Goal: Task Accomplishment & Management: Complete application form

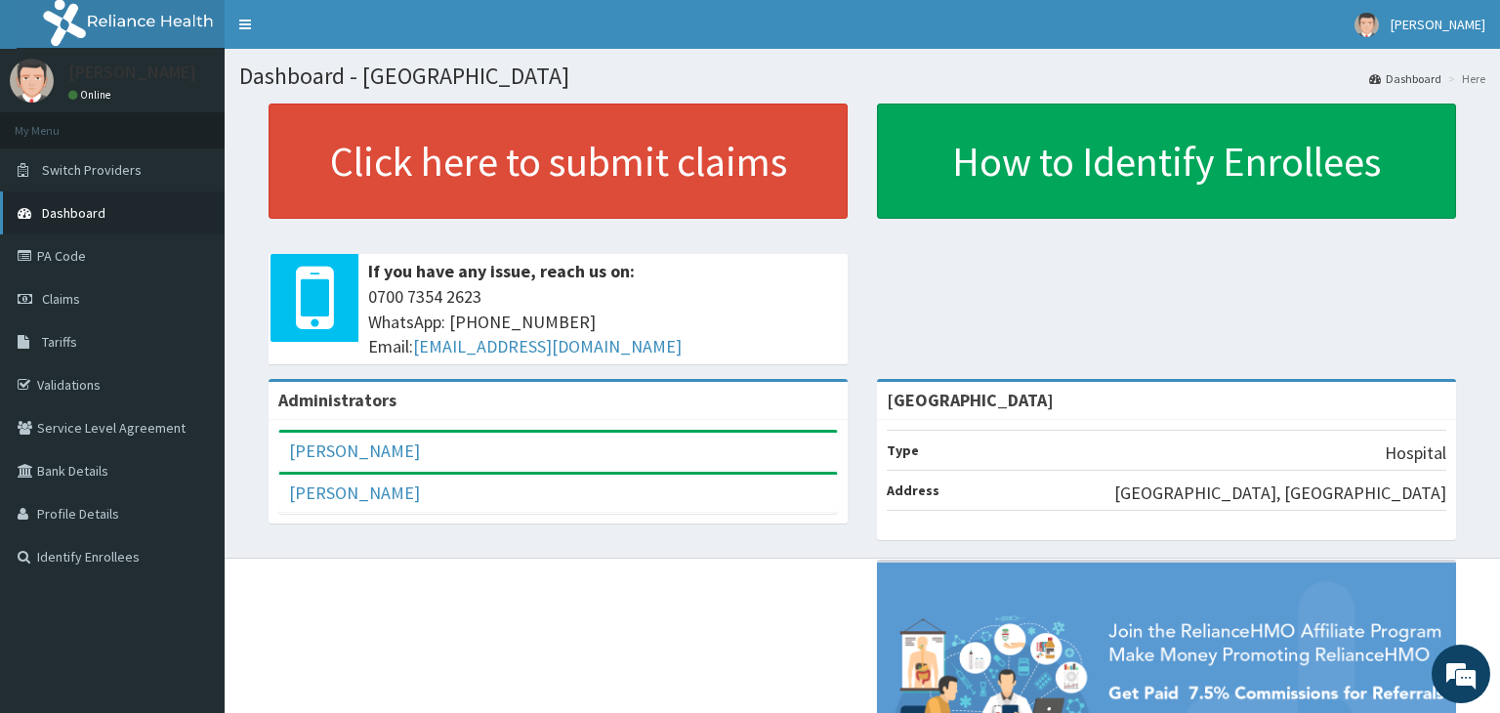
click at [96, 212] on span "Dashboard" at bounding box center [73, 213] width 63 height 18
click at [76, 256] on link "PA Code" at bounding box center [112, 255] width 225 height 43
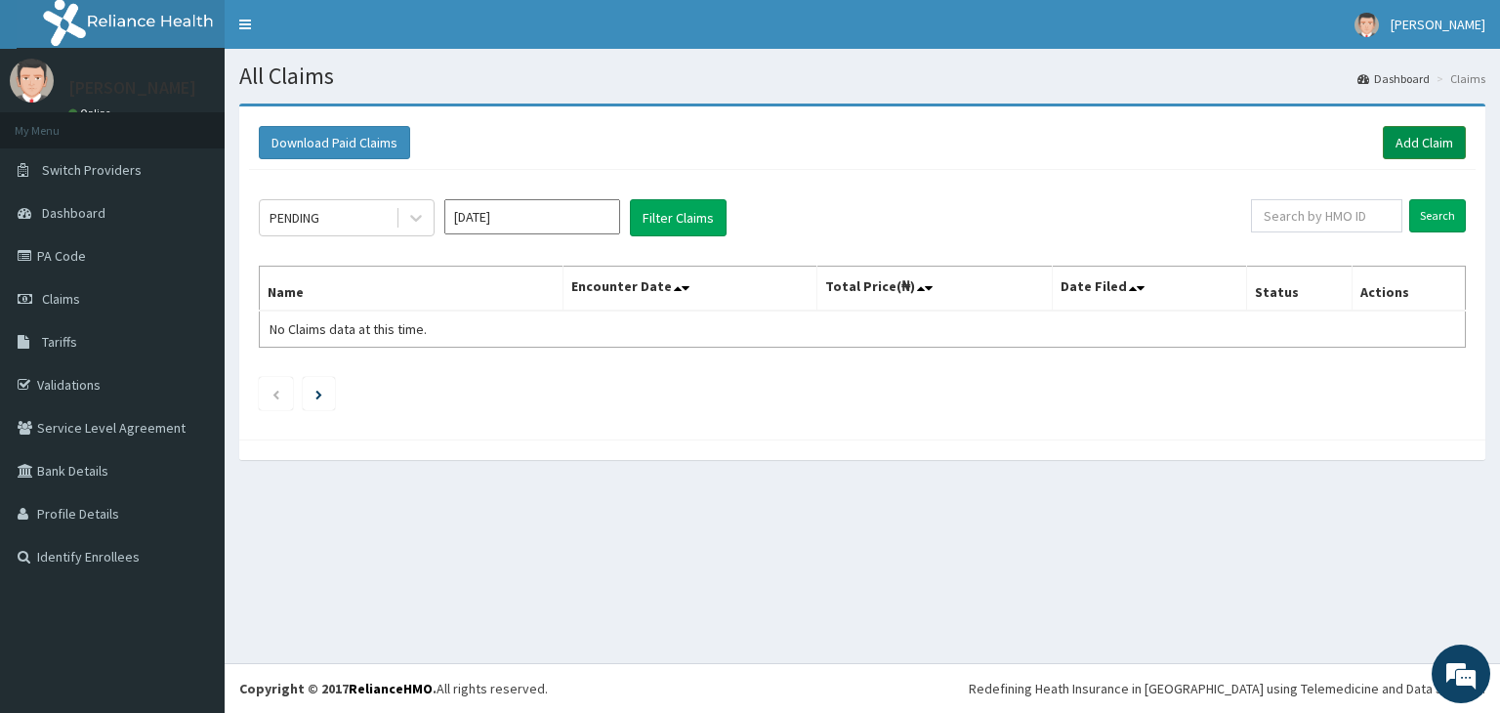
click at [1424, 141] on link "Add Claim" at bounding box center [1424, 142] width 83 height 33
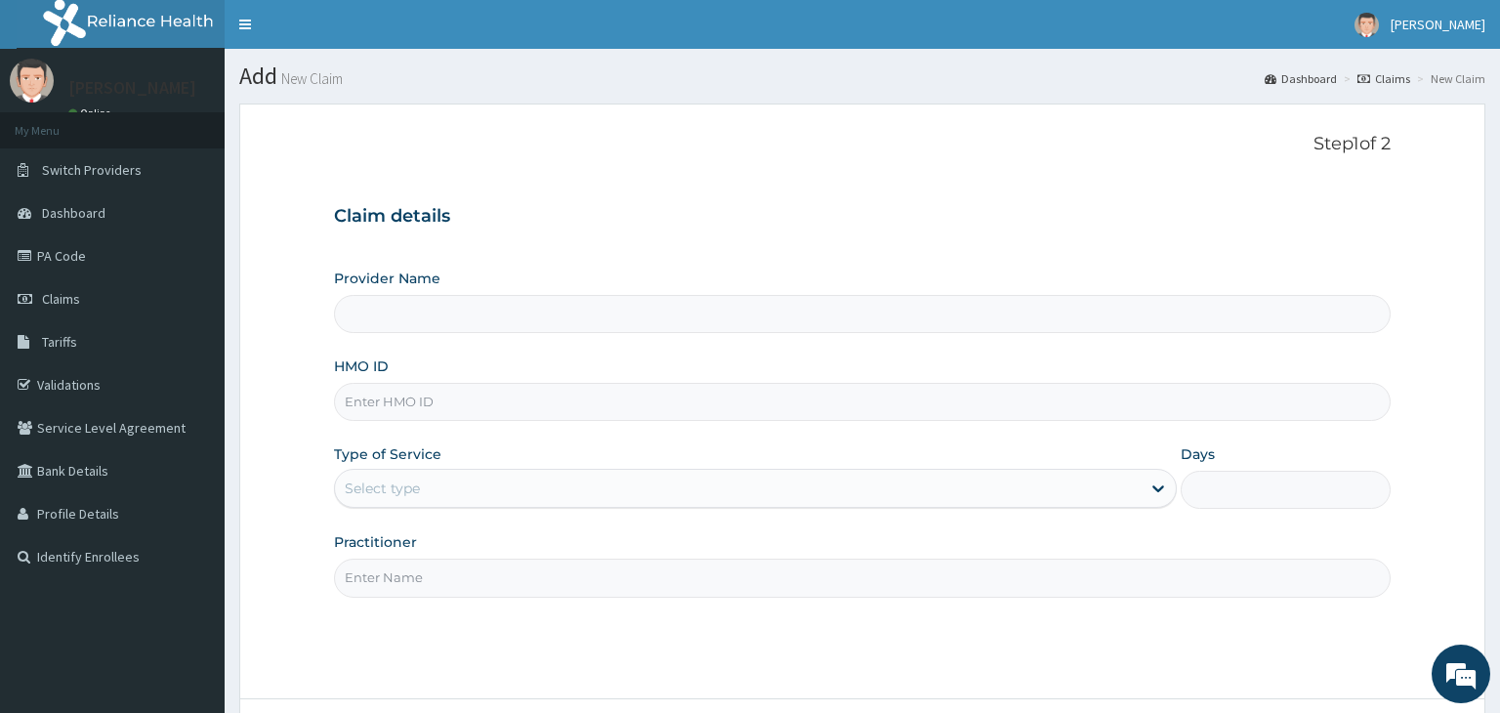
type input "[GEOGRAPHIC_DATA]"
click at [440, 401] on input "HMO ID" at bounding box center [862, 402] width 1057 height 38
type input "LTR/10325/A"
click at [1158, 487] on icon at bounding box center [1158, 488] width 20 height 20
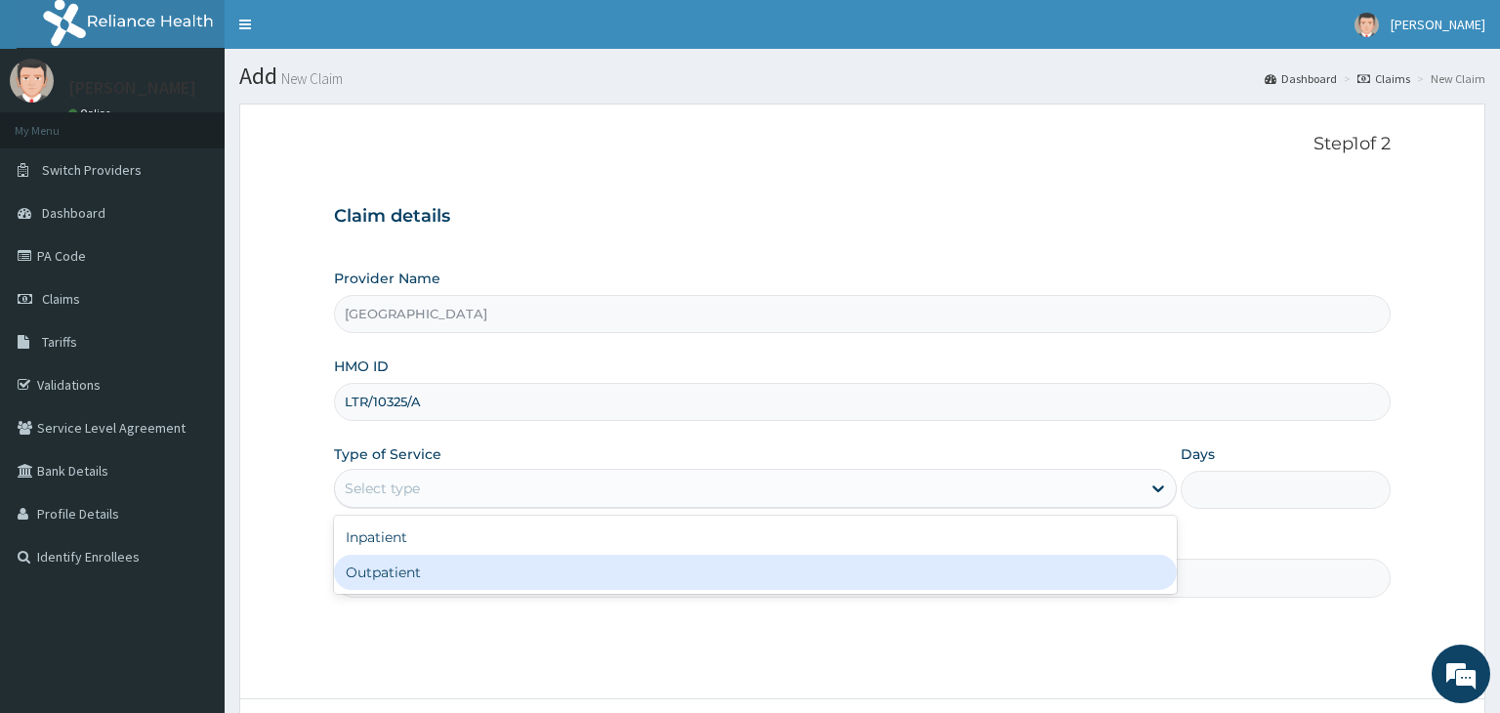
click at [411, 576] on div "Outpatient" at bounding box center [755, 572] width 843 height 35
type input "1"
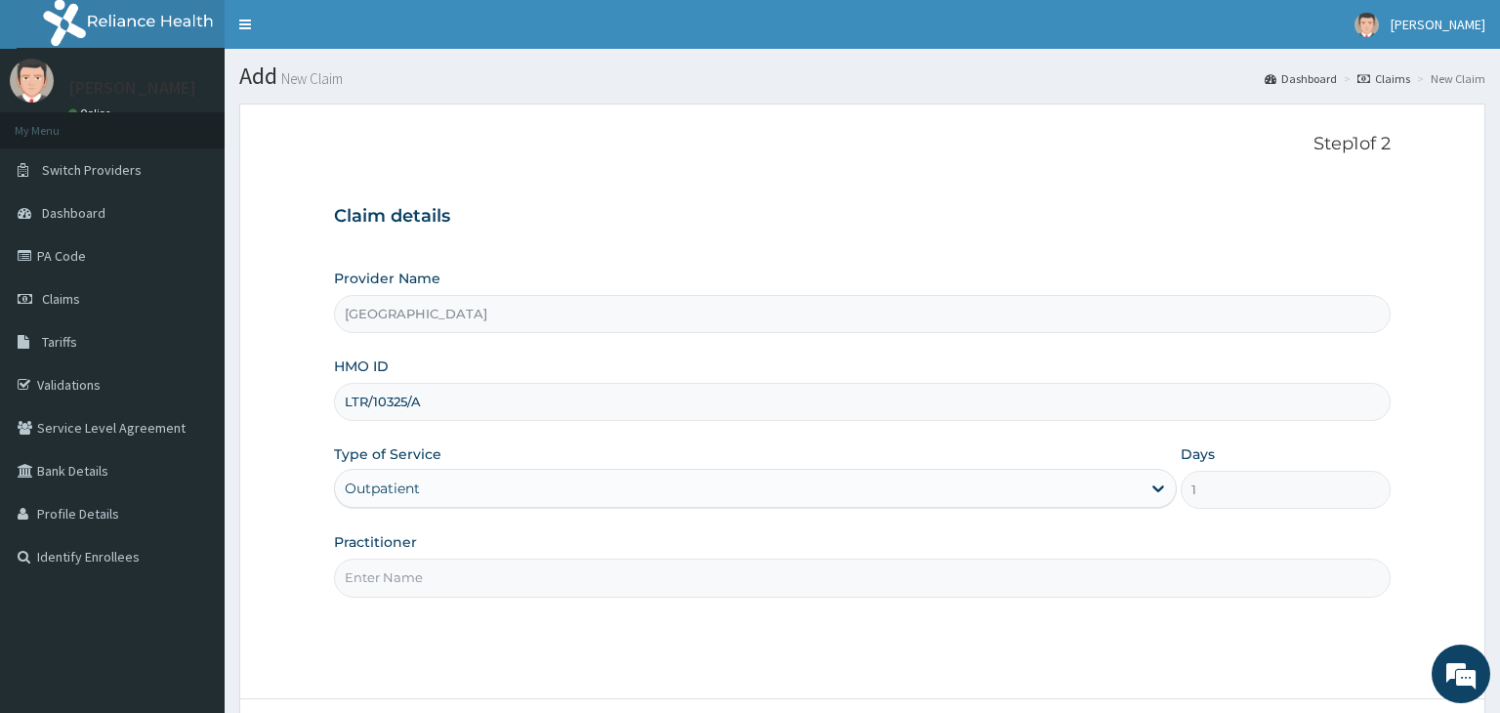
click at [617, 582] on input "Practitioner" at bounding box center [862, 578] width 1057 height 38
click at [339, 576] on input "kingsley" at bounding box center [862, 578] width 1057 height 38
type input "Dr. Kingsley"
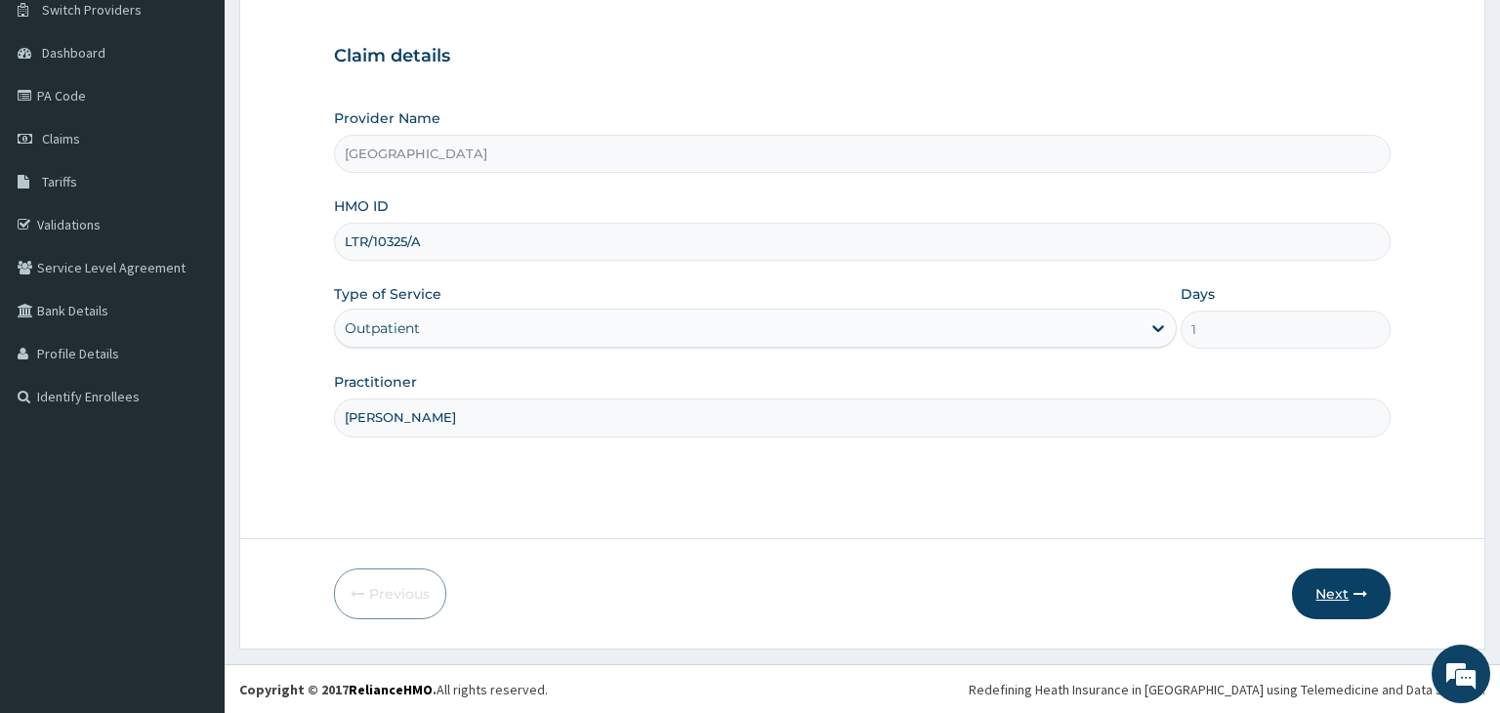
click at [1335, 594] on button "Next" at bounding box center [1341, 593] width 99 height 51
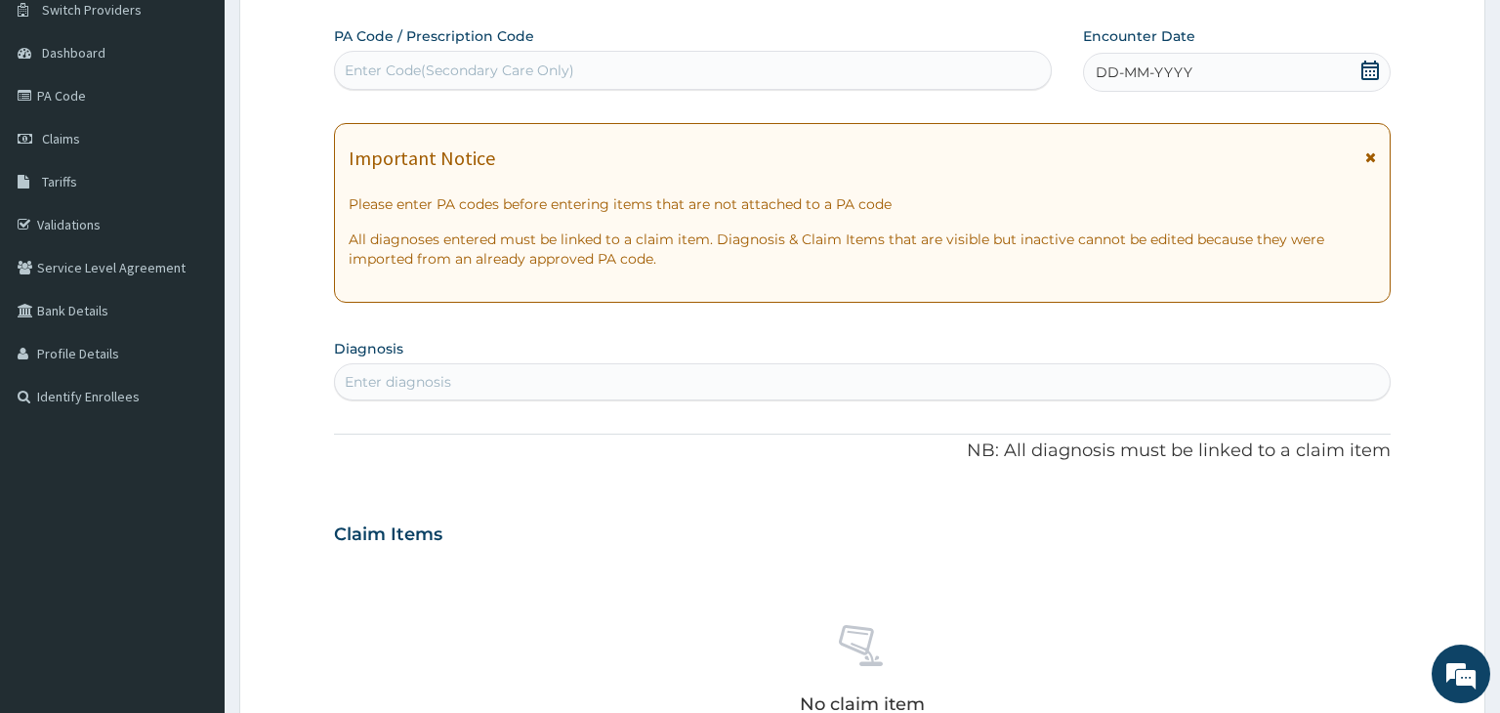
click at [607, 73] on div "Enter Code(Secondary Care Only)" at bounding box center [693, 70] width 717 height 31
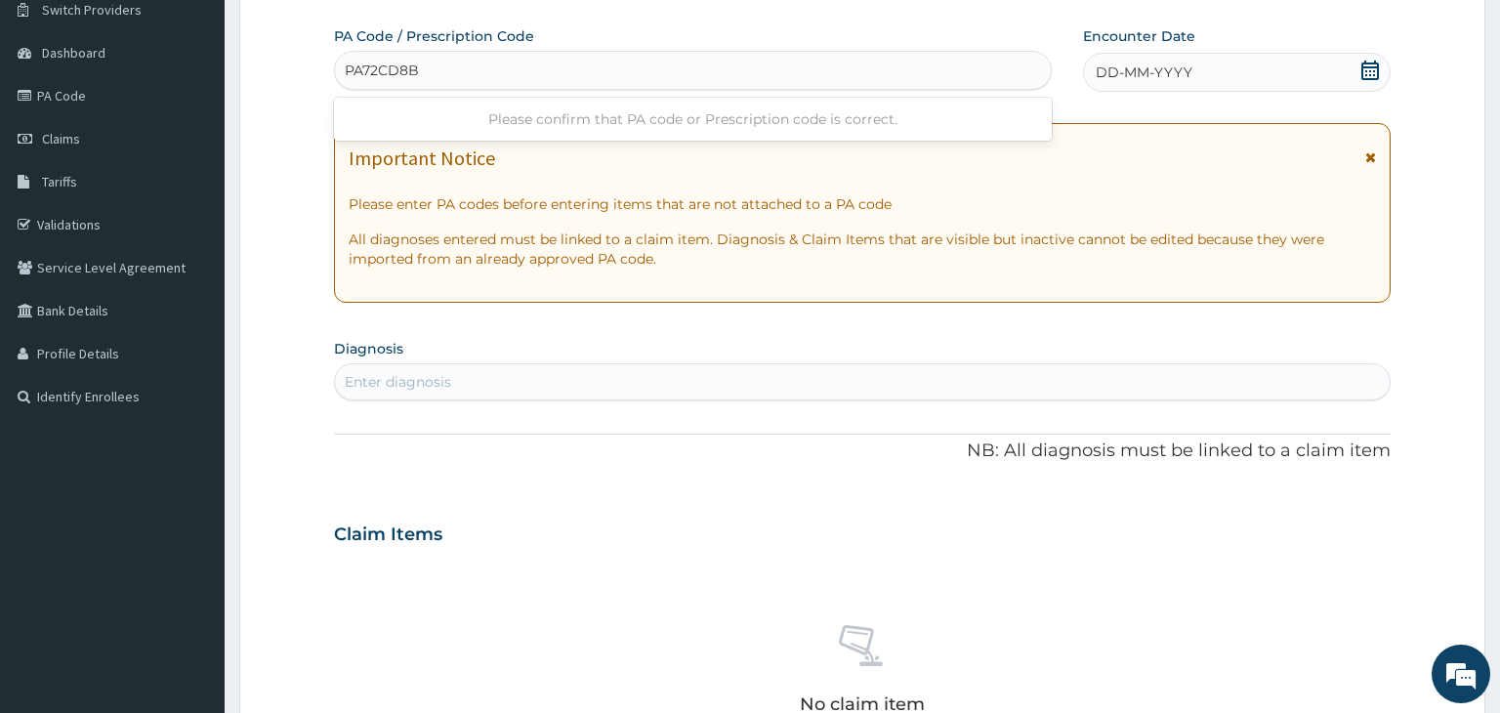
type input "PA72CD8B"
click at [1374, 70] on icon at bounding box center [1370, 71] width 18 height 20
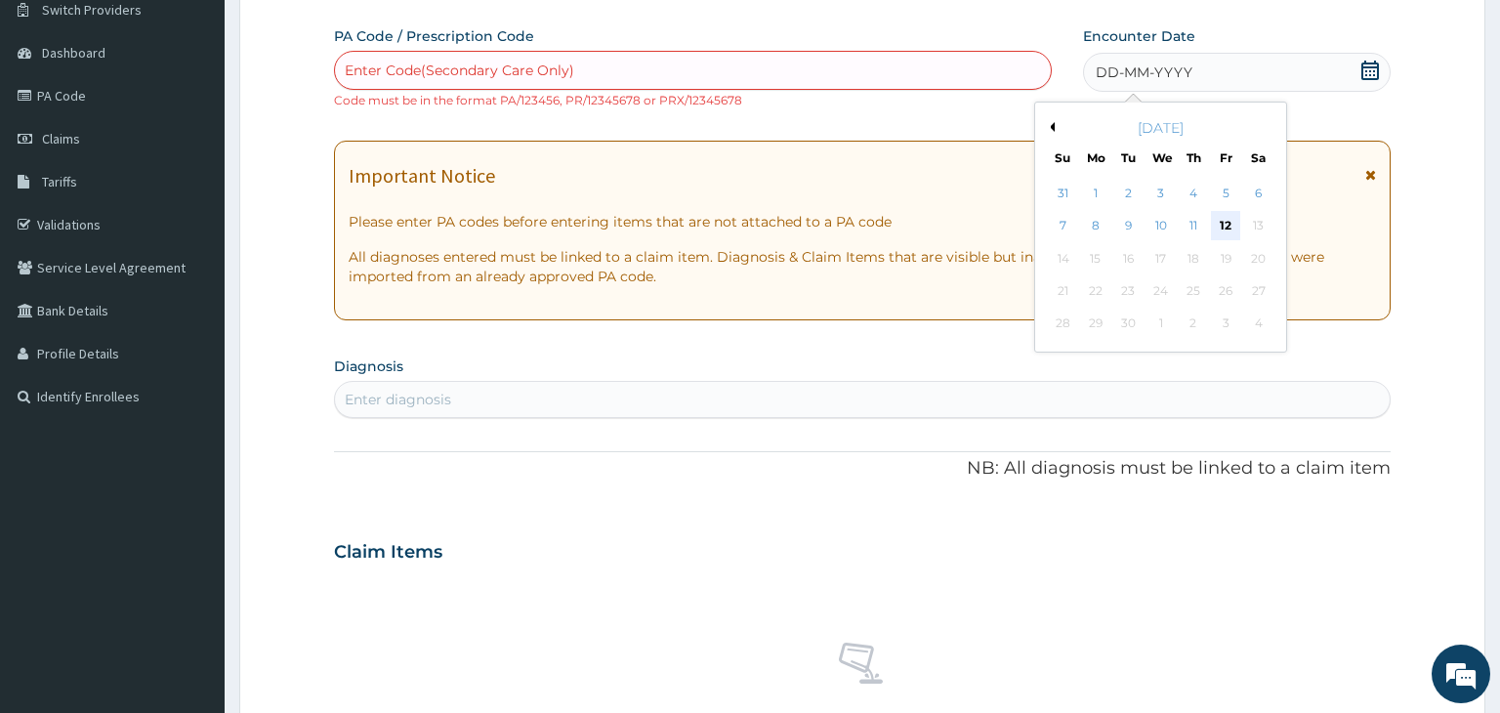
click at [1220, 225] on div "12" at bounding box center [1225, 226] width 29 height 29
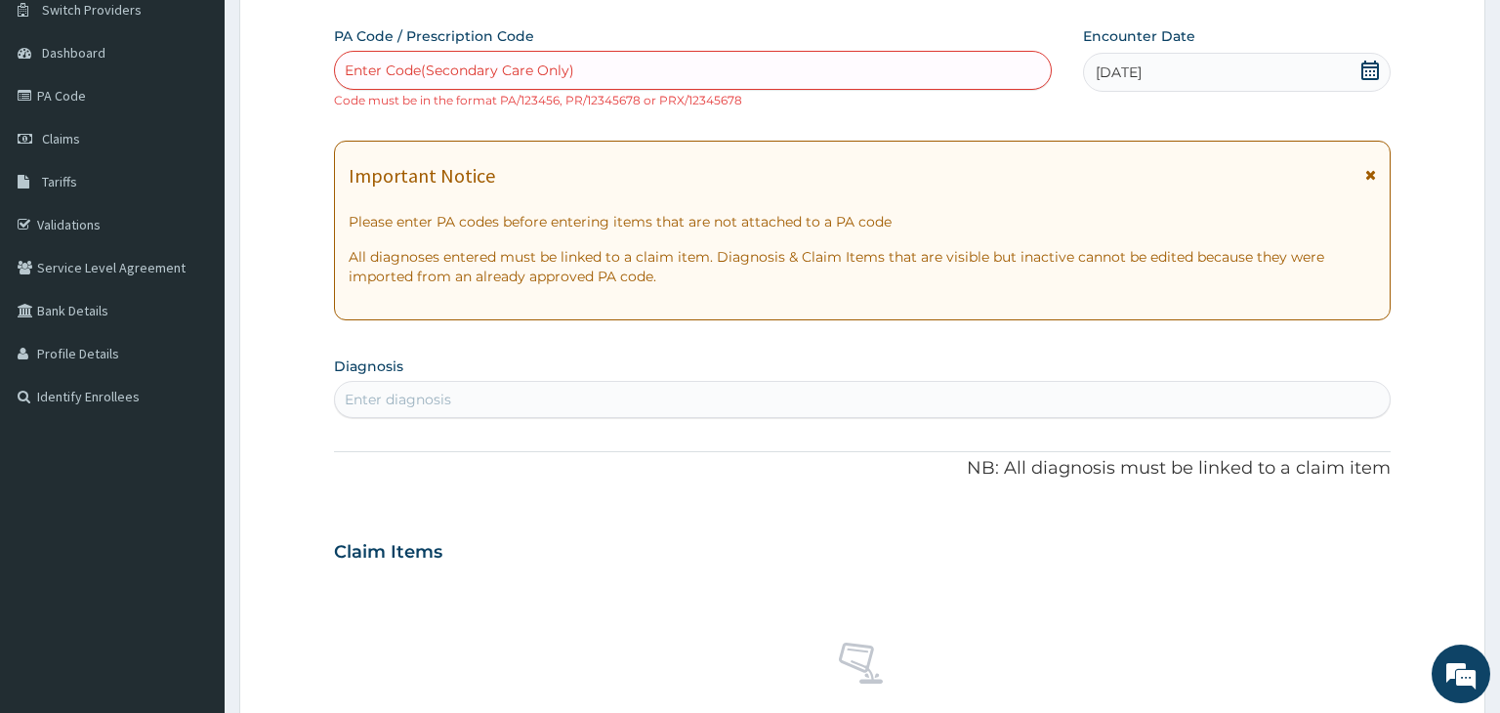
click at [552, 66] on div "Enter Code(Secondary Care Only)" at bounding box center [459, 71] width 229 height 20
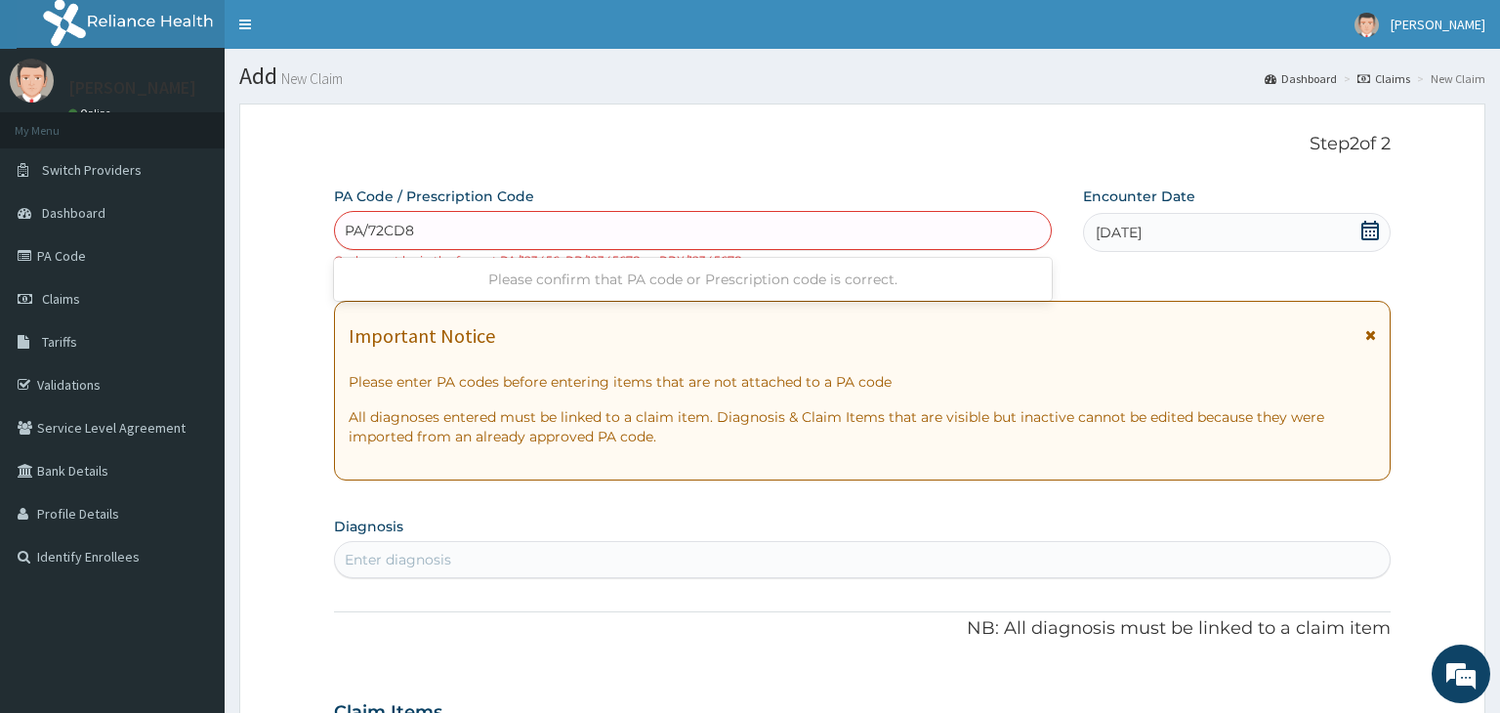
type input "PA/72CD8B"
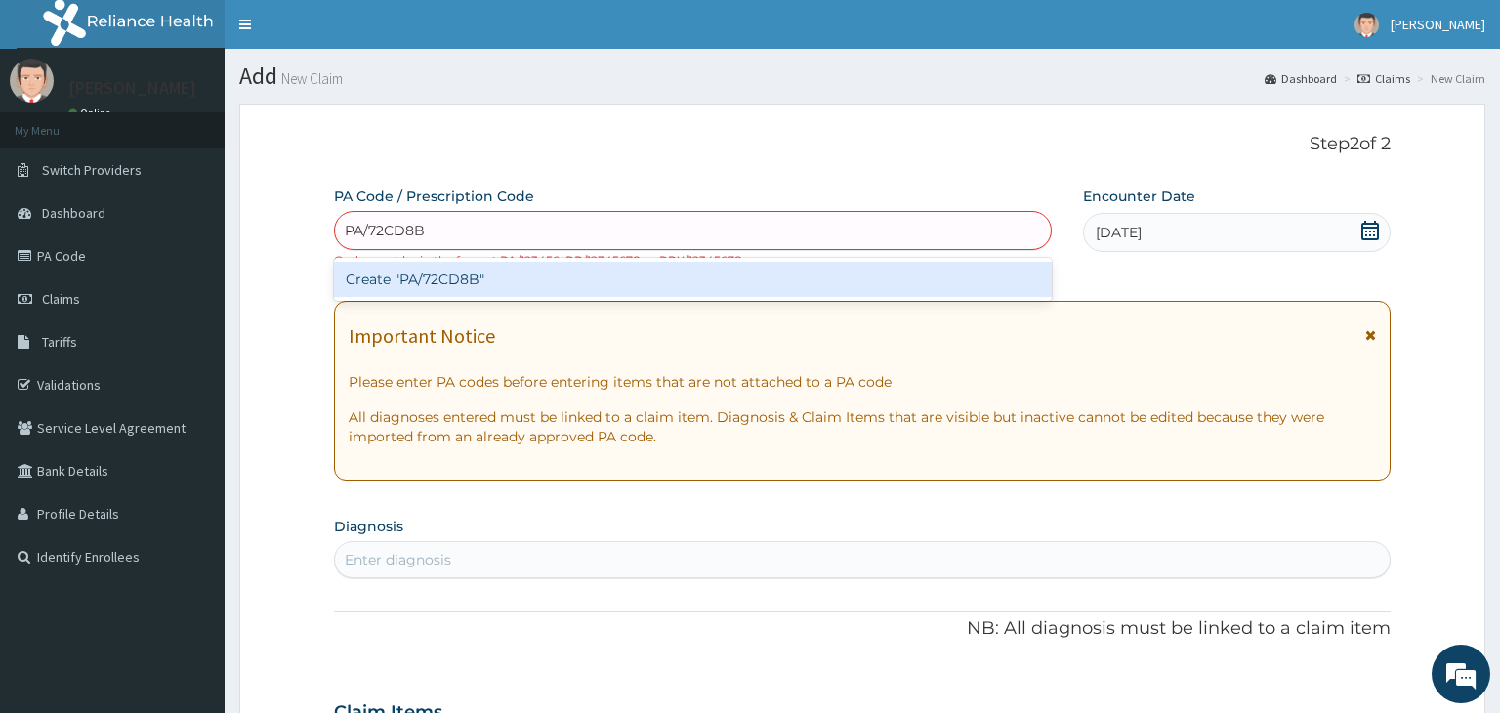
click at [464, 284] on div "Create "PA/72CD8B"" at bounding box center [693, 279] width 719 height 35
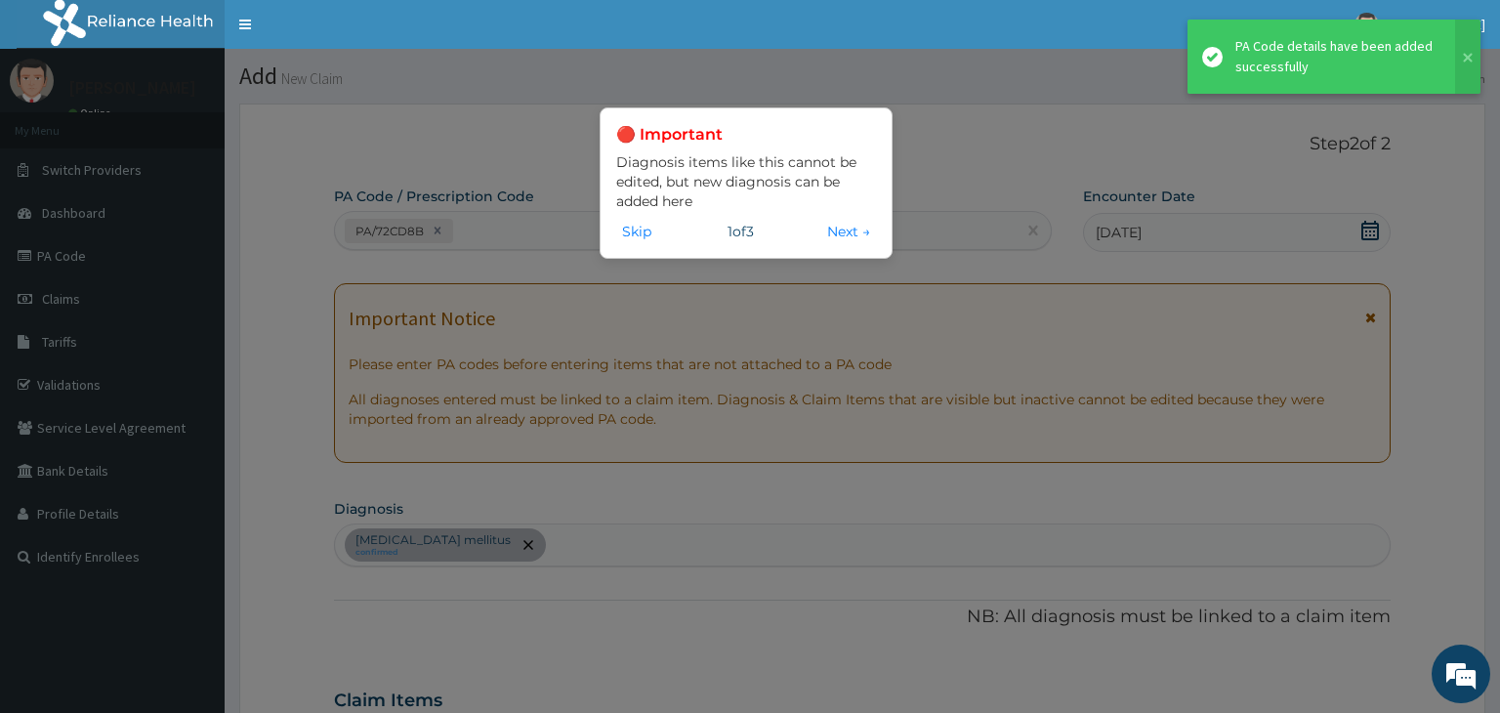
scroll to position [522, 0]
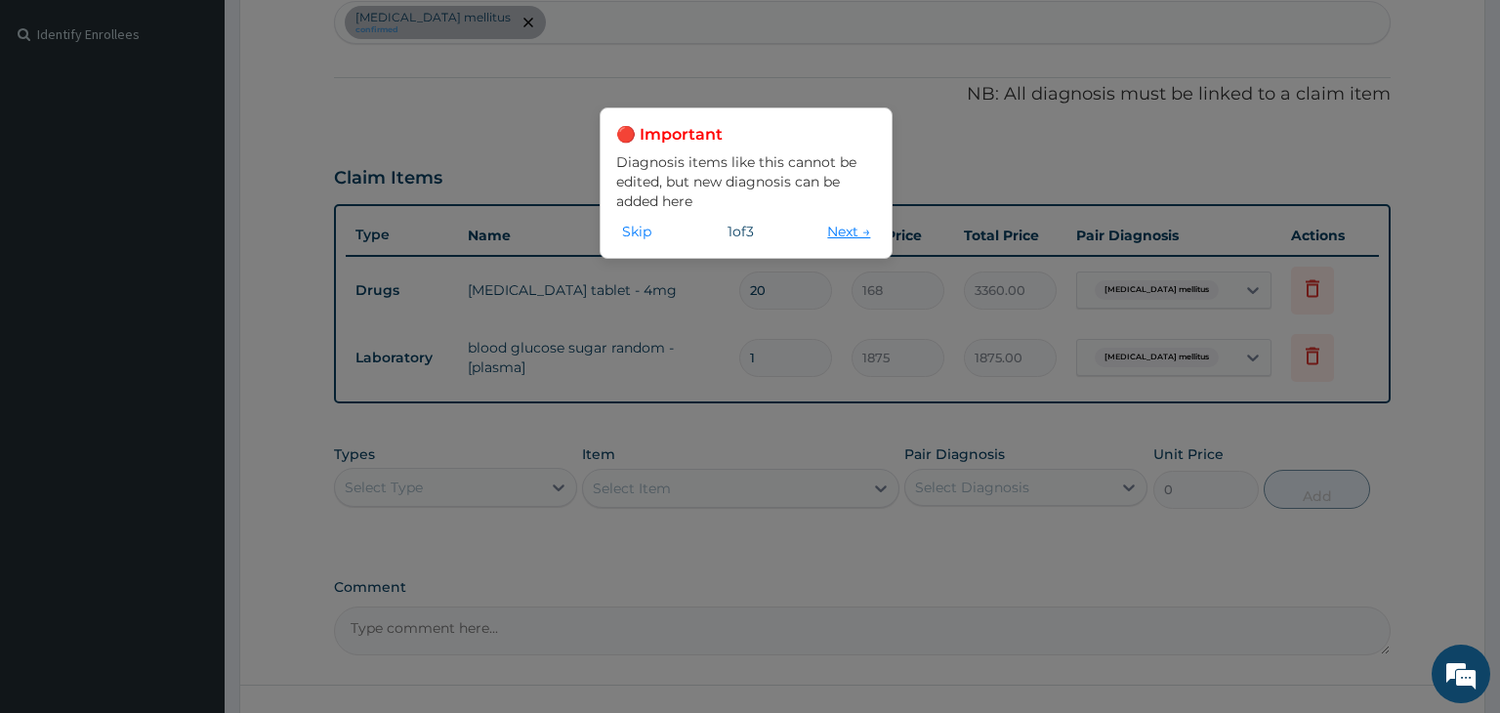
click at [840, 229] on button "Next →" at bounding box center [848, 231] width 55 height 21
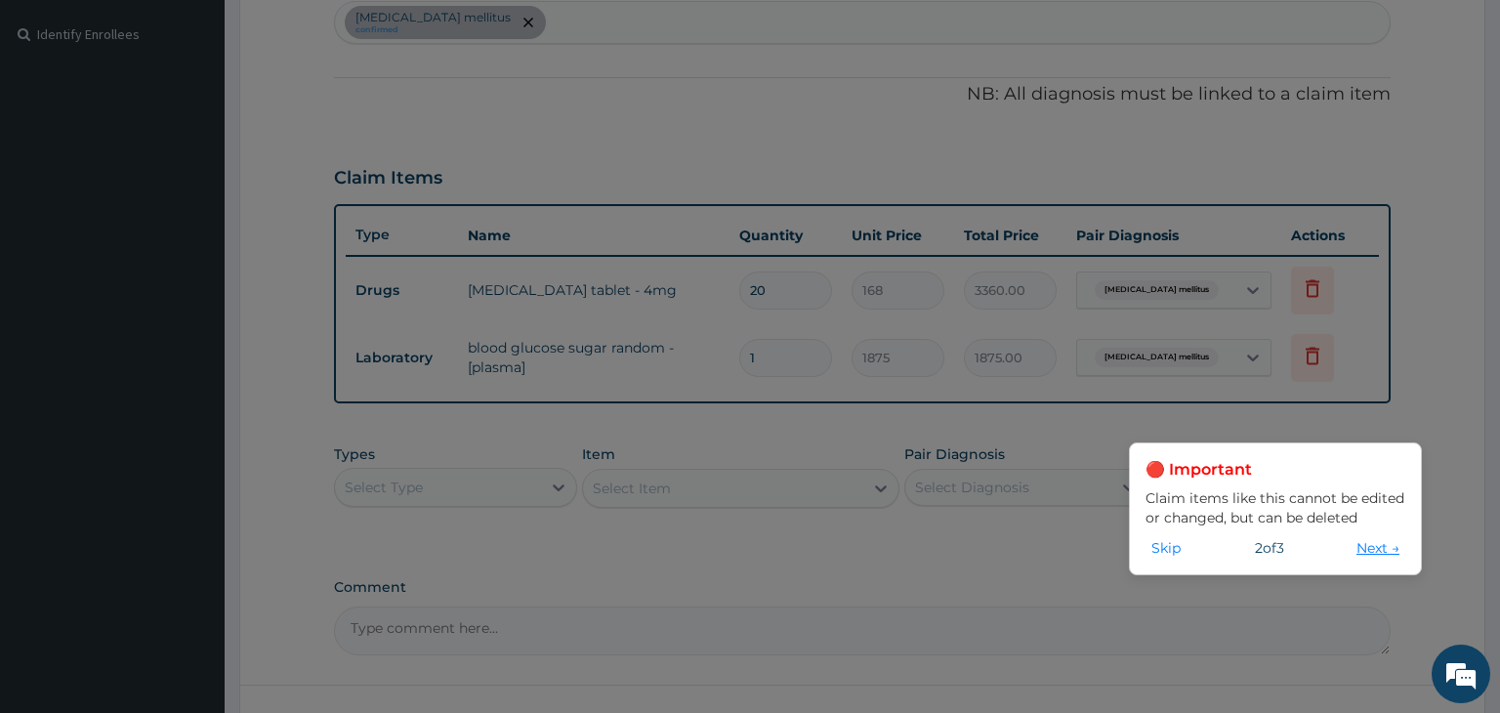
click at [1365, 554] on button "Next →" at bounding box center [1377, 547] width 55 height 21
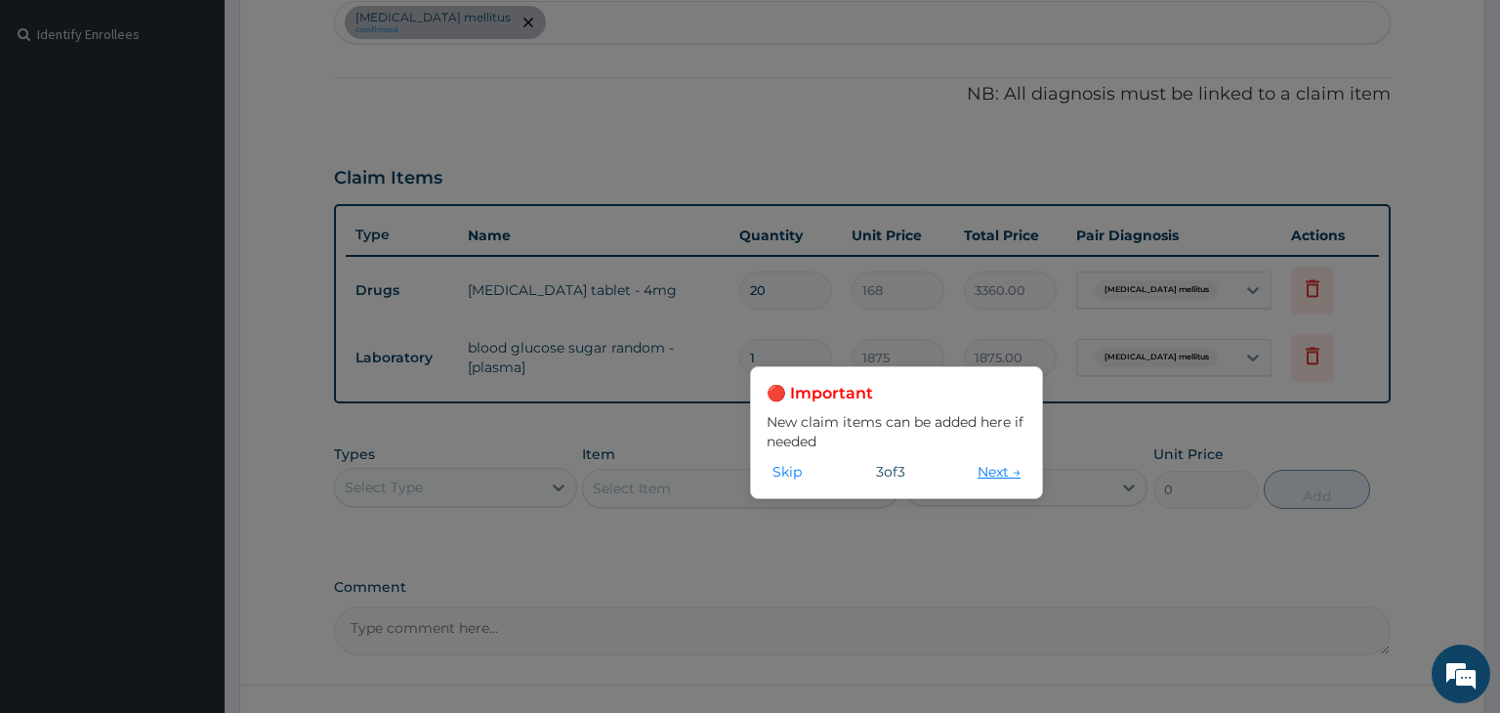
click at [976, 470] on button "Next →" at bounding box center [999, 471] width 55 height 21
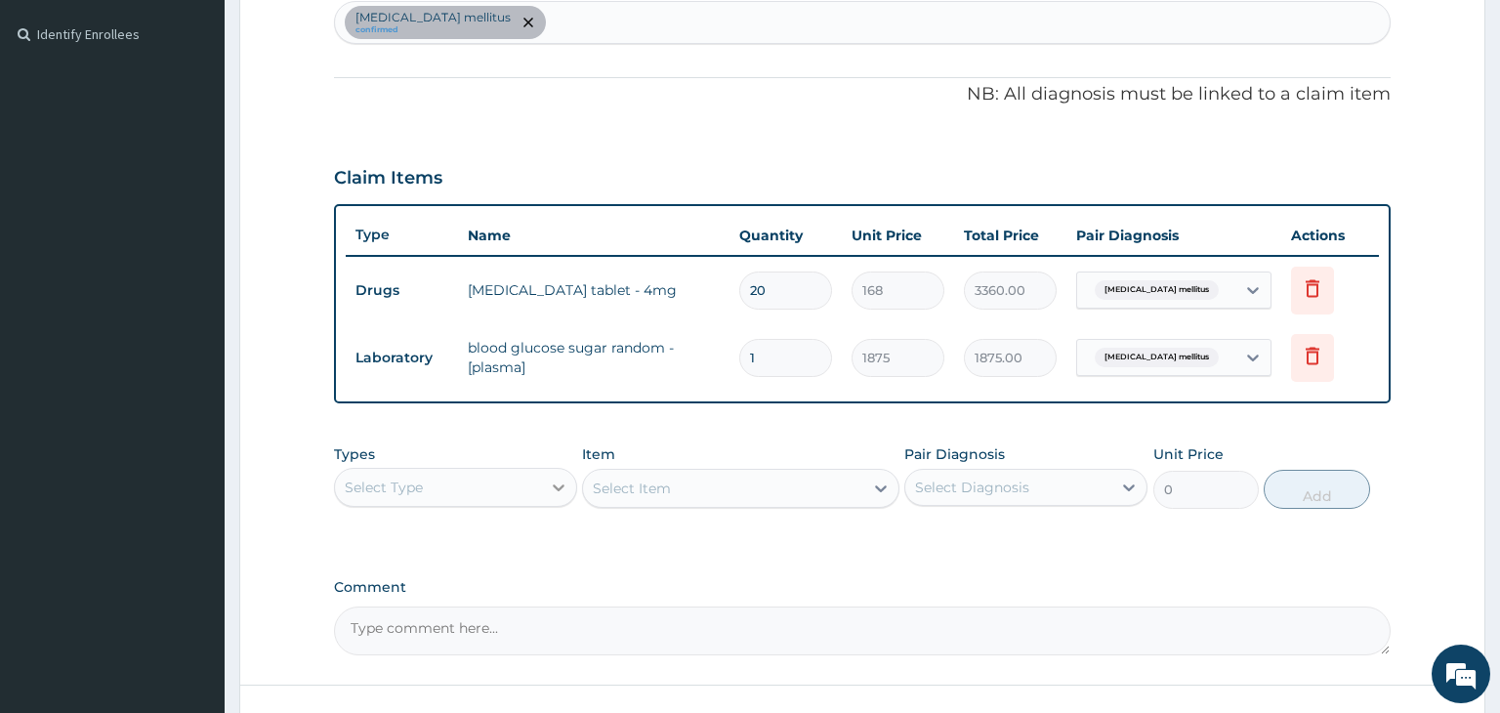
click at [559, 488] on icon at bounding box center [559, 487] width 20 height 20
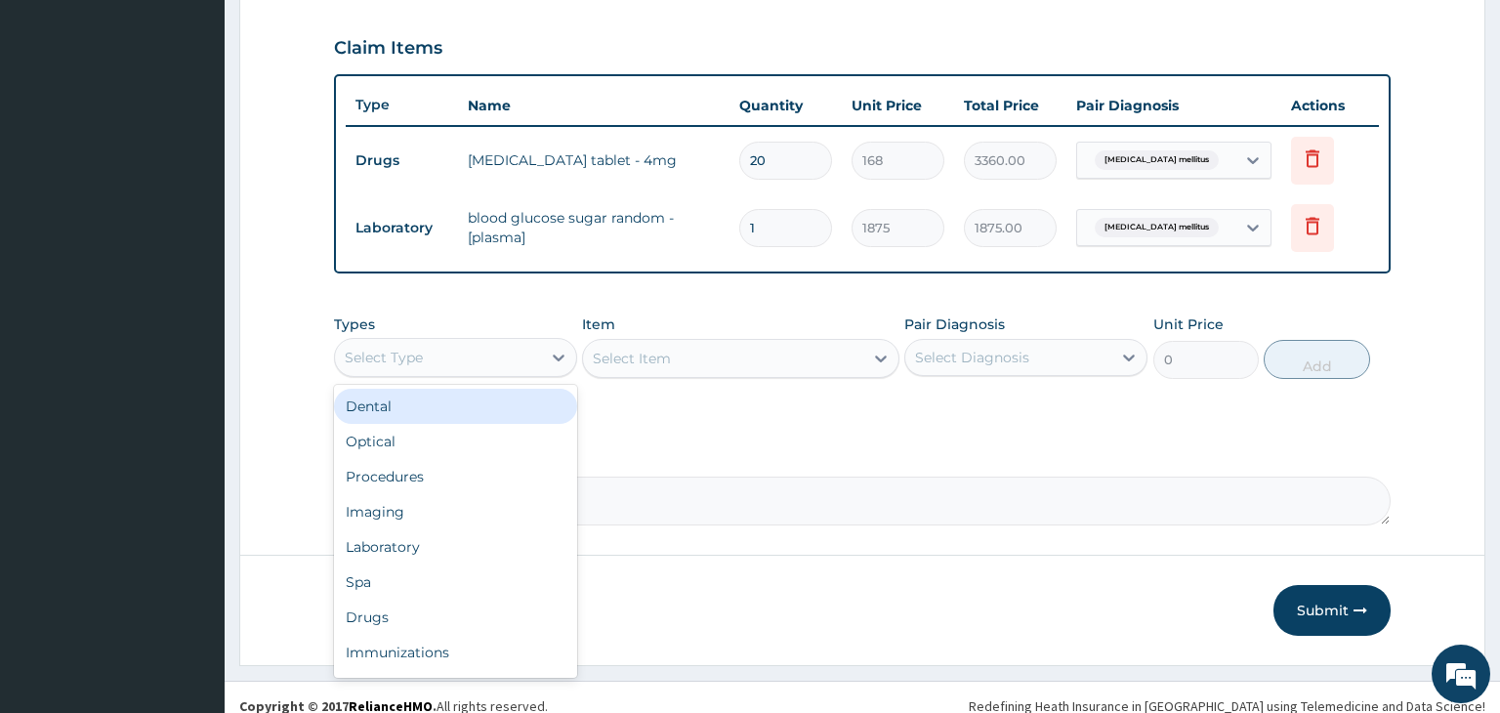
scroll to position [655, 0]
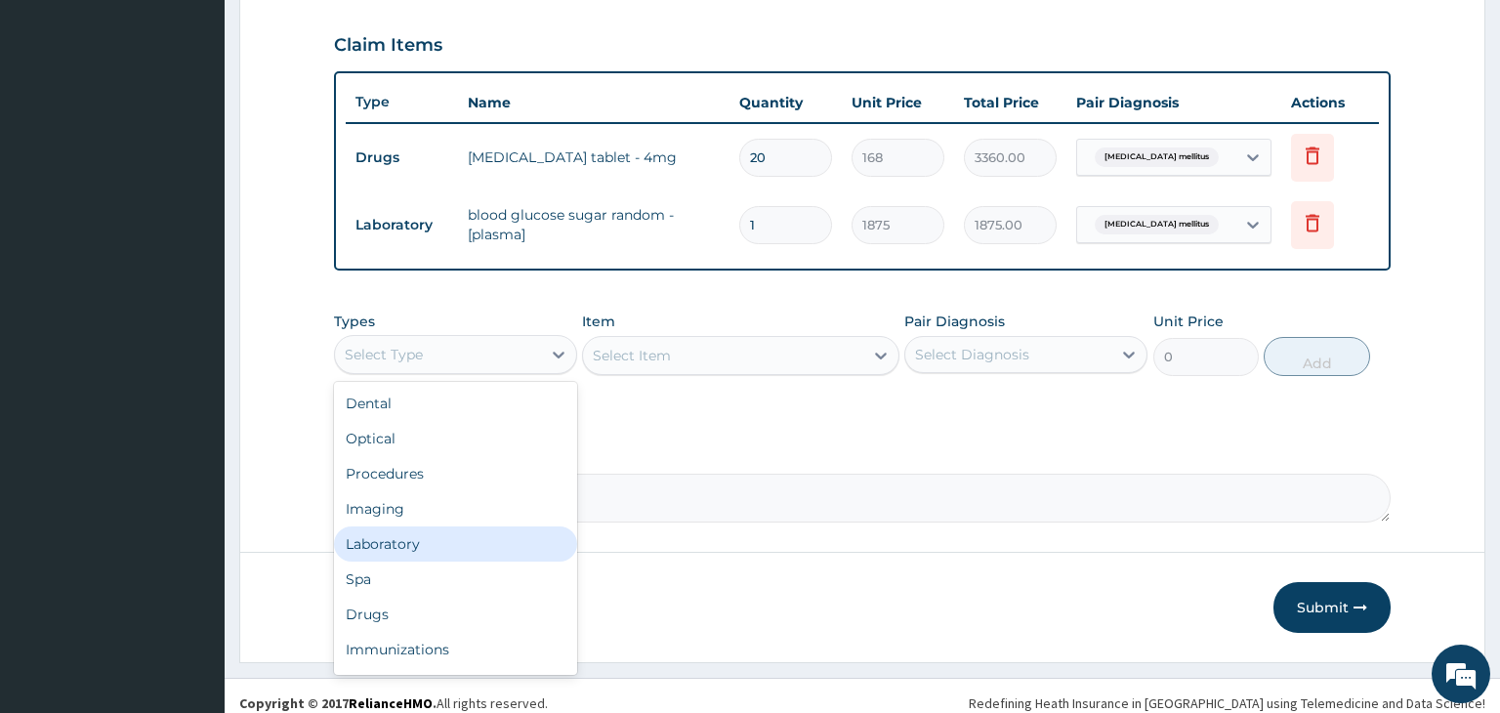
click at [400, 540] on div "Laboratory" at bounding box center [455, 543] width 243 height 35
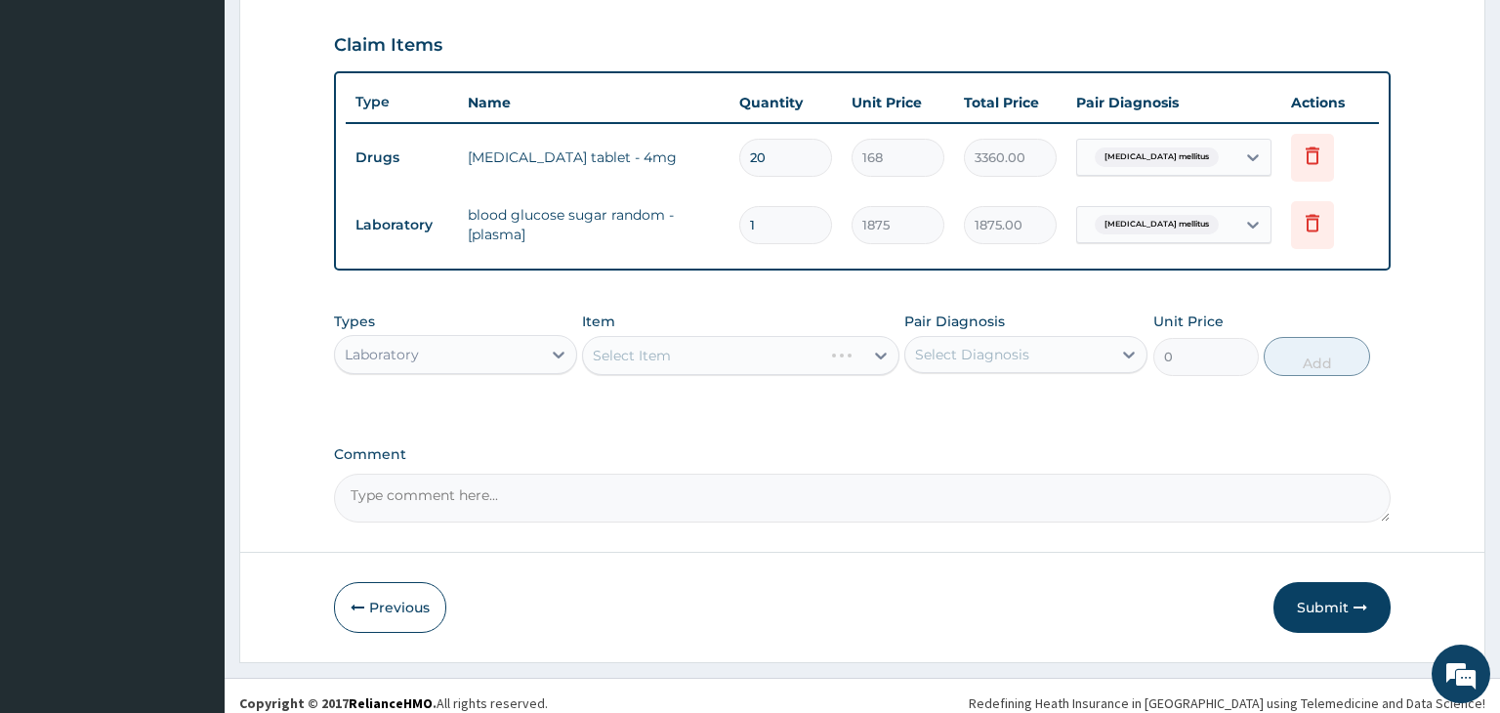
click at [880, 352] on div "Select Item" at bounding box center [740, 355] width 317 height 39
click at [878, 356] on icon at bounding box center [881, 356] width 20 height 20
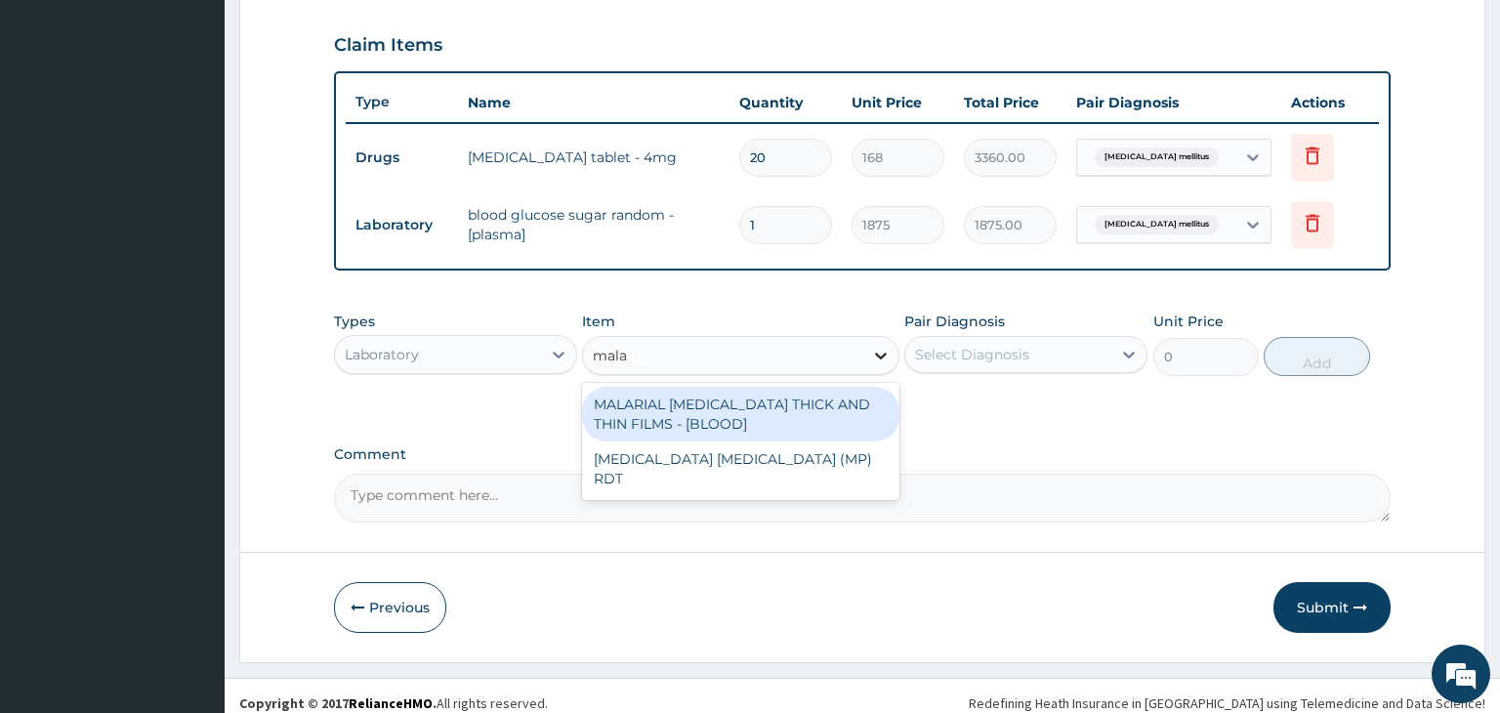
type input "malar"
click at [712, 416] on div "MALARIAL PARASITE THICK AND THIN FILMS - [BLOOD]" at bounding box center [740, 414] width 317 height 55
type input "2187.5"
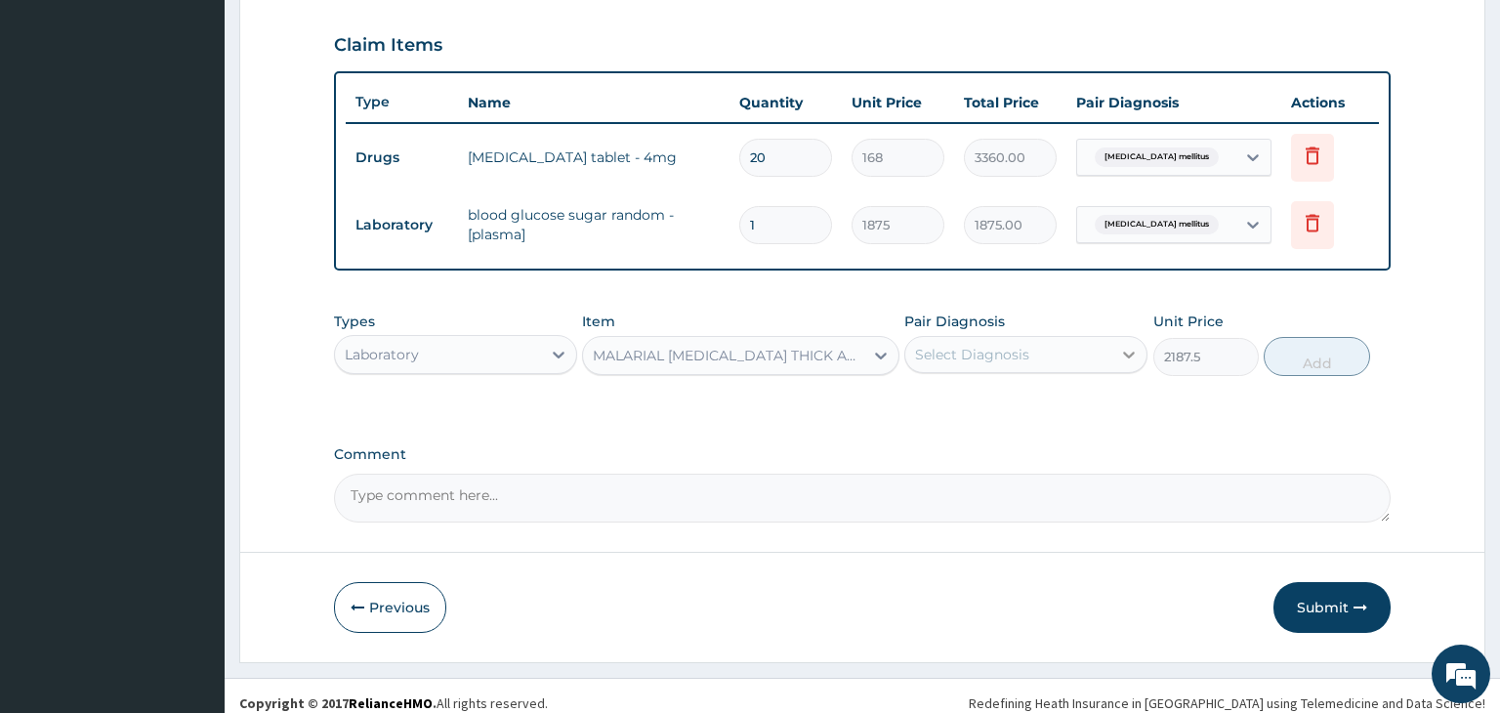
click at [1128, 352] on icon at bounding box center [1130, 355] width 12 height 7
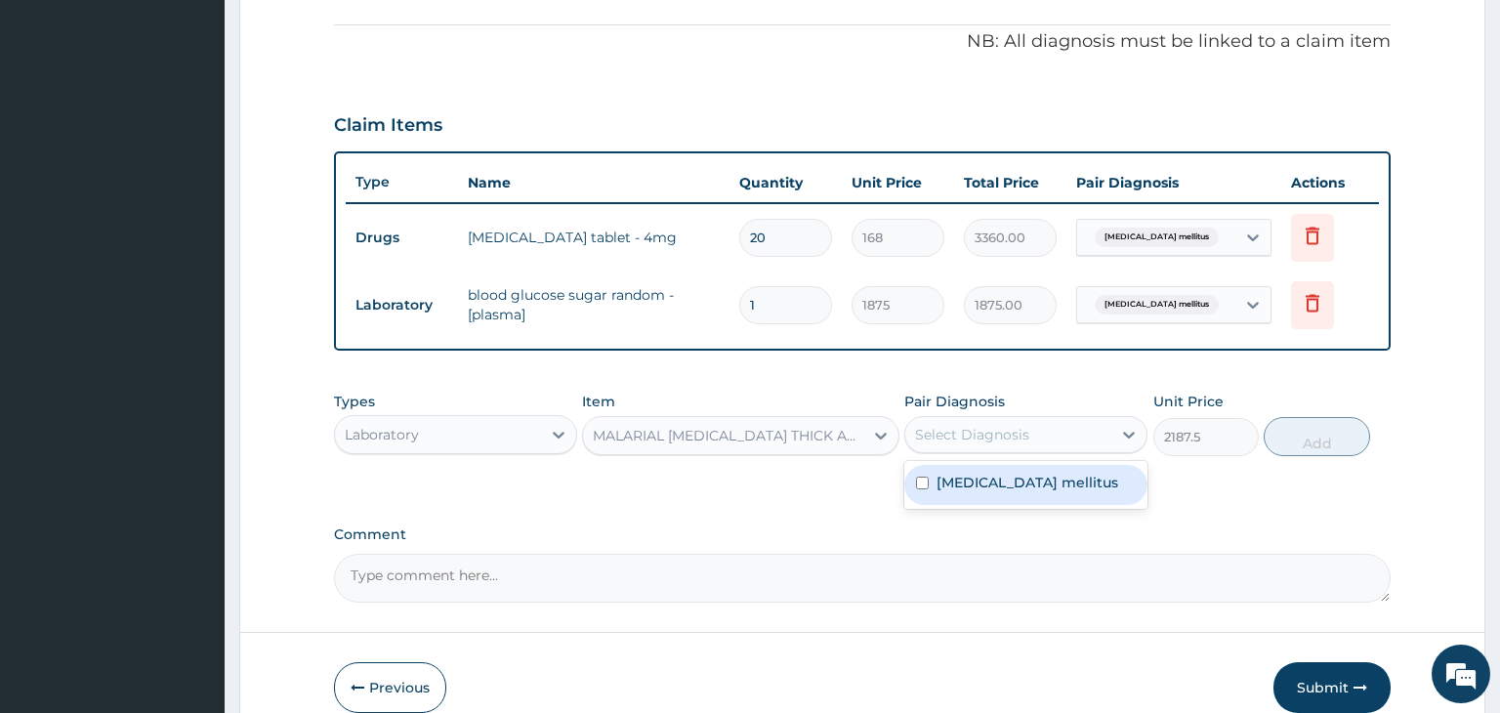
scroll to position [668, 0]
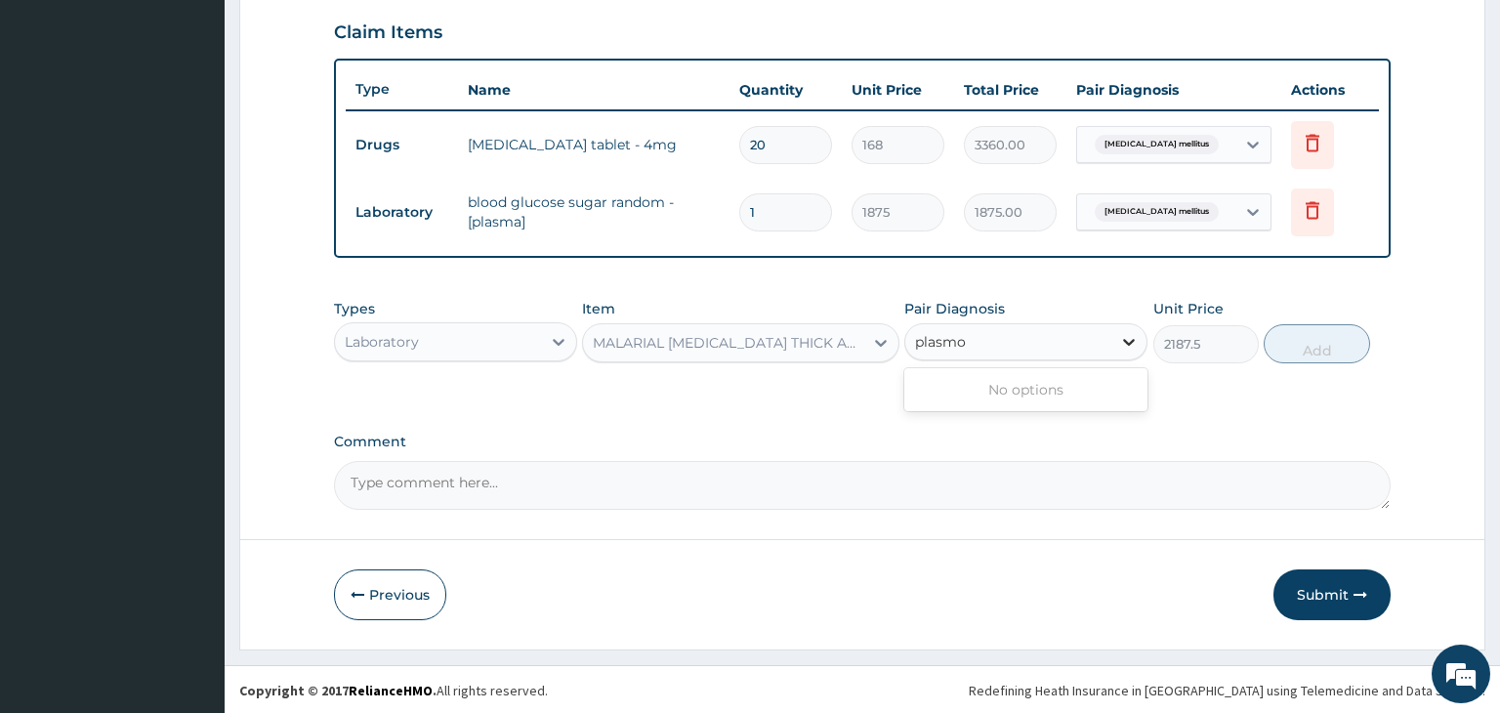
type input "plasmod"
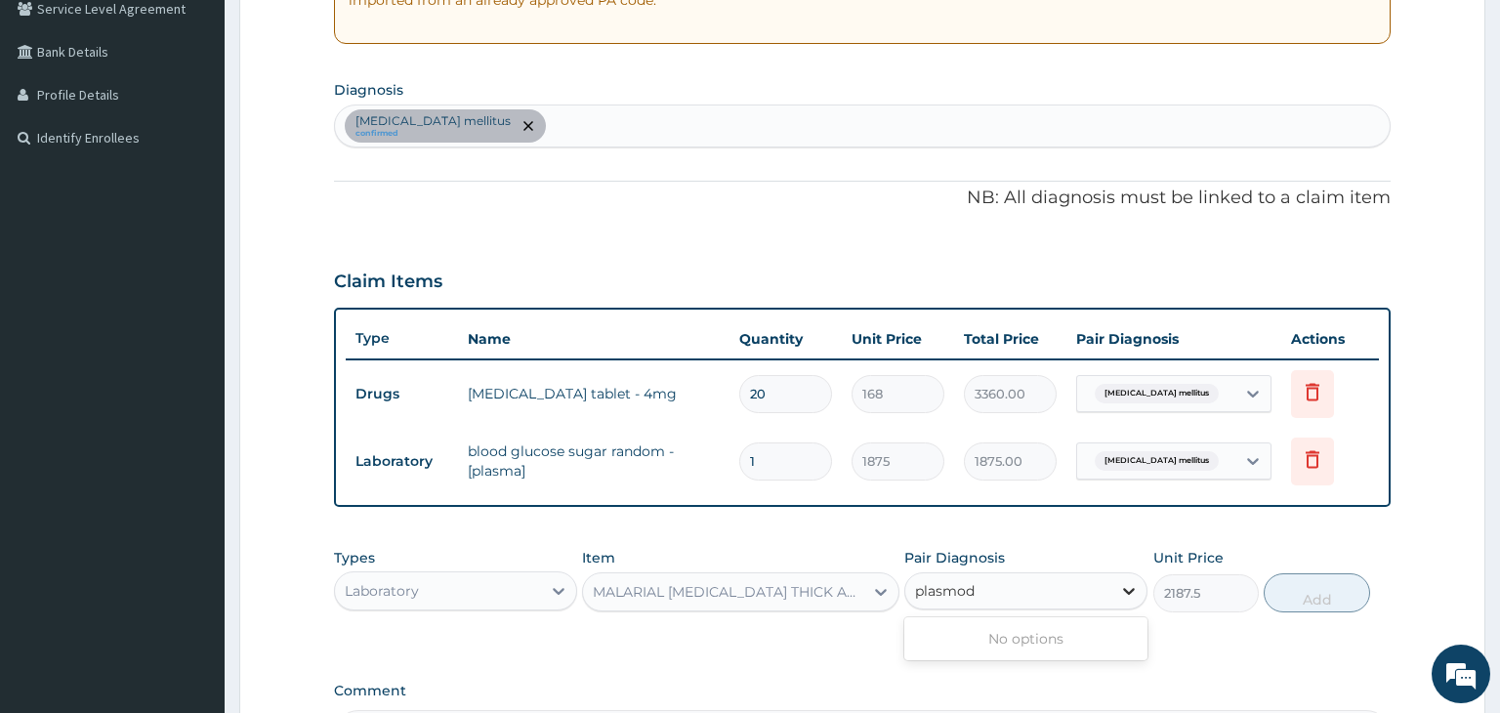
scroll to position [465, 0]
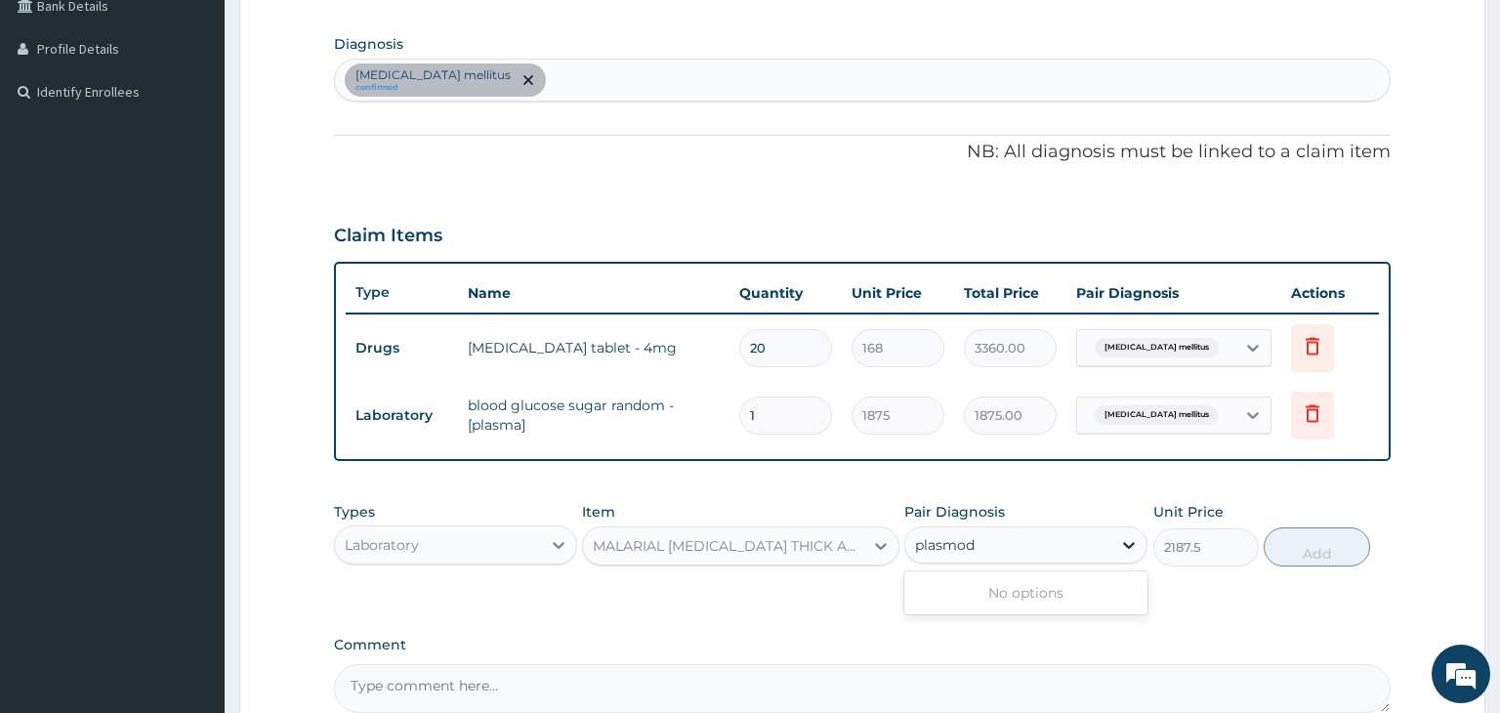
click at [1133, 539] on icon at bounding box center [1129, 545] width 20 height 20
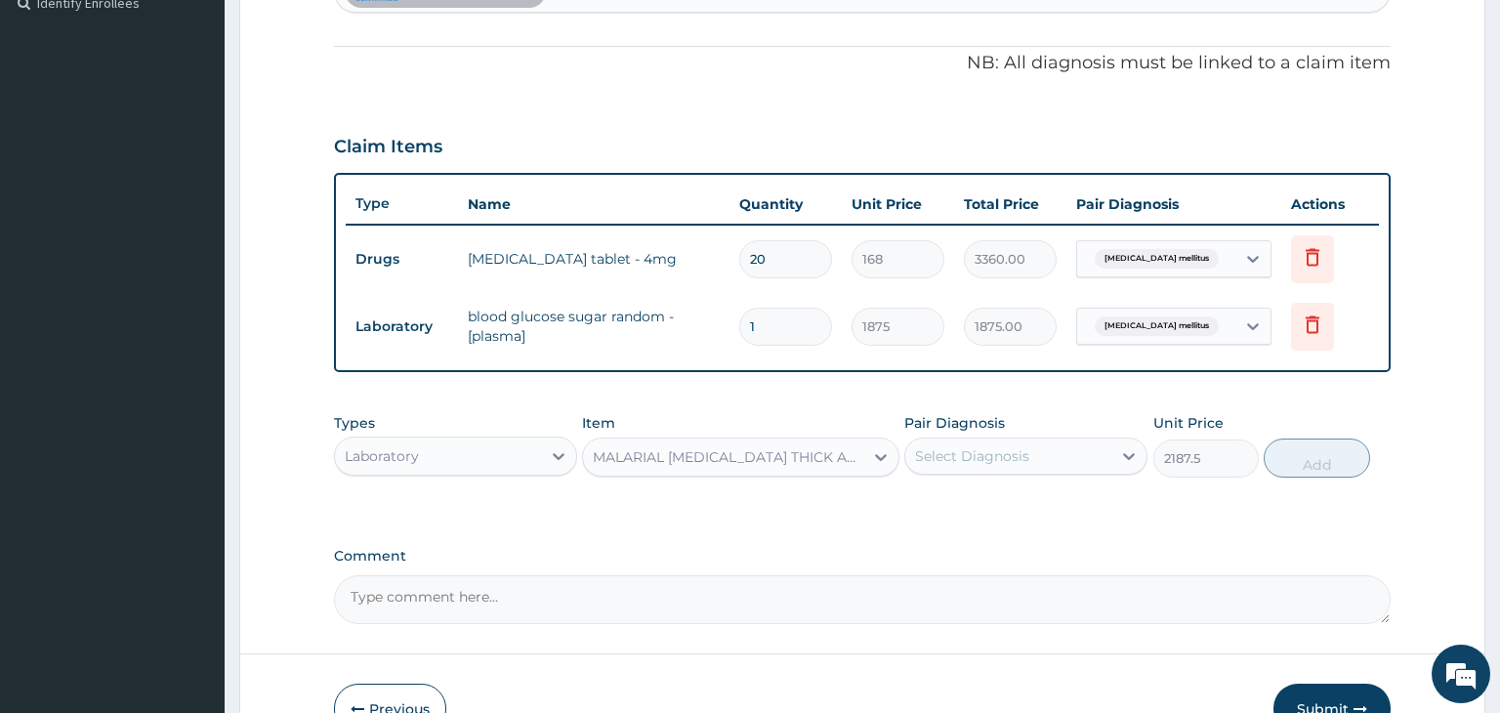
scroll to position [0, 0]
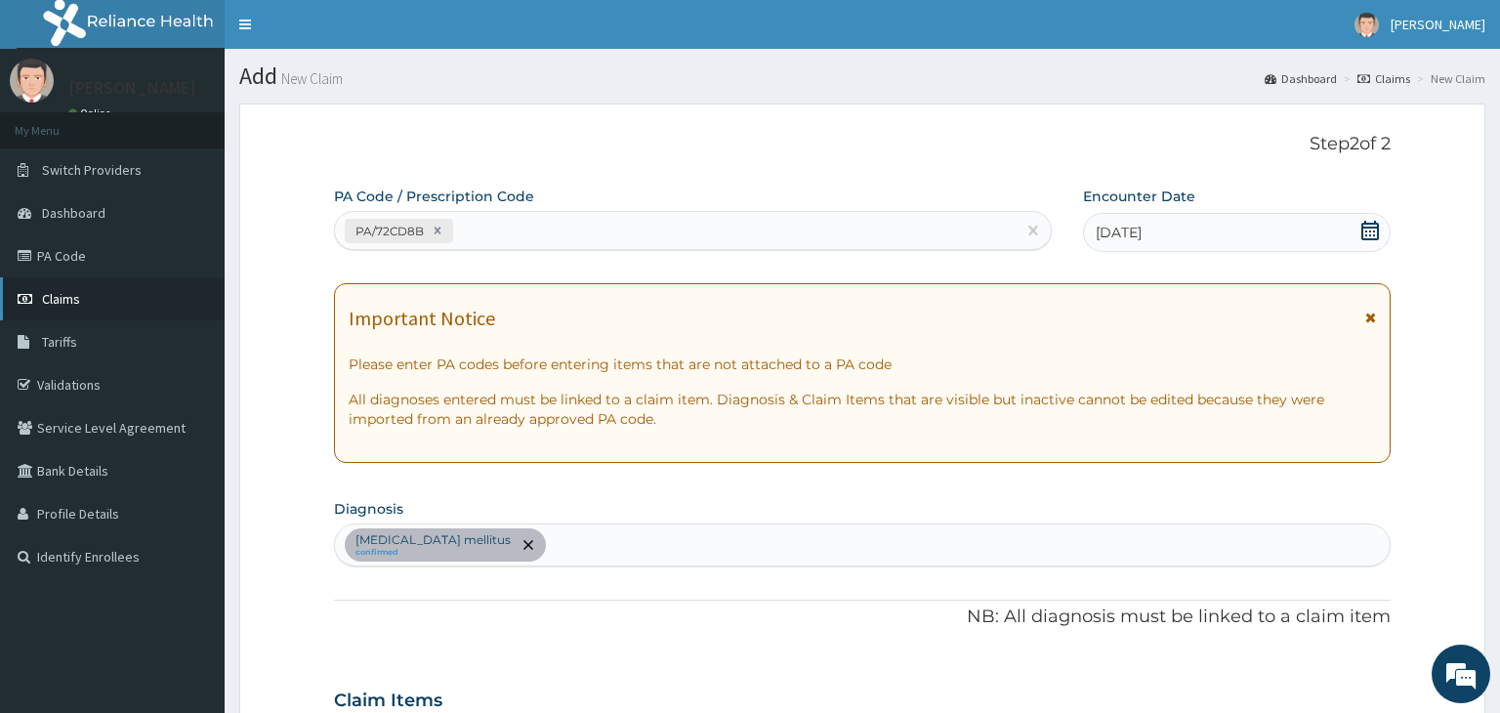
click at [102, 298] on link "Claims" at bounding box center [112, 298] width 225 height 43
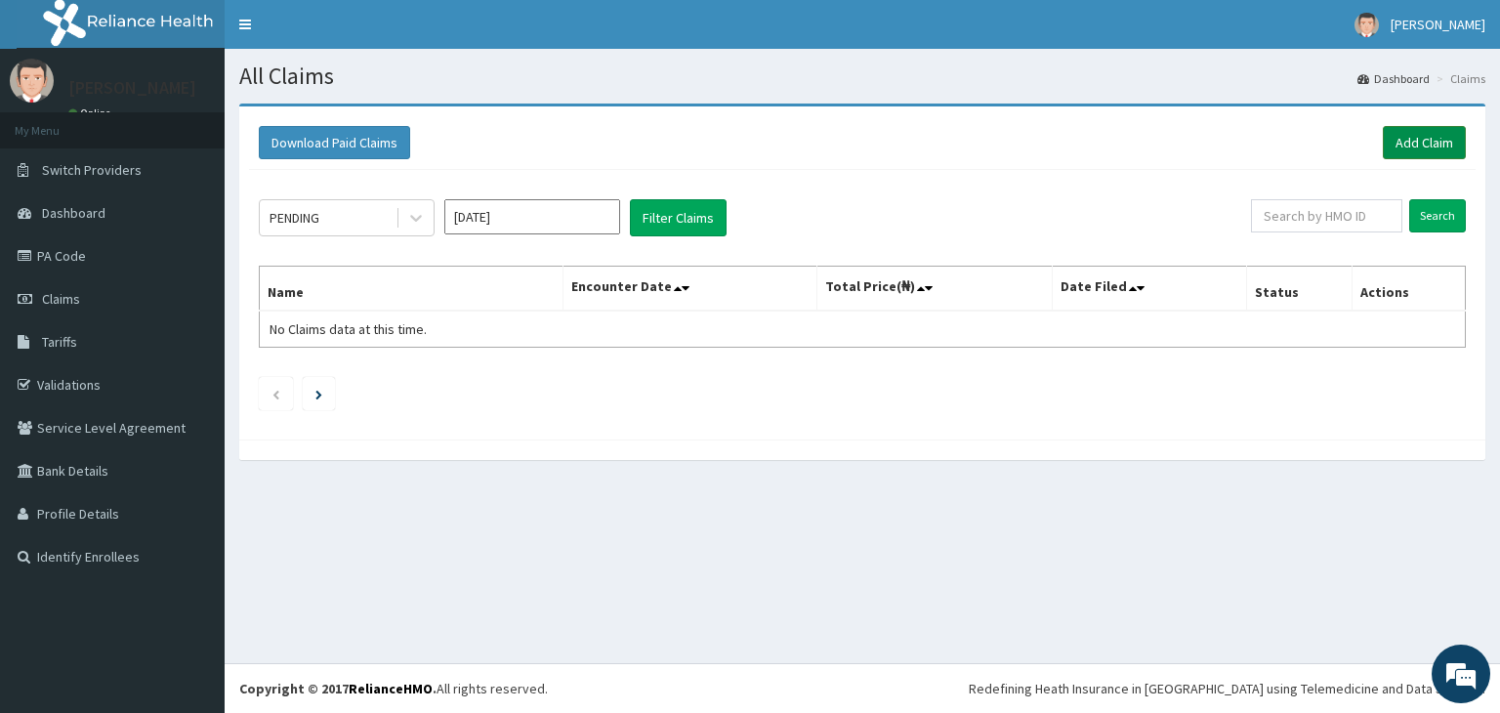
click at [1406, 141] on link "Add Claim" at bounding box center [1424, 142] width 83 height 33
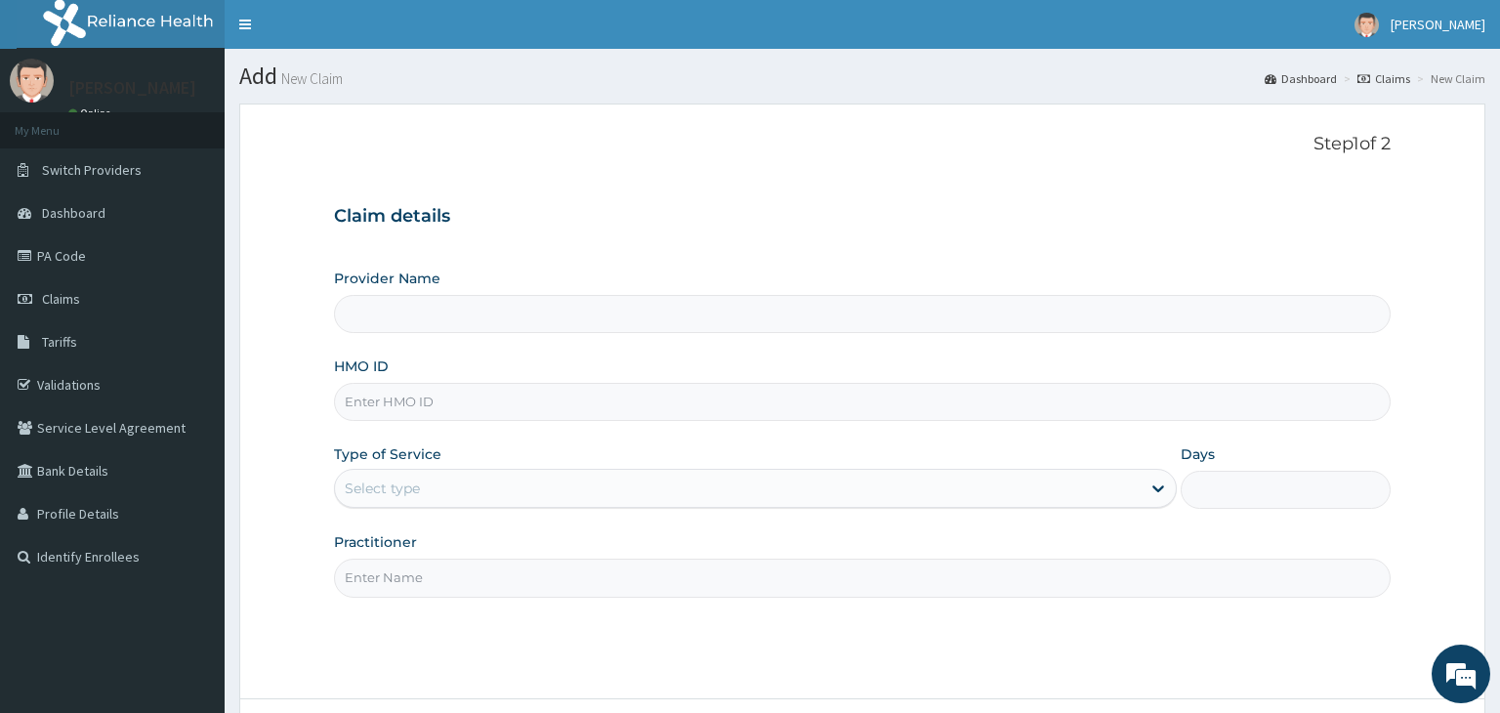
type input "[GEOGRAPHIC_DATA]"
click at [74, 302] on span "Claims" at bounding box center [61, 299] width 38 height 18
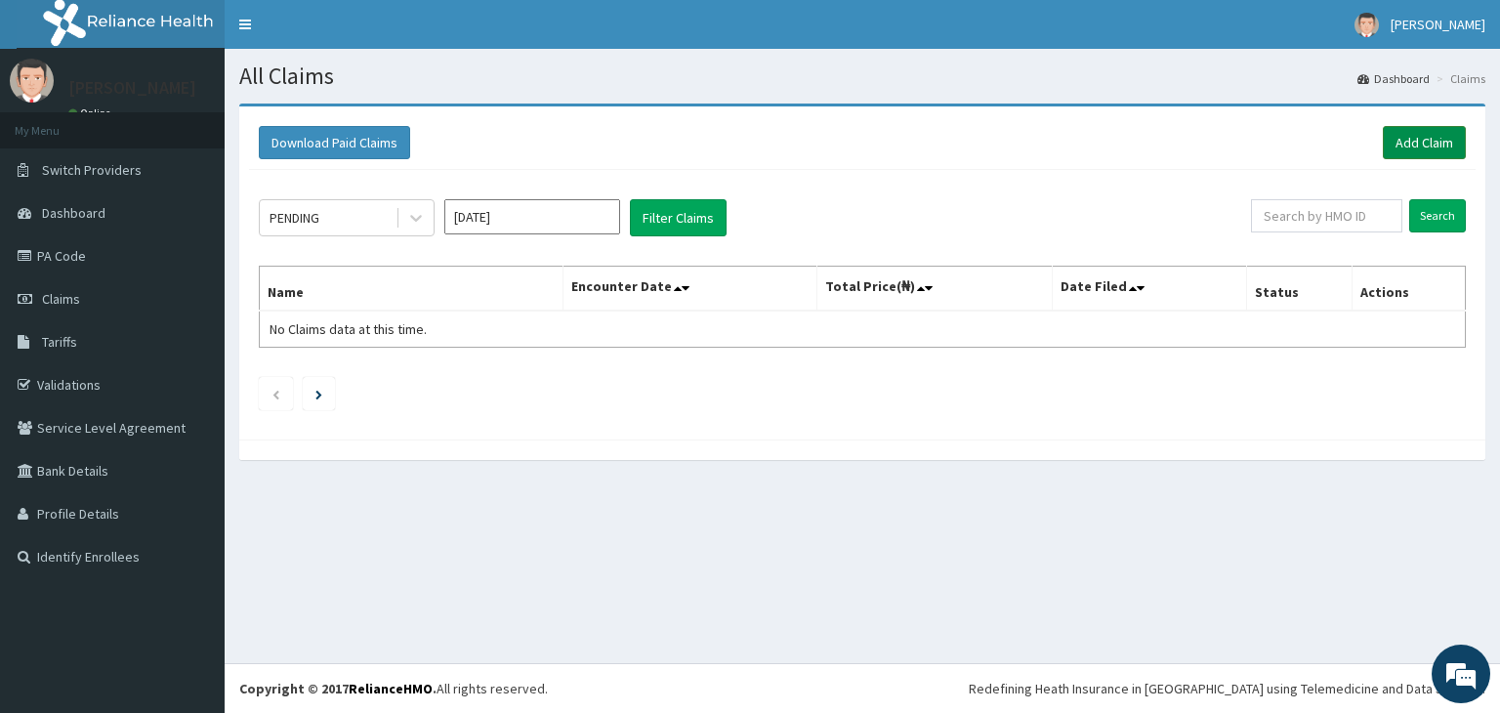
click at [1424, 144] on link "Add Claim" at bounding box center [1424, 142] width 83 height 33
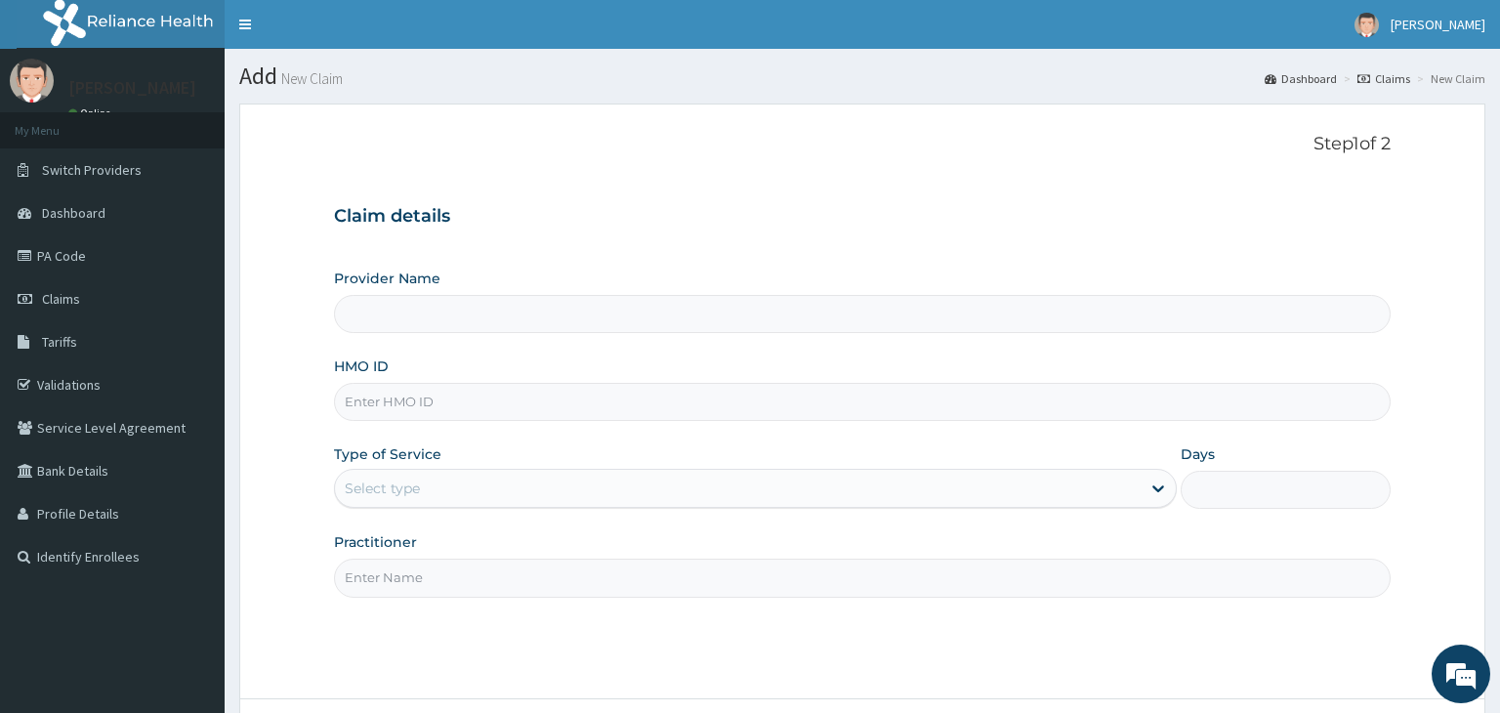
type input "Orient Hospital"
click at [766, 398] on input "HMO ID" at bounding box center [862, 402] width 1057 height 38
type input "LTR/10325/A"
click at [1157, 485] on icon at bounding box center [1158, 488] width 20 height 20
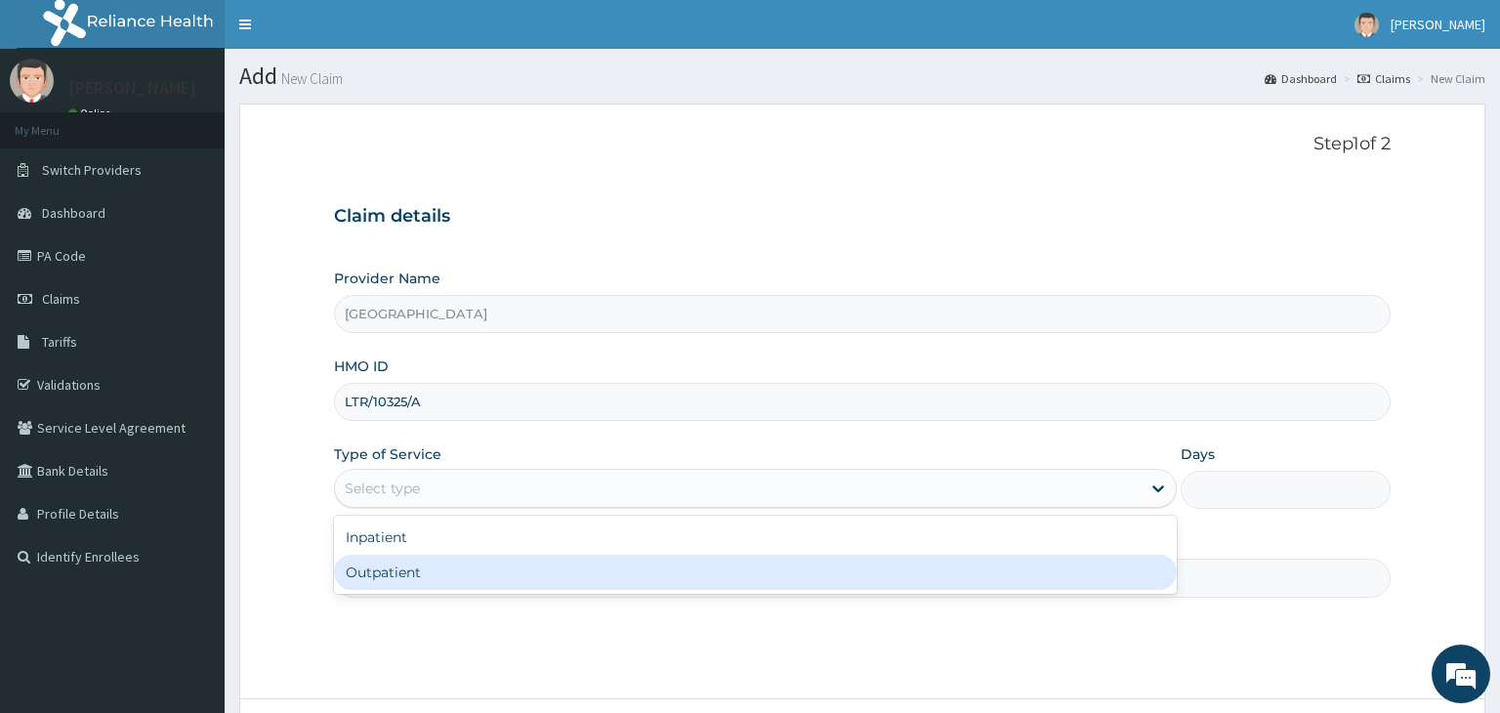
click at [402, 570] on div "Outpatient" at bounding box center [755, 572] width 843 height 35
type input "1"
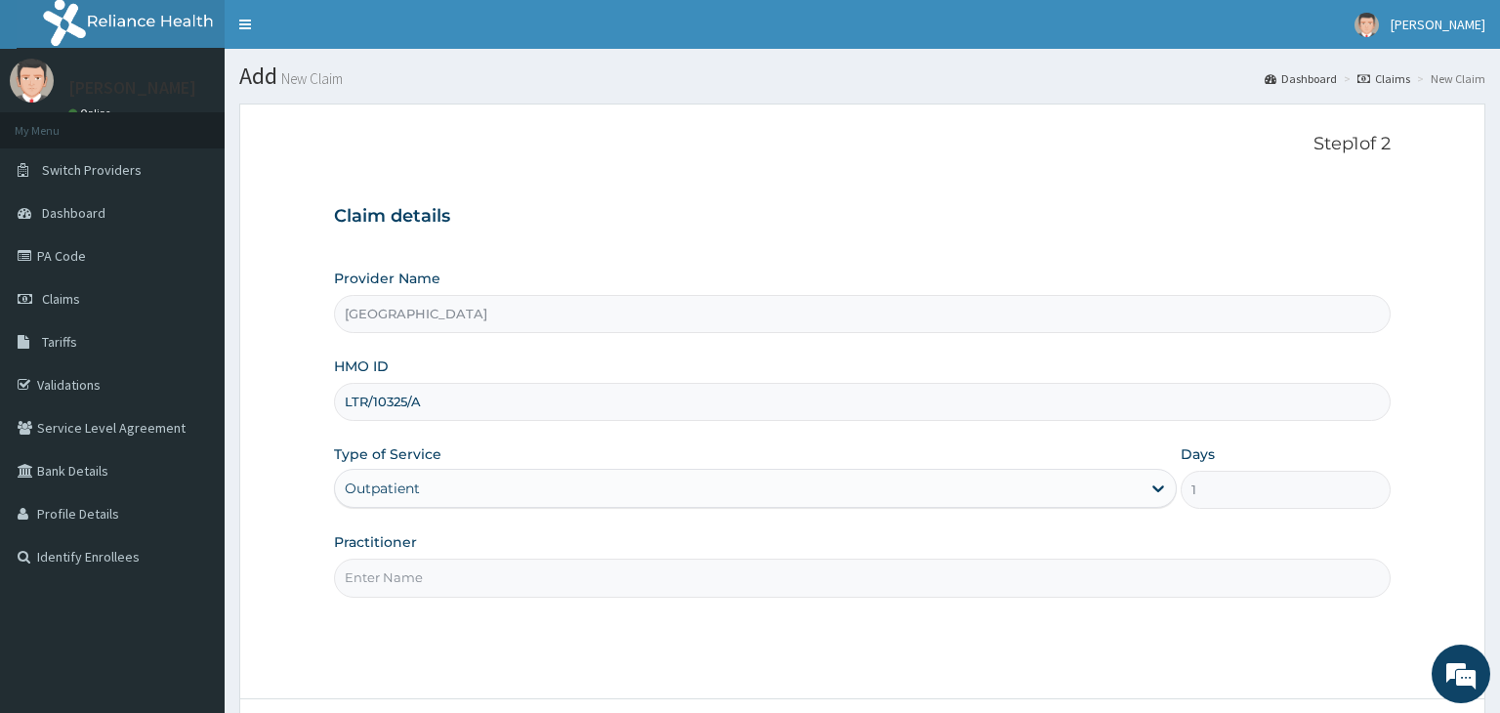
click at [483, 575] on input "Practitioner" at bounding box center [862, 578] width 1057 height 38
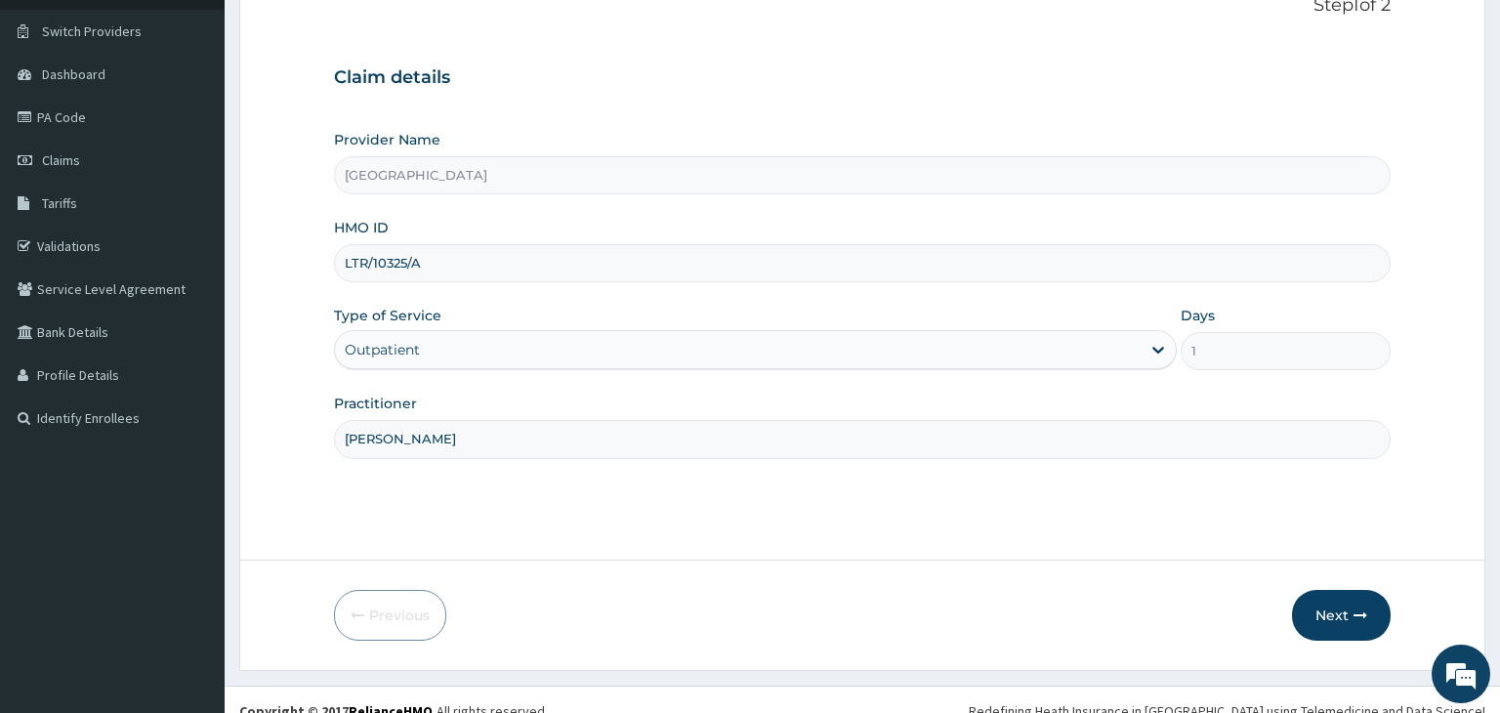
scroll to position [160, 0]
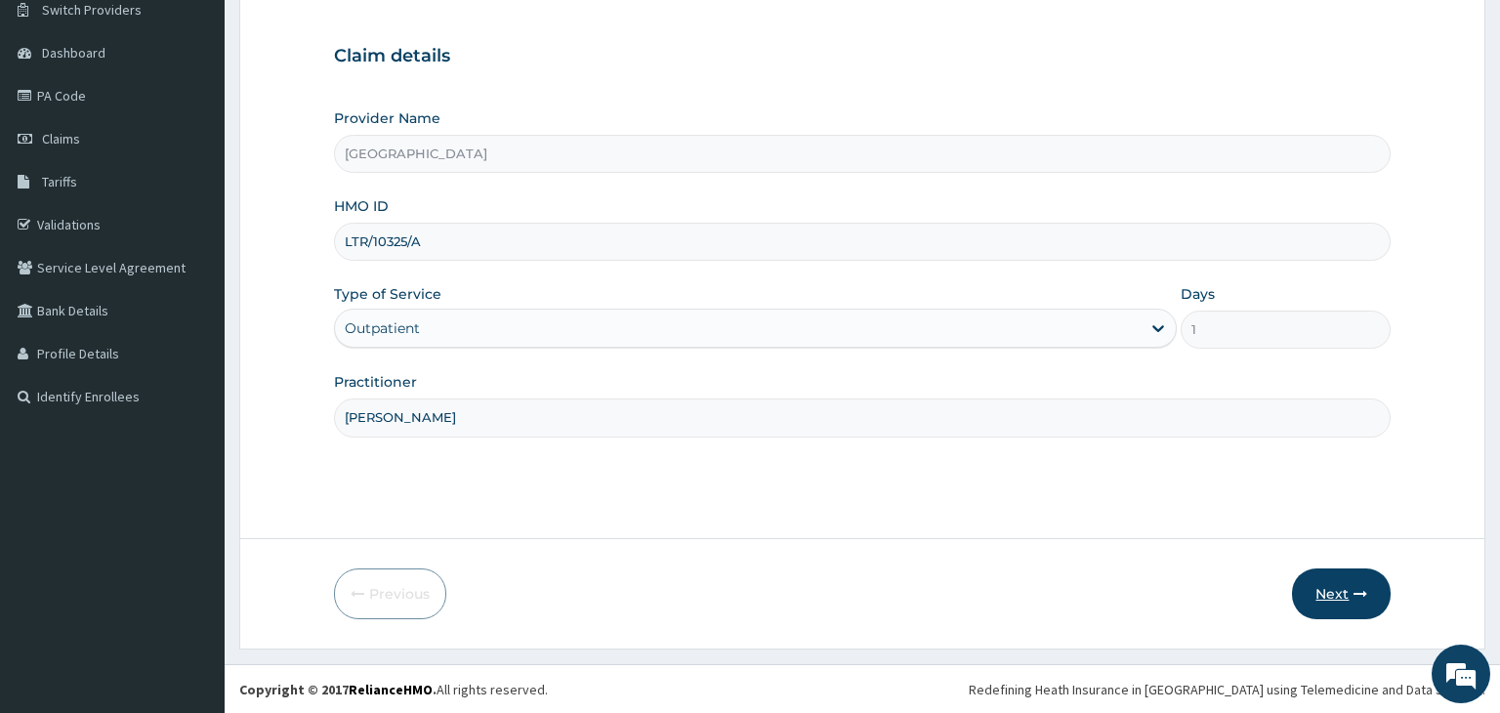
type input "Dr. Kingsley"
click at [1337, 598] on button "Next" at bounding box center [1341, 593] width 99 height 51
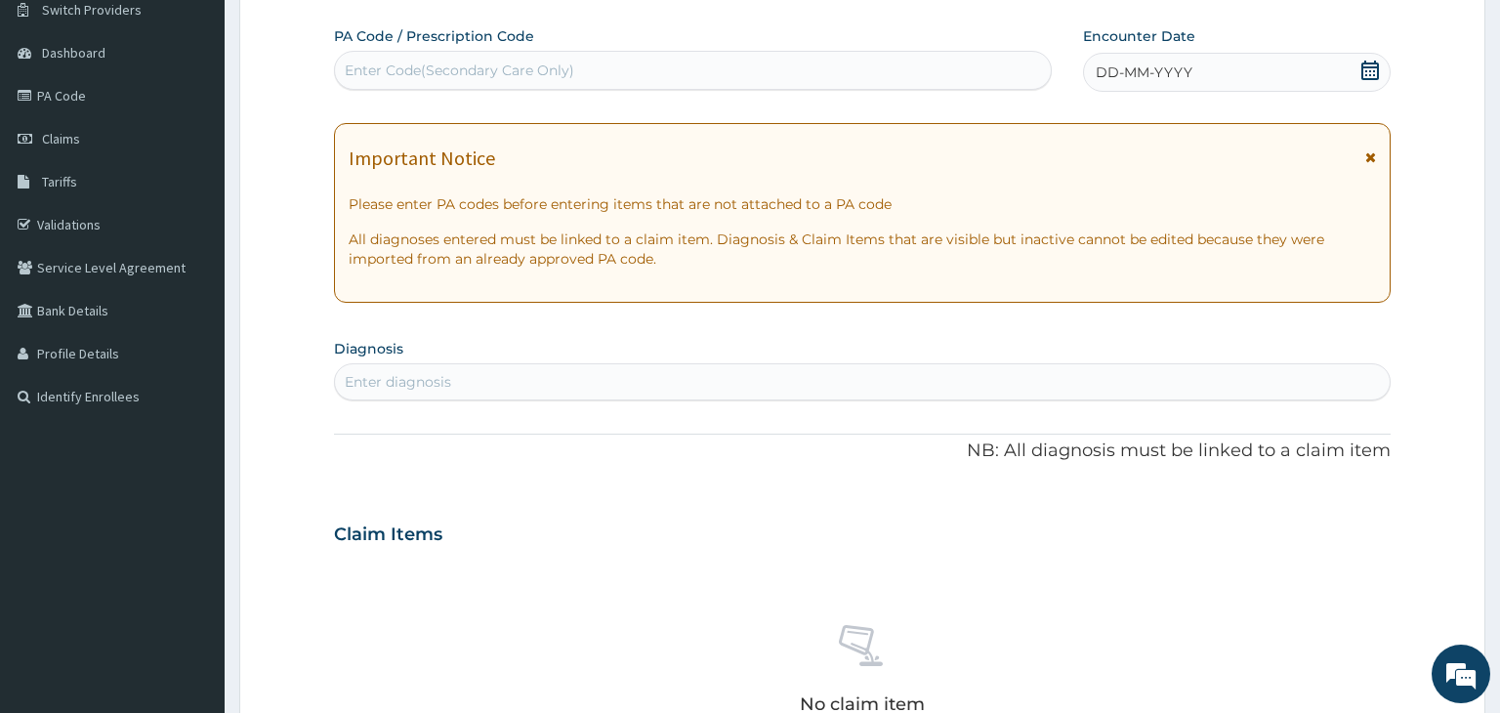
scroll to position [0, 0]
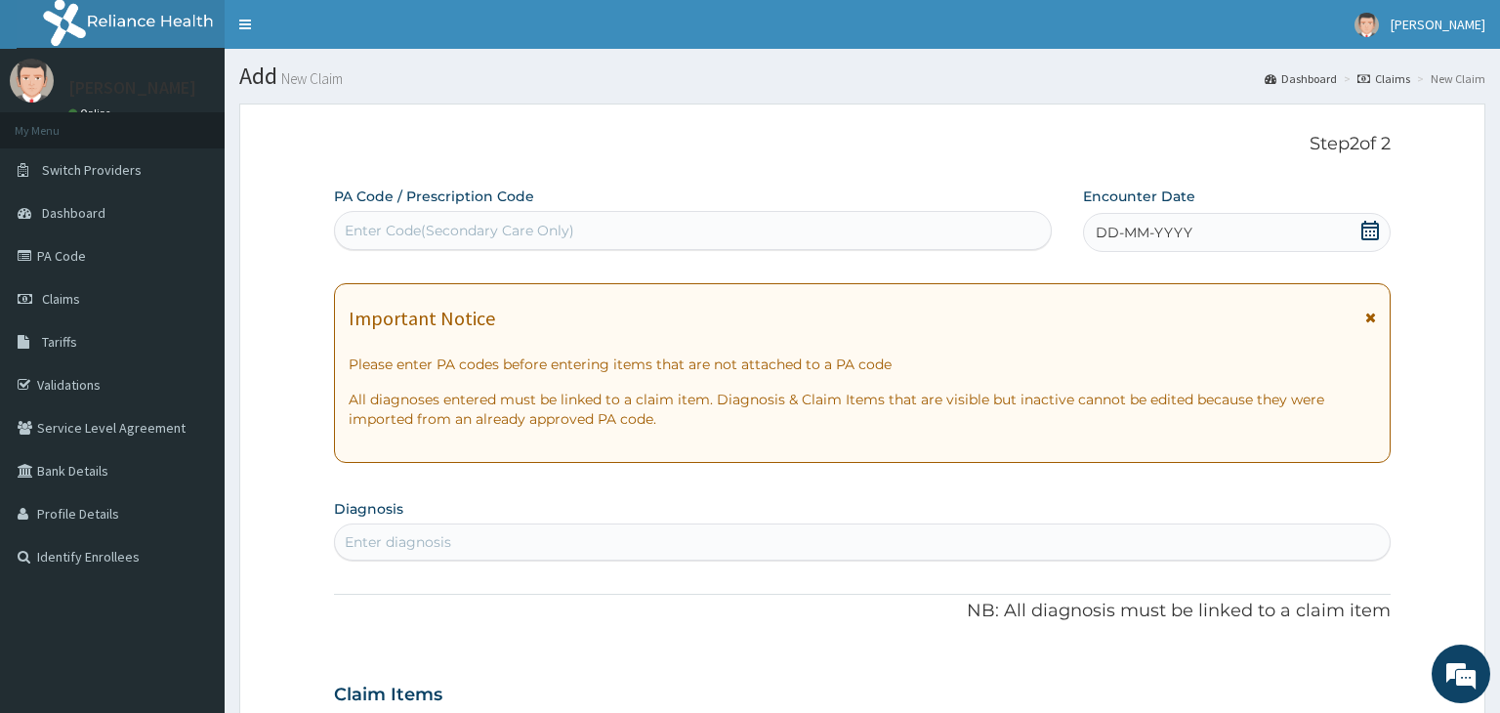
click at [602, 234] on div "Enter Code(Secondary Care Only)" at bounding box center [693, 230] width 717 height 31
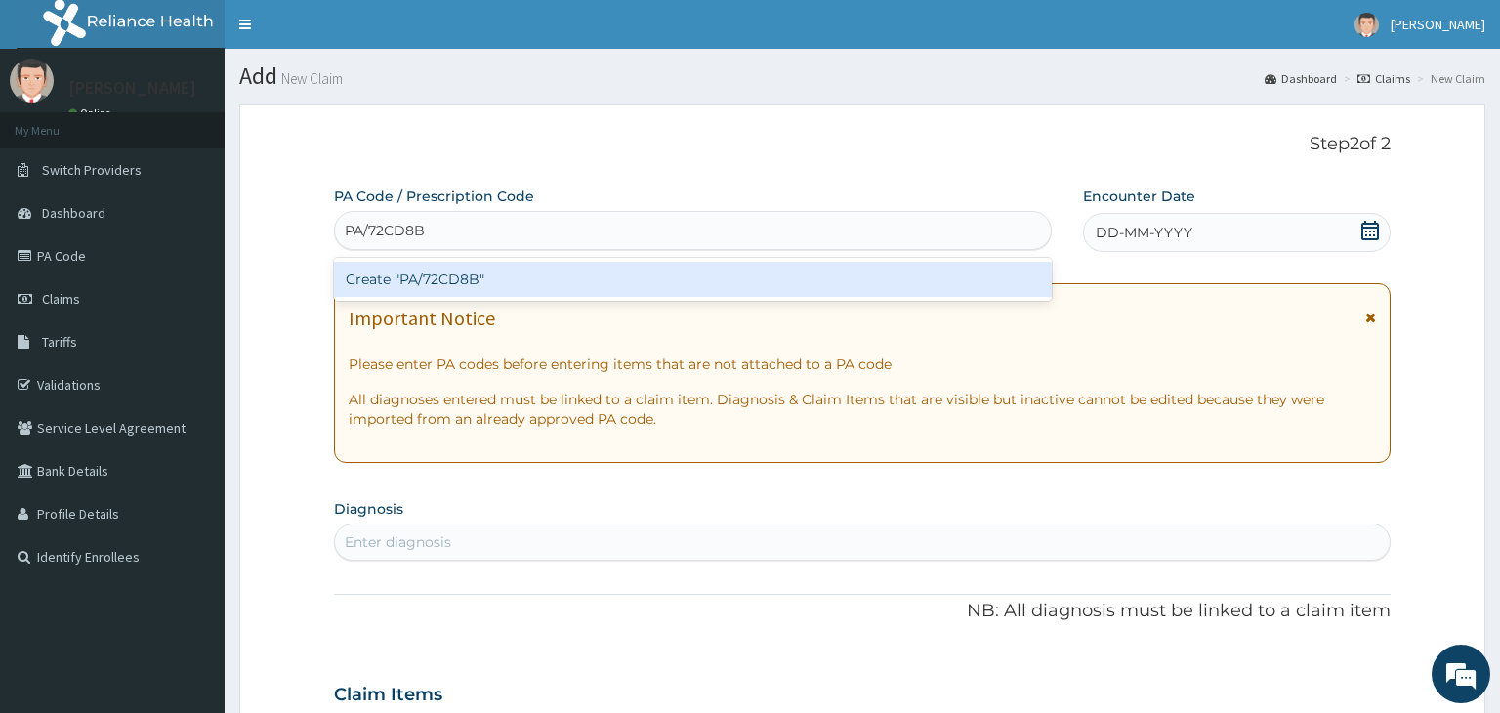
type input "PA/72CD8B"
click at [1368, 235] on div "PA Code / Prescription Code option Create "PA/72CD8B" focused, 1 of 1. 1 result…" at bounding box center [862, 691] width 1057 height 1011
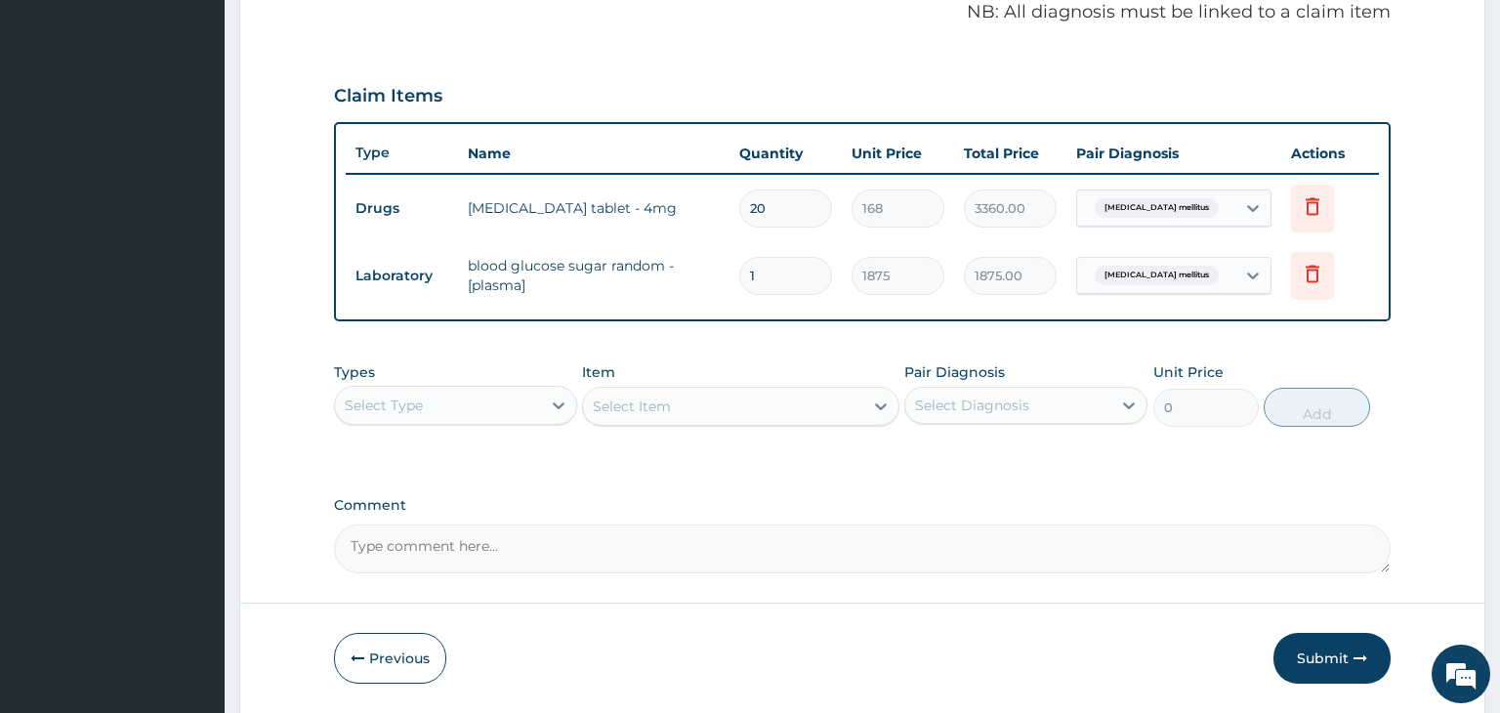
scroll to position [602, 0]
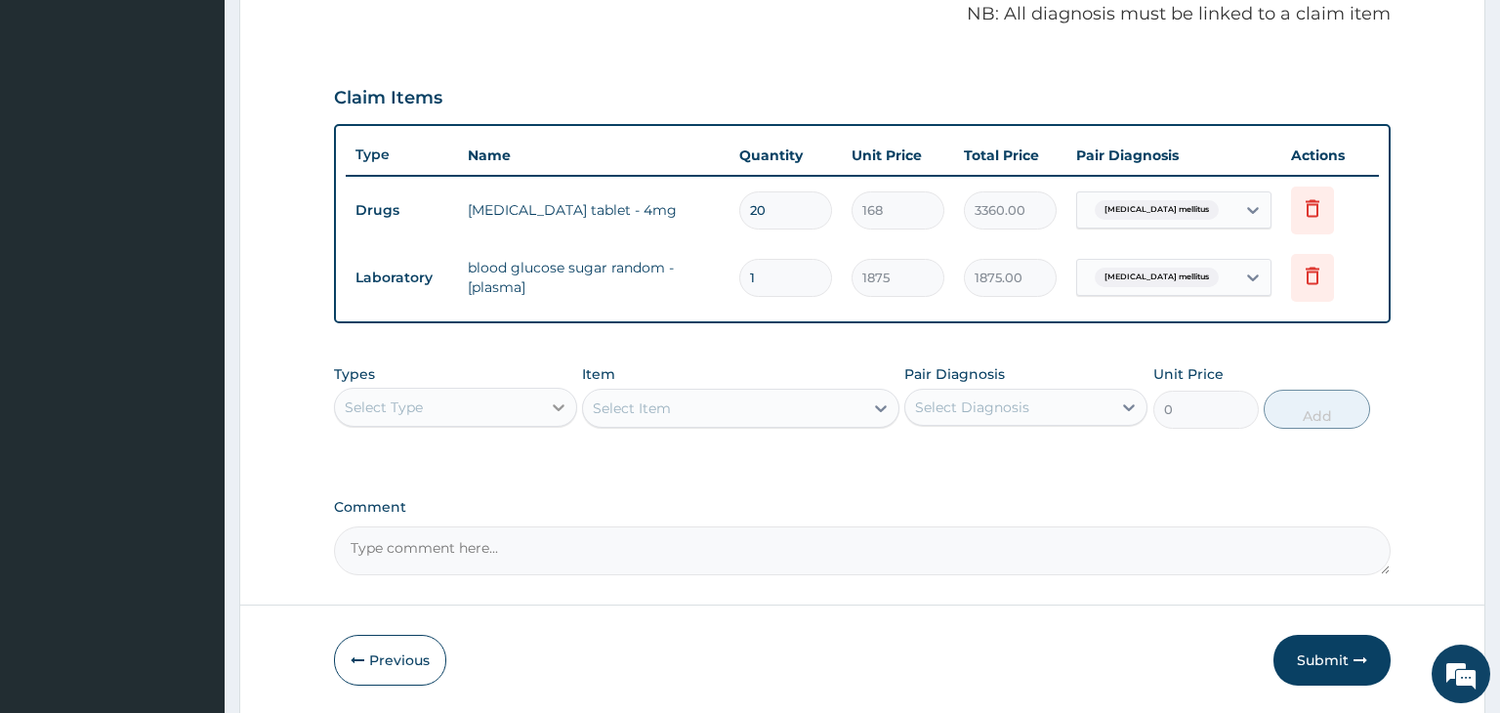
click at [559, 404] on icon at bounding box center [559, 407] width 20 height 20
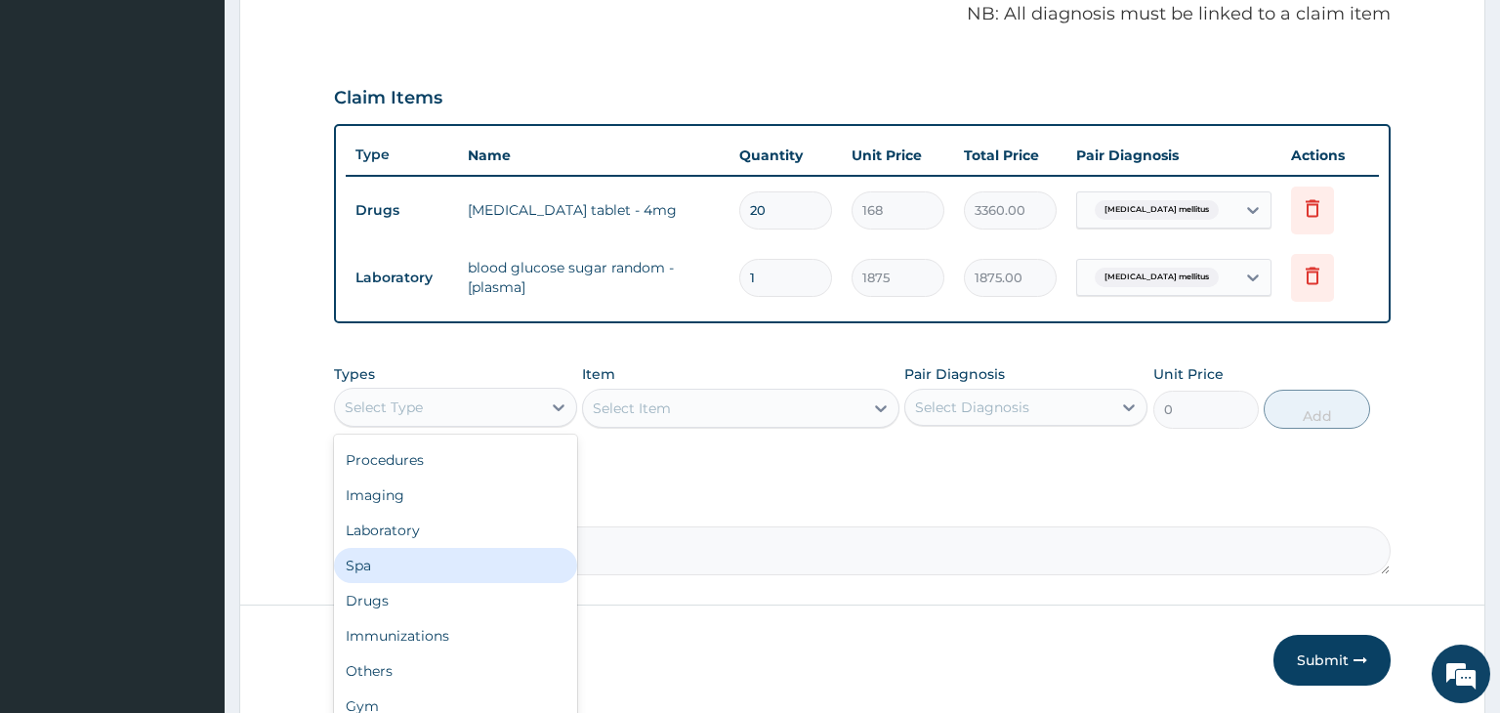
scroll to position [0, 0]
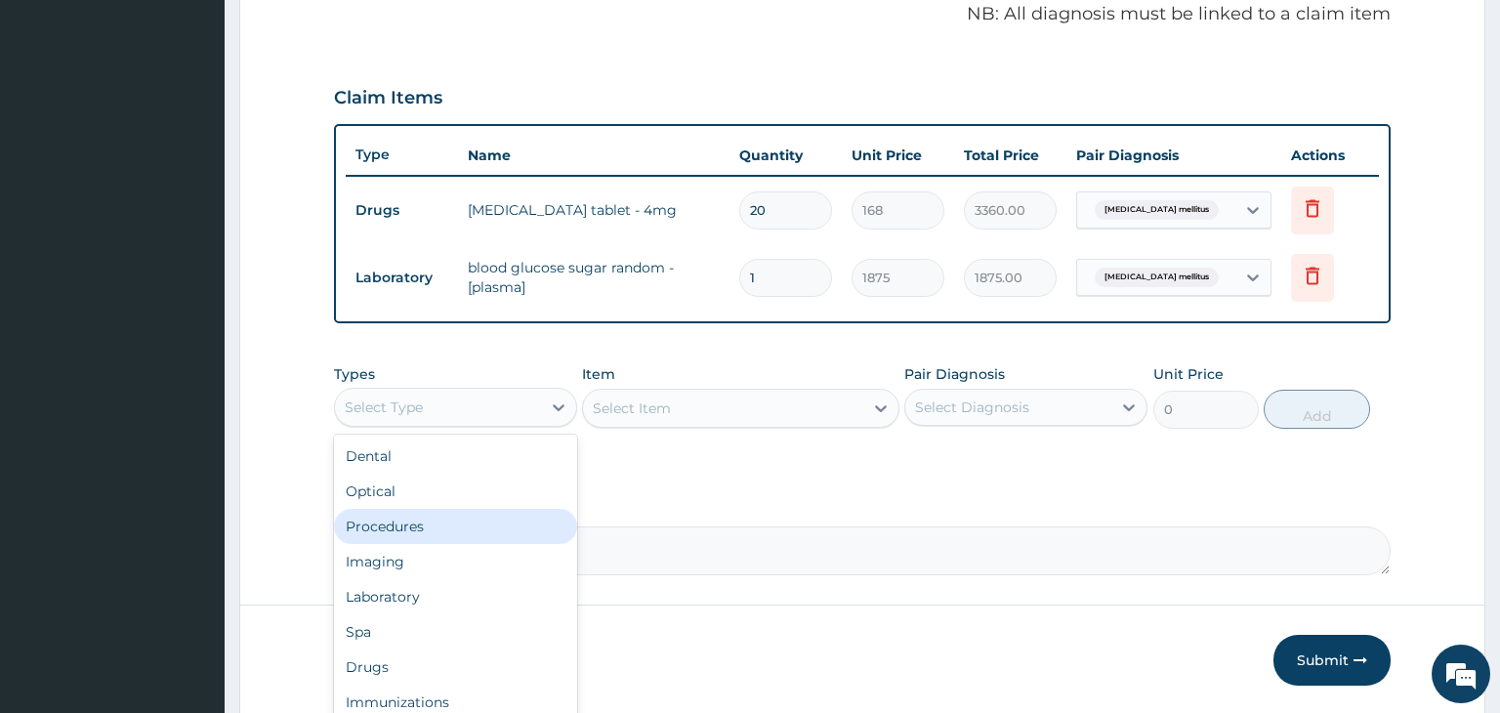
click at [402, 529] on div "Procedures" at bounding box center [455, 526] width 243 height 35
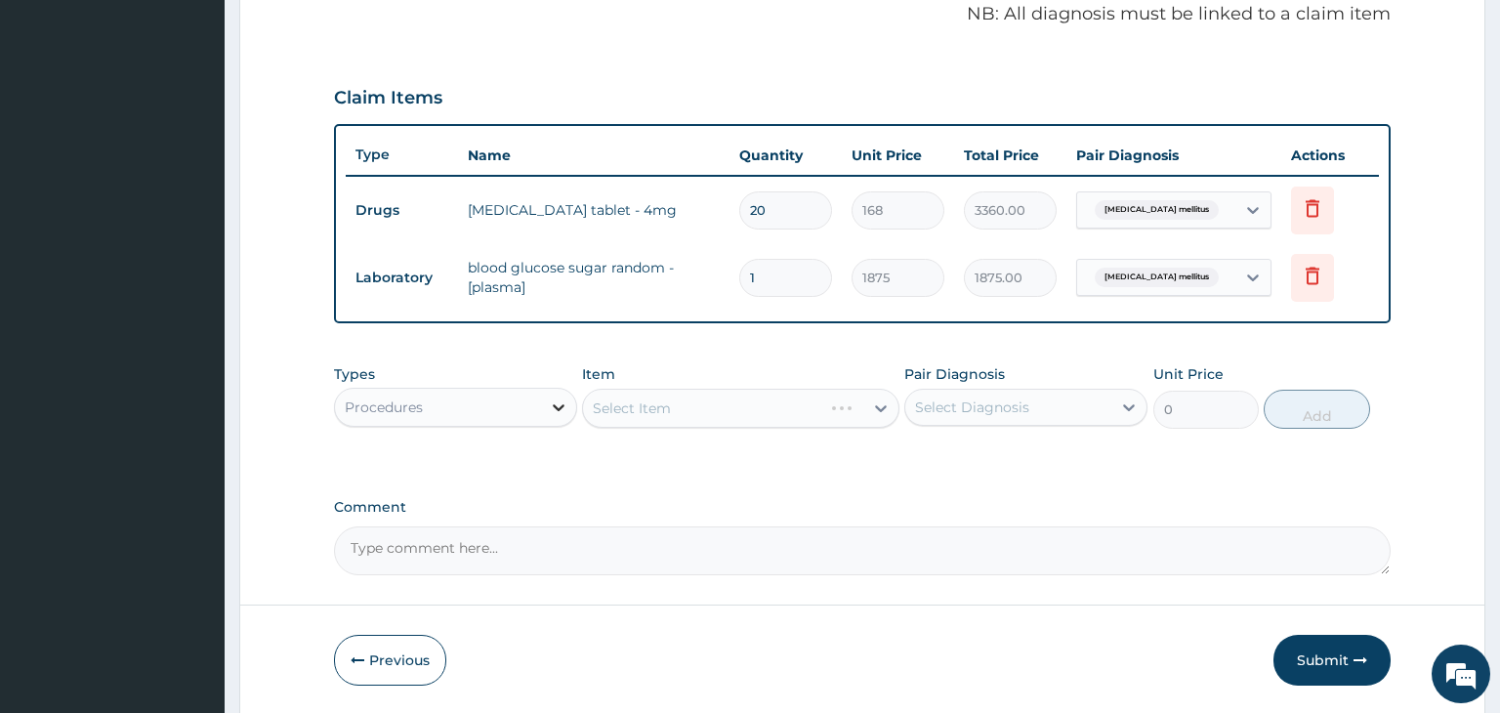
click at [556, 404] on icon at bounding box center [559, 407] width 12 height 7
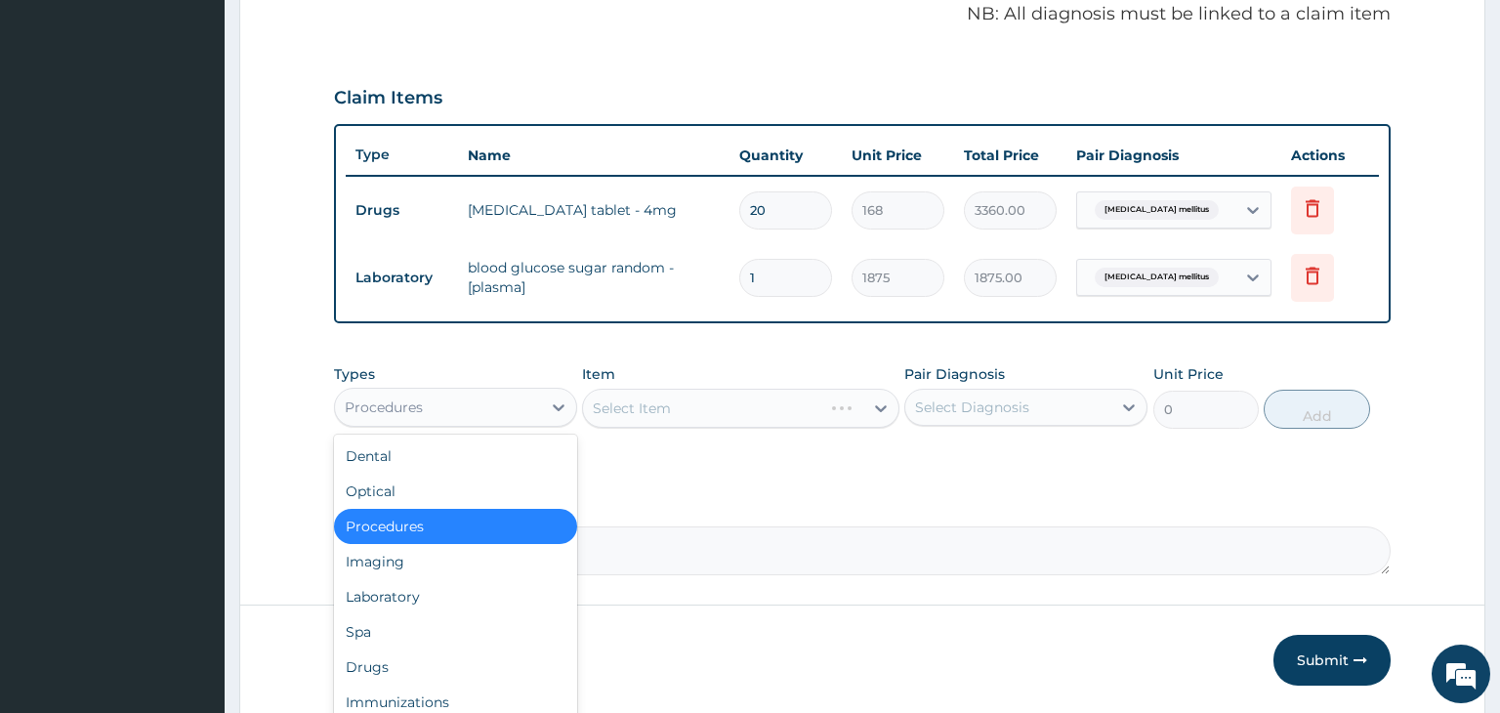
click at [471, 525] on div "Procedures" at bounding box center [455, 526] width 243 height 35
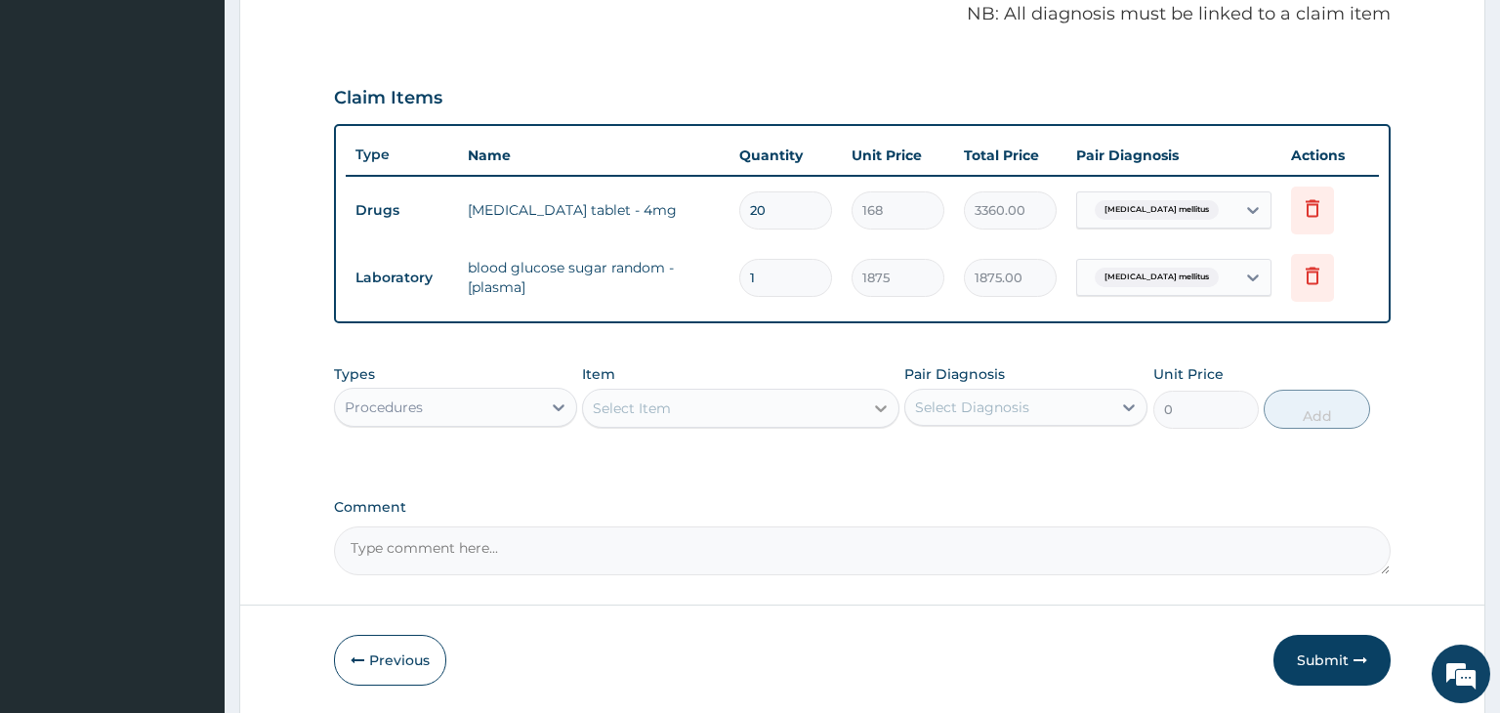
click at [879, 405] on icon at bounding box center [881, 408] width 20 height 20
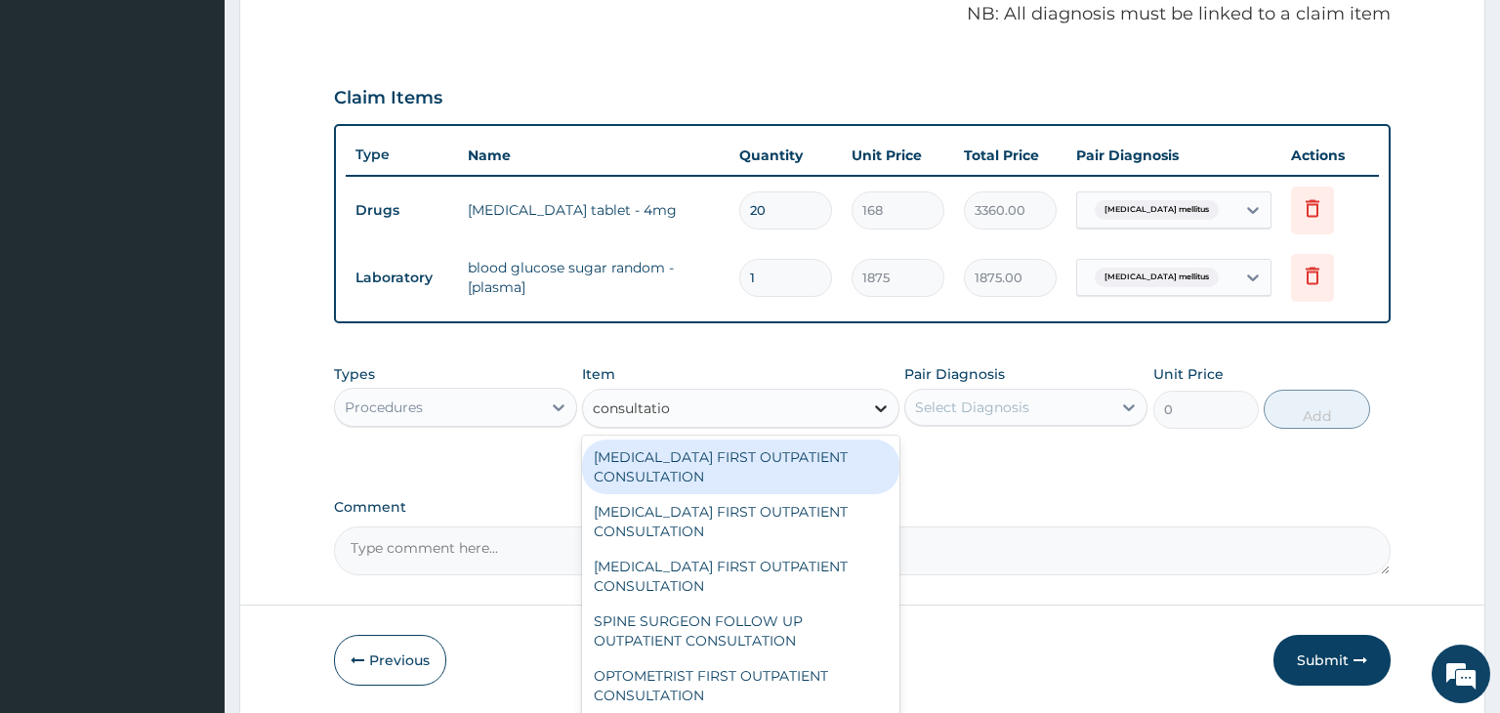
type input "consultation"
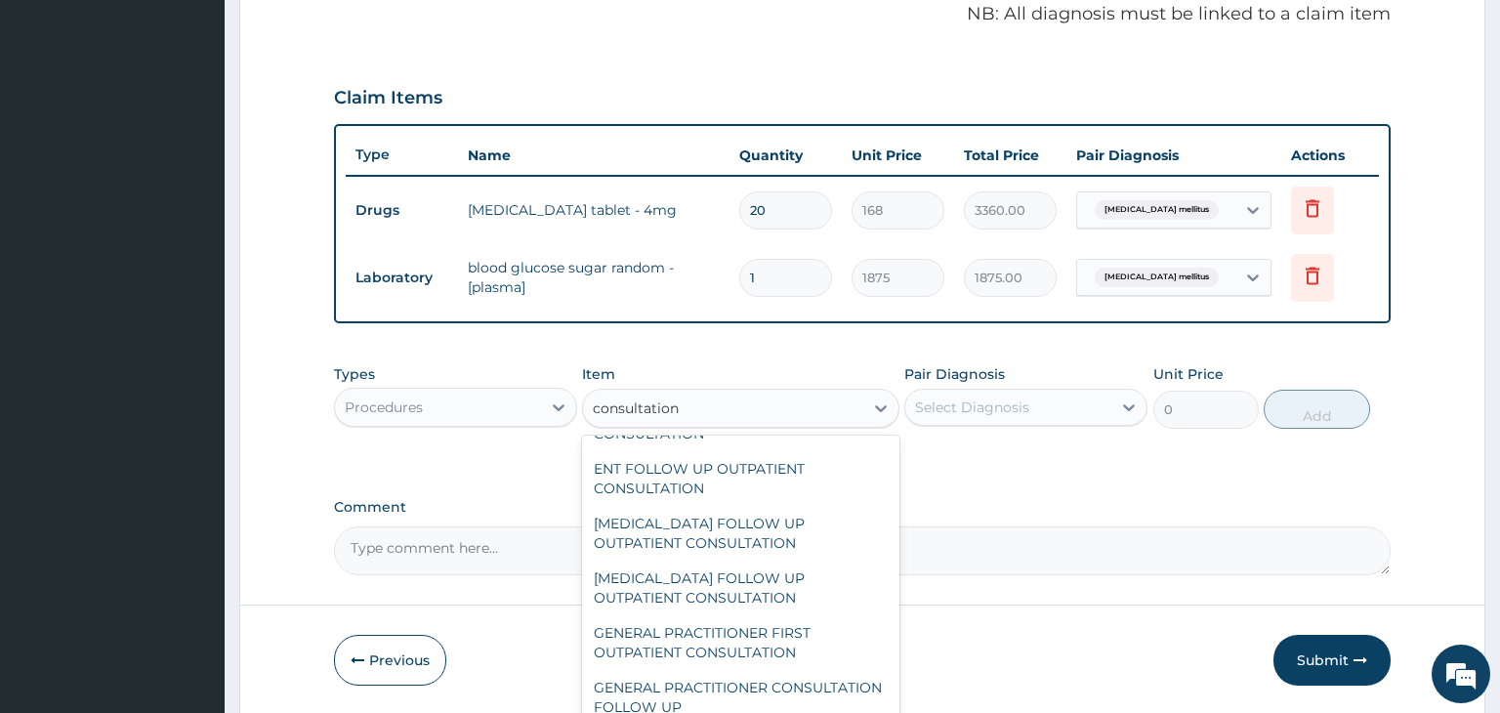
scroll to position [2614, 0]
click at [724, 669] on div "GENERAL PRACTITIONER CONSULTATION FOLLOW UP" at bounding box center [740, 696] width 317 height 55
type input "1875"
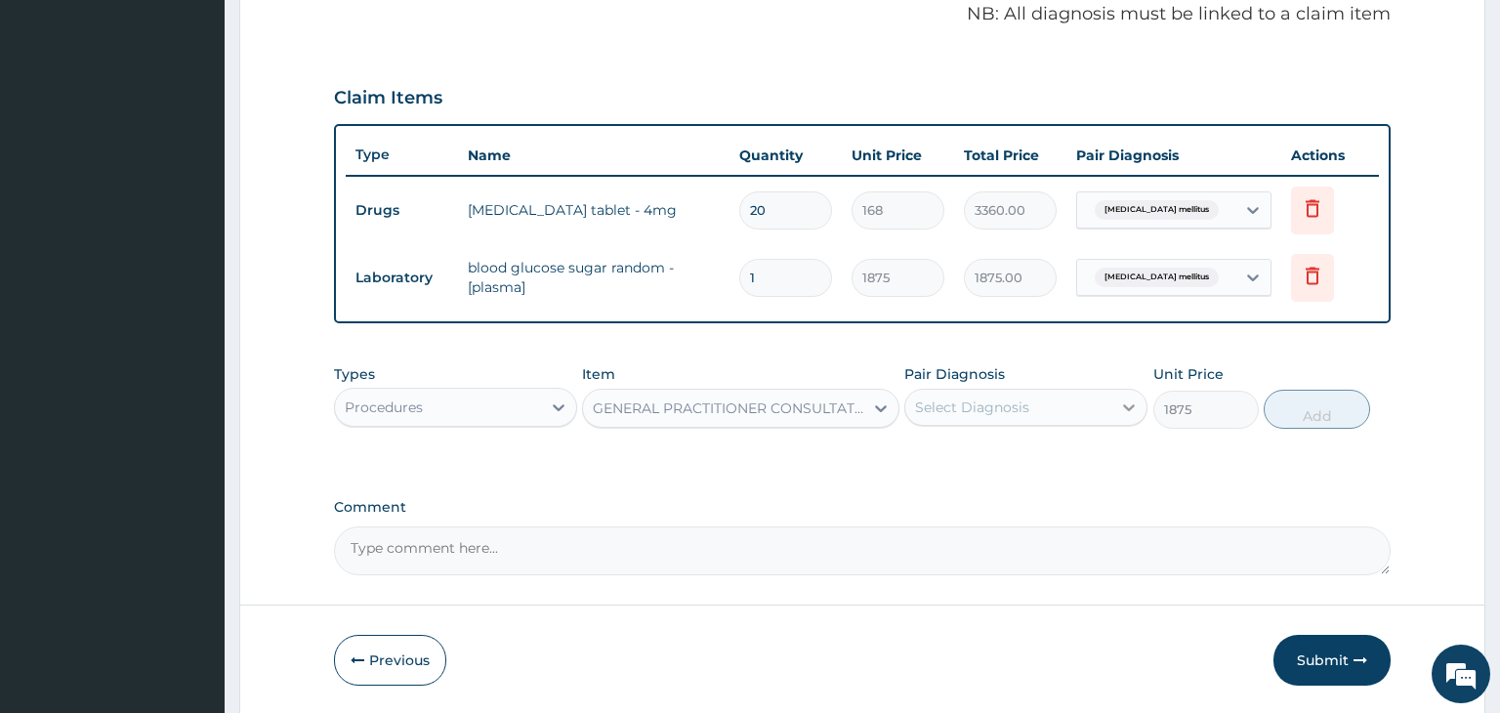
click at [1127, 406] on icon at bounding box center [1130, 407] width 12 height 7
click at [930, 450] on div "Diabetes mellitus" at bounding box center [1025, 457] width 243 height 40
checkbox input "true"
click at [1314, 409] on button "Add" at bounding box center [1315, 409] width 105 height 39
type input "0"
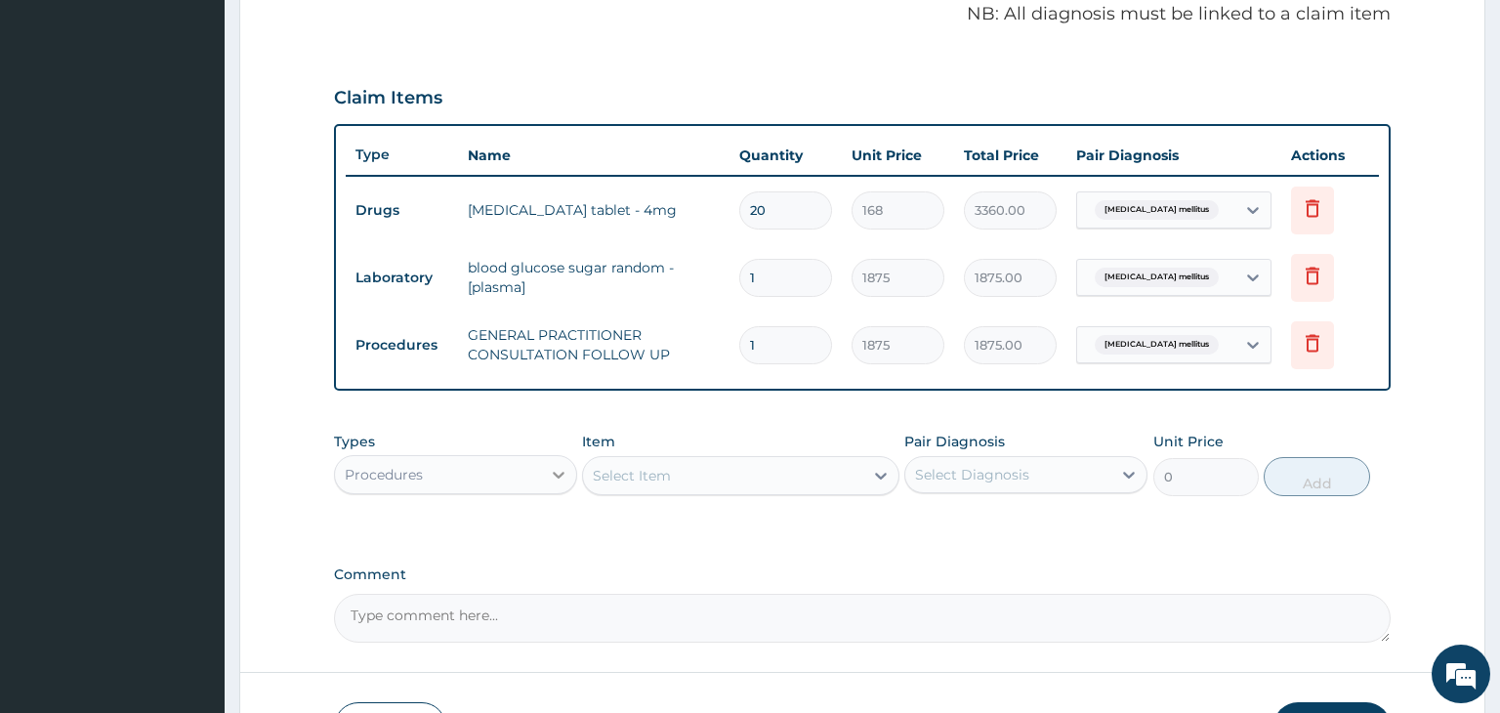
click at [558, 473] on icon at bounding box center [559, 475] width 20 height 20
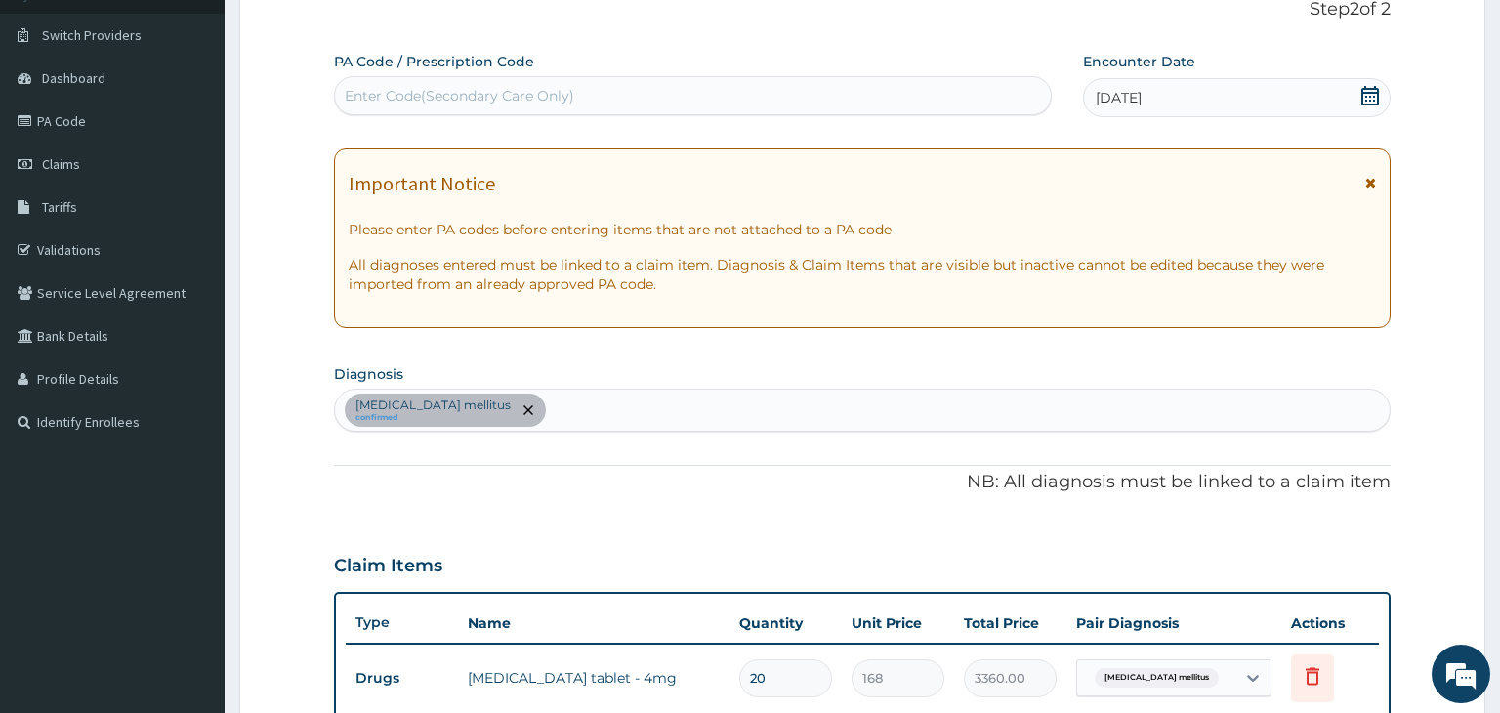
scroll to position [134, 0]
click at [521, 412] on div "Diabetes mellitus confirmed" at bounding box center [863, 411] width 1056 height 41
type input "m"
type input "p"
type input "cough"
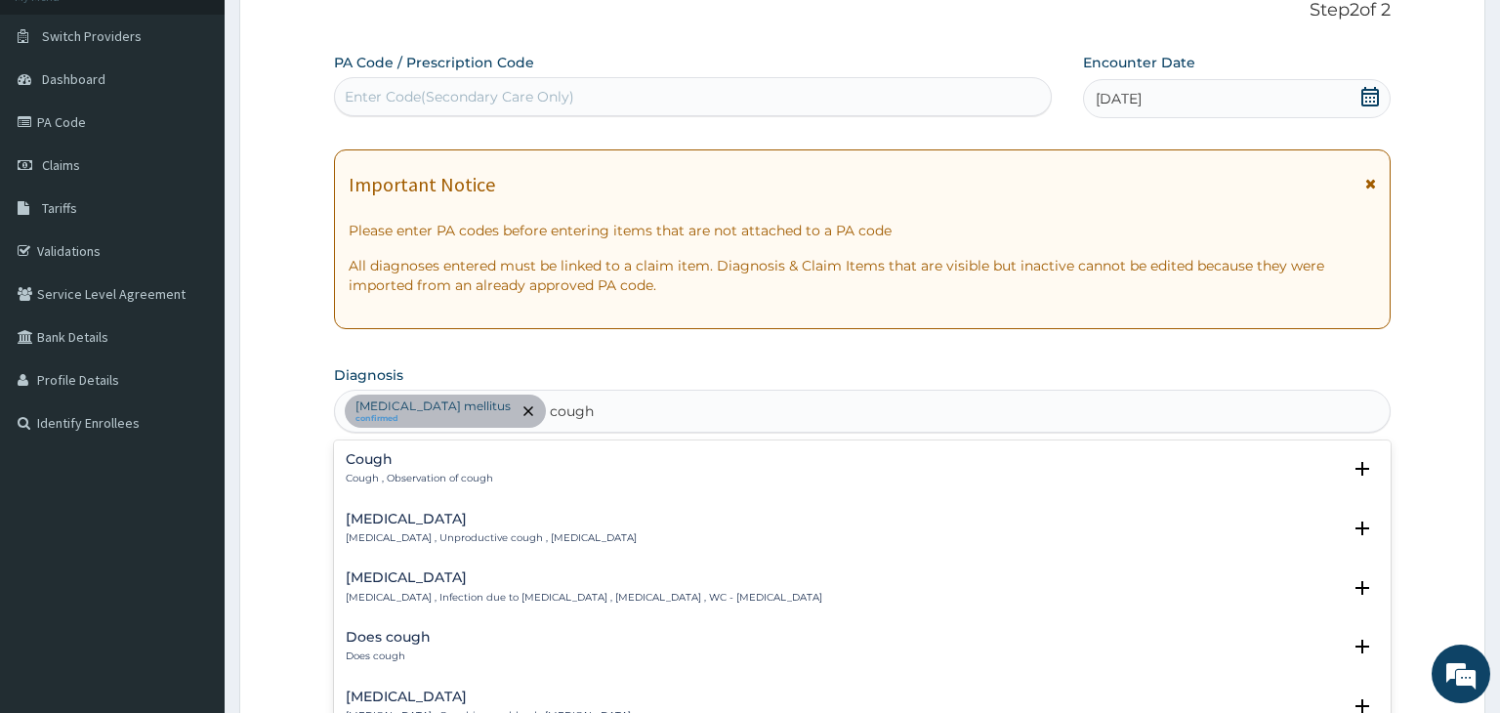
click at [438, 474] on p "Cough , Observation of cough" at bounding box center [419, 479] width 147 height 14
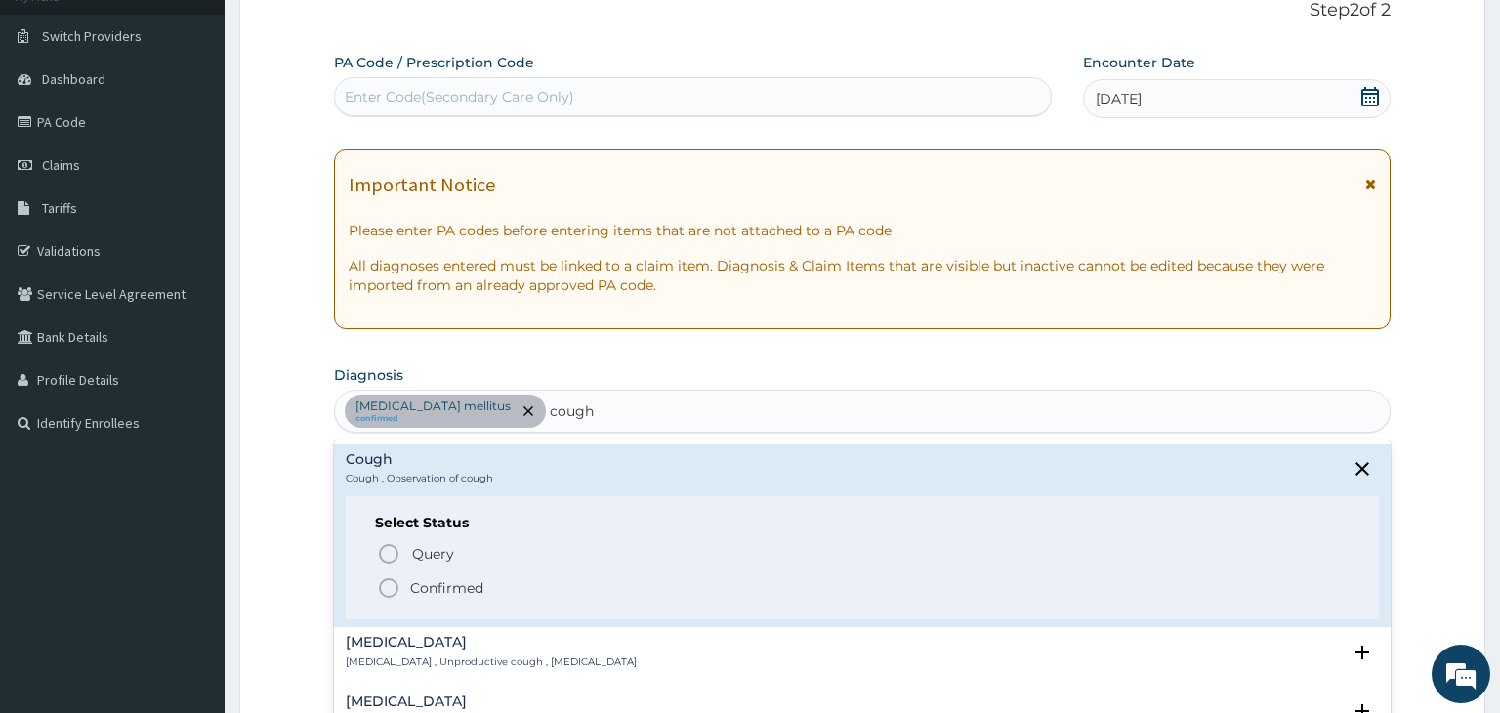
click at [389, 586] on icon "status option filled" at bounding box center [388, 587] width 23 height 23
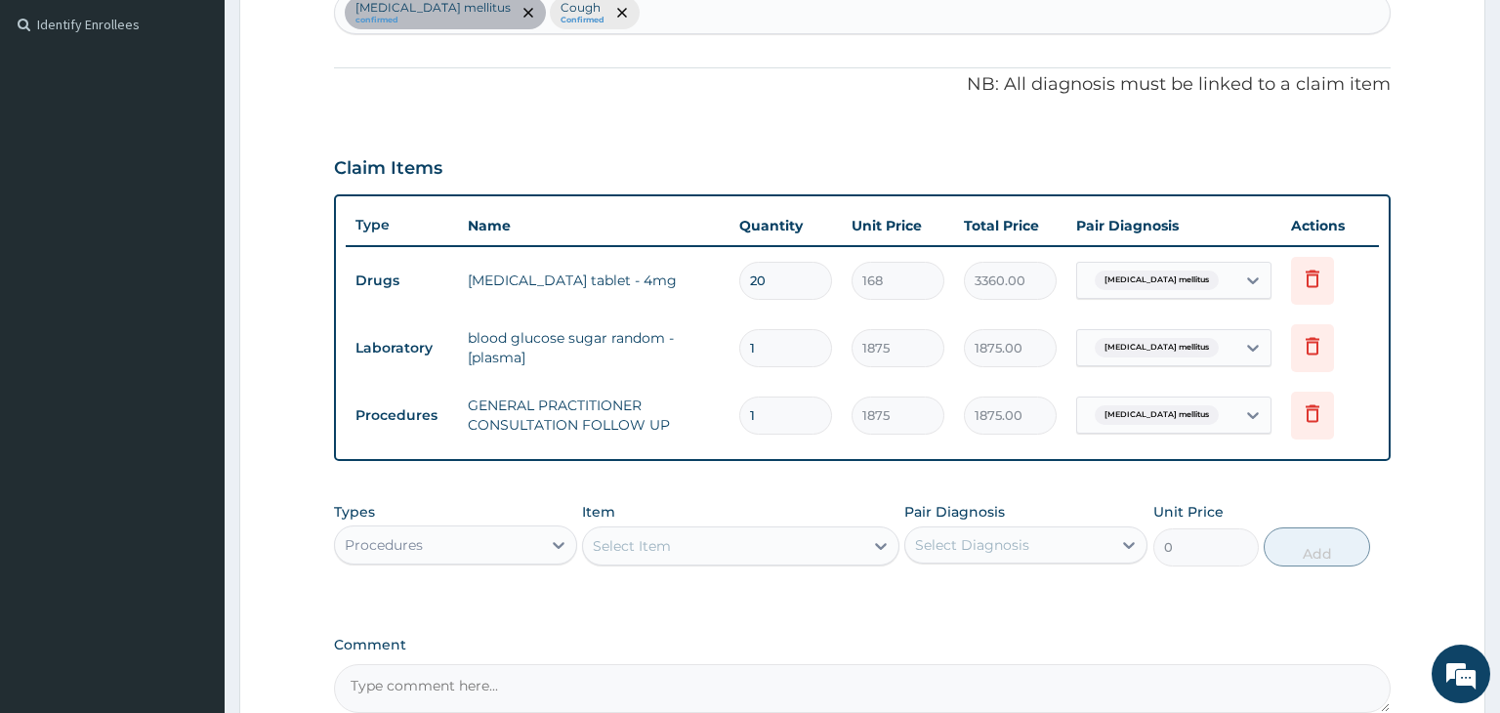
scroll to position [535, 0]
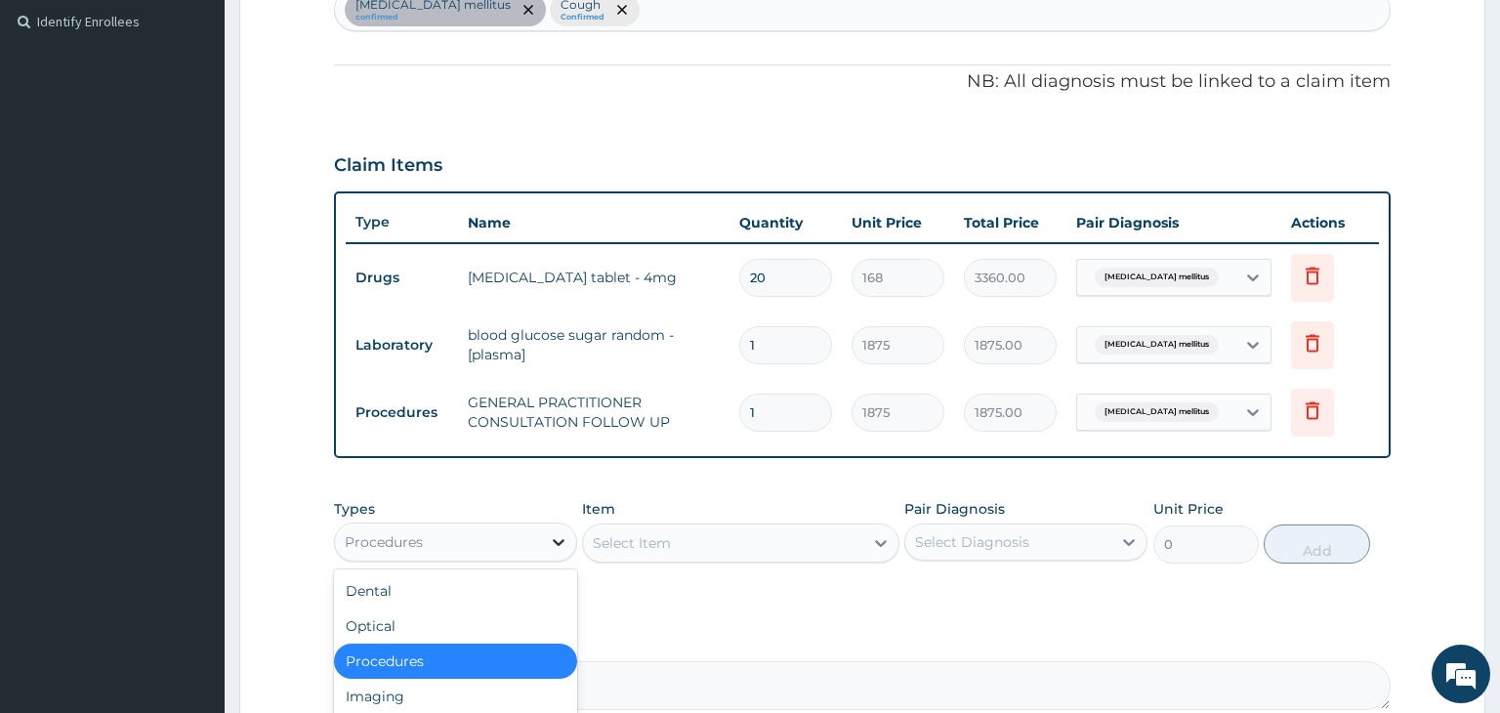
click at [558, 542] on icon at bounding box center [559, 542] width 12 height 7
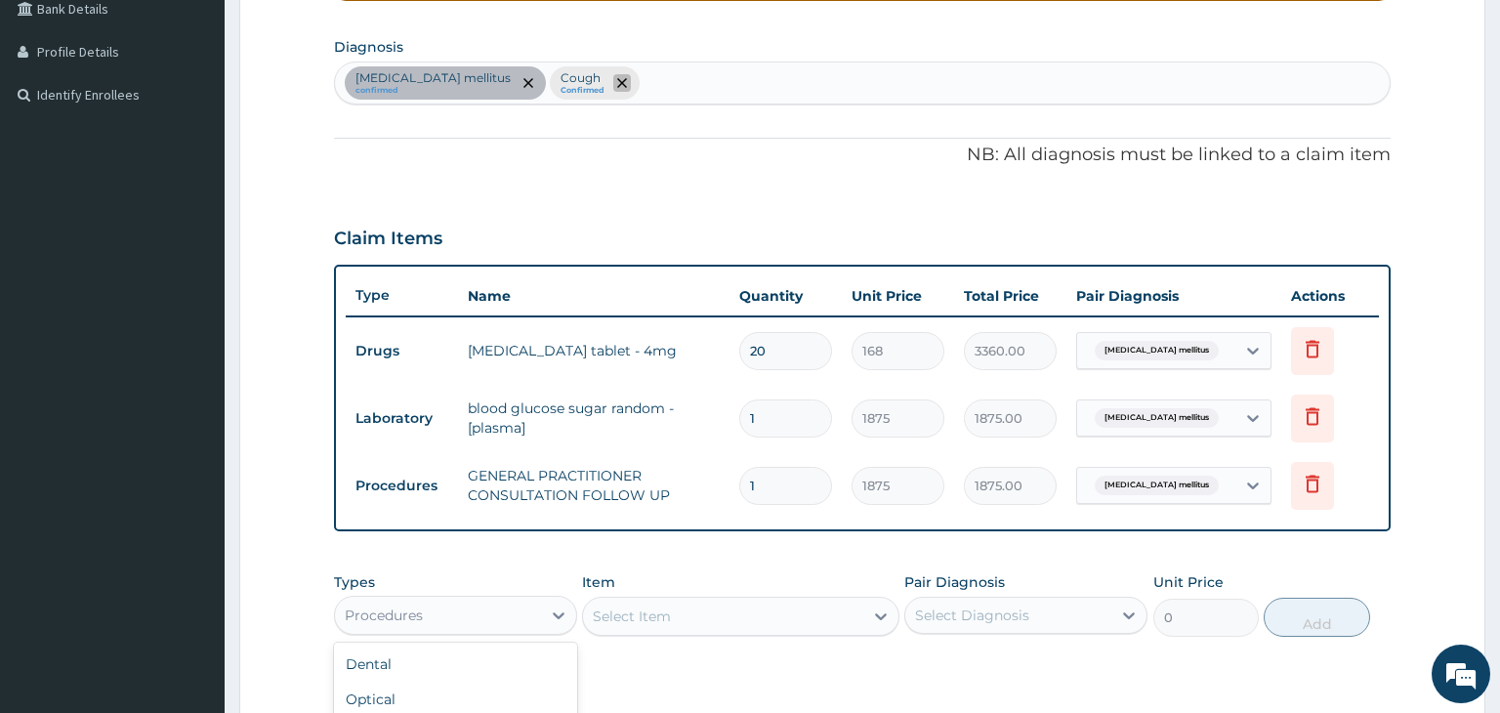
click at [617, 82] on icon "remove selection option" at bounding box center [622, 83] width 10 height 10
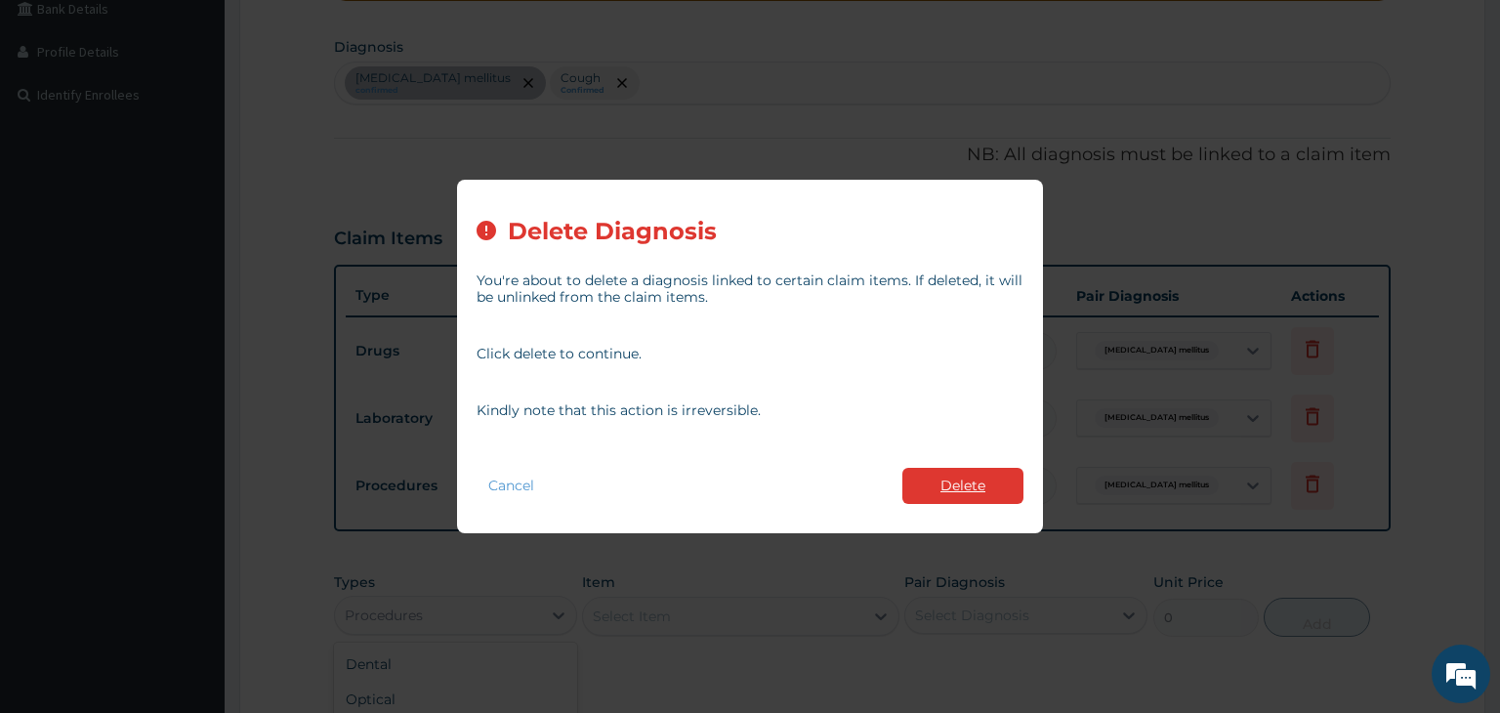
click at [969, 481] on button "Delete" at bounding box center [962, 486] width 121 height 36
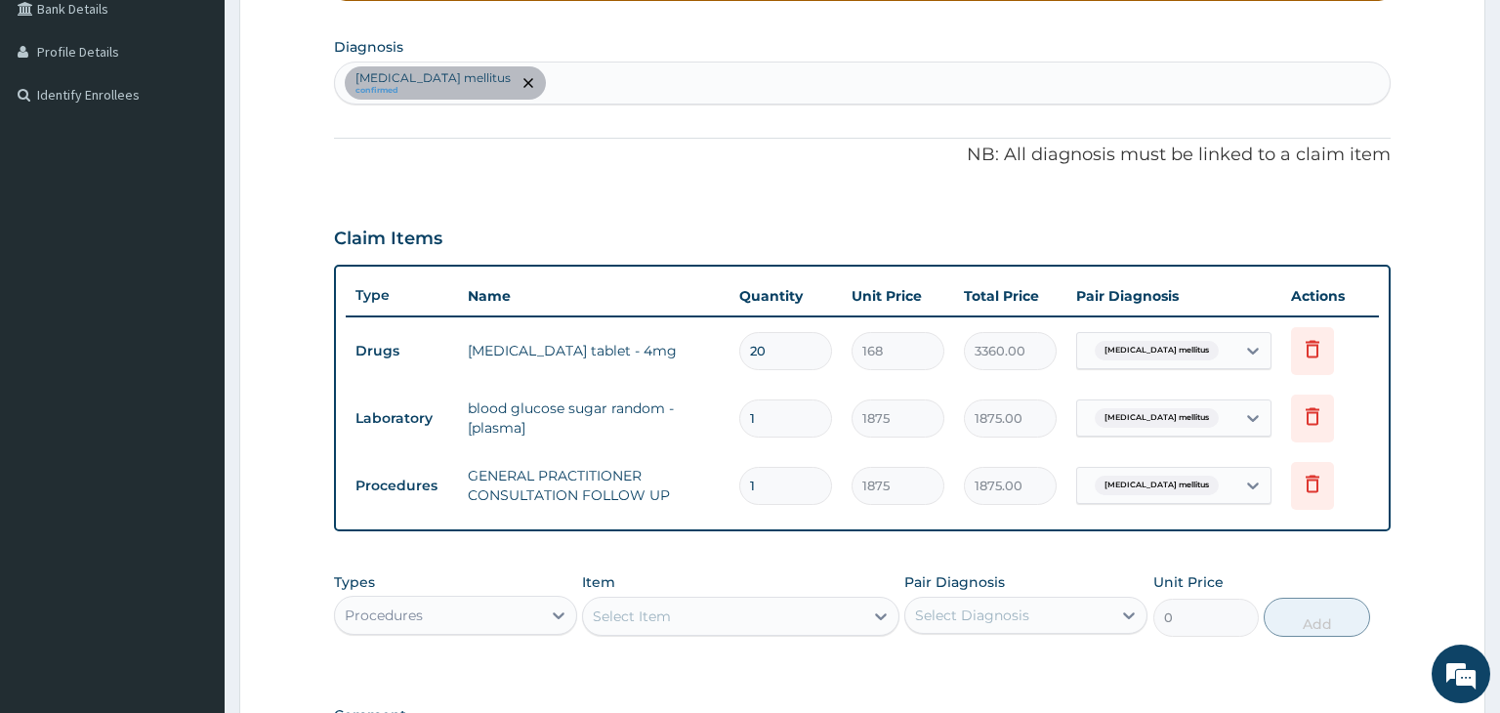
click at [518, 82] on div "Diabetes mellitus confirmed" at bounding box center [863, 82] width 1056 height 41
type input "plasmodium"
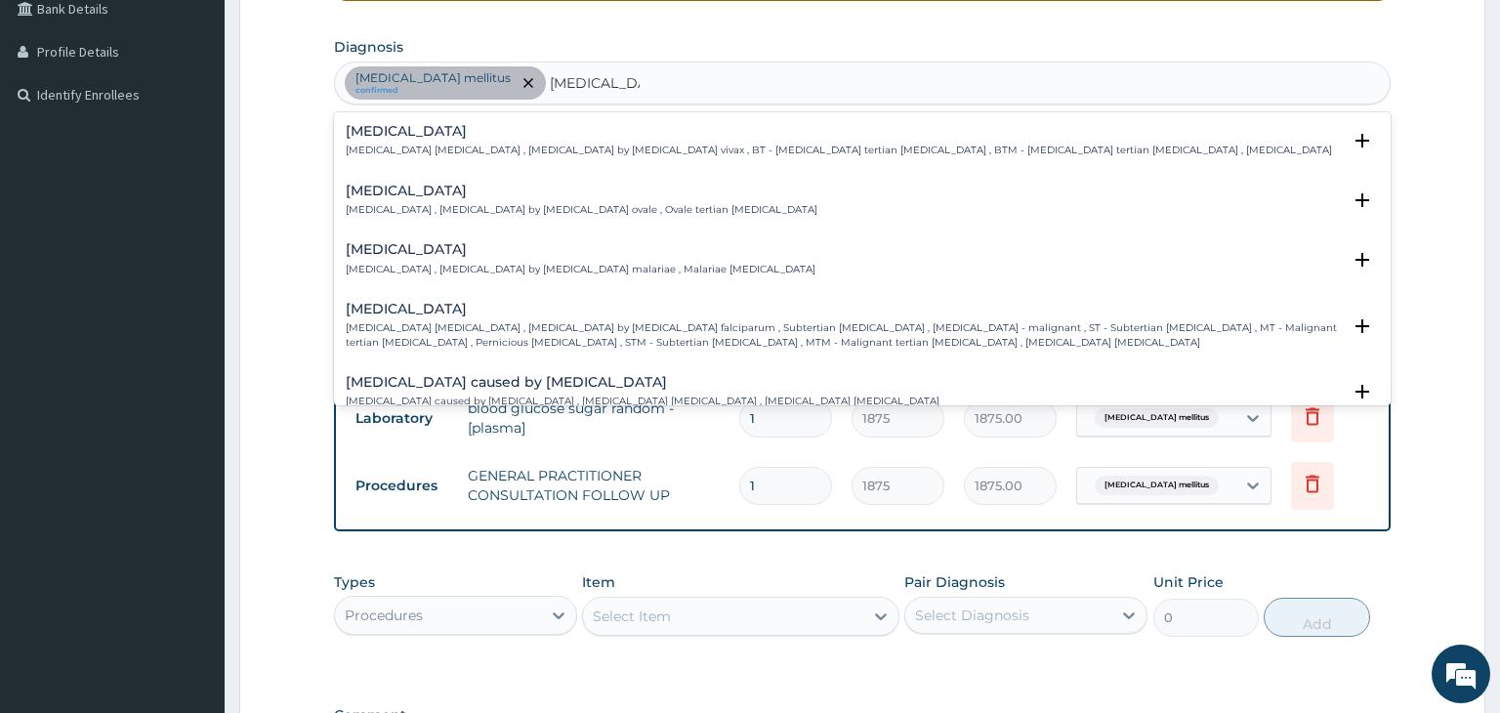
click at [440, 325] on p "Falciparum malaria , Malignant tertian malaria , Malaria by Plasmodium falcipar…" at bounding box center [844, 335] width 996 height 28
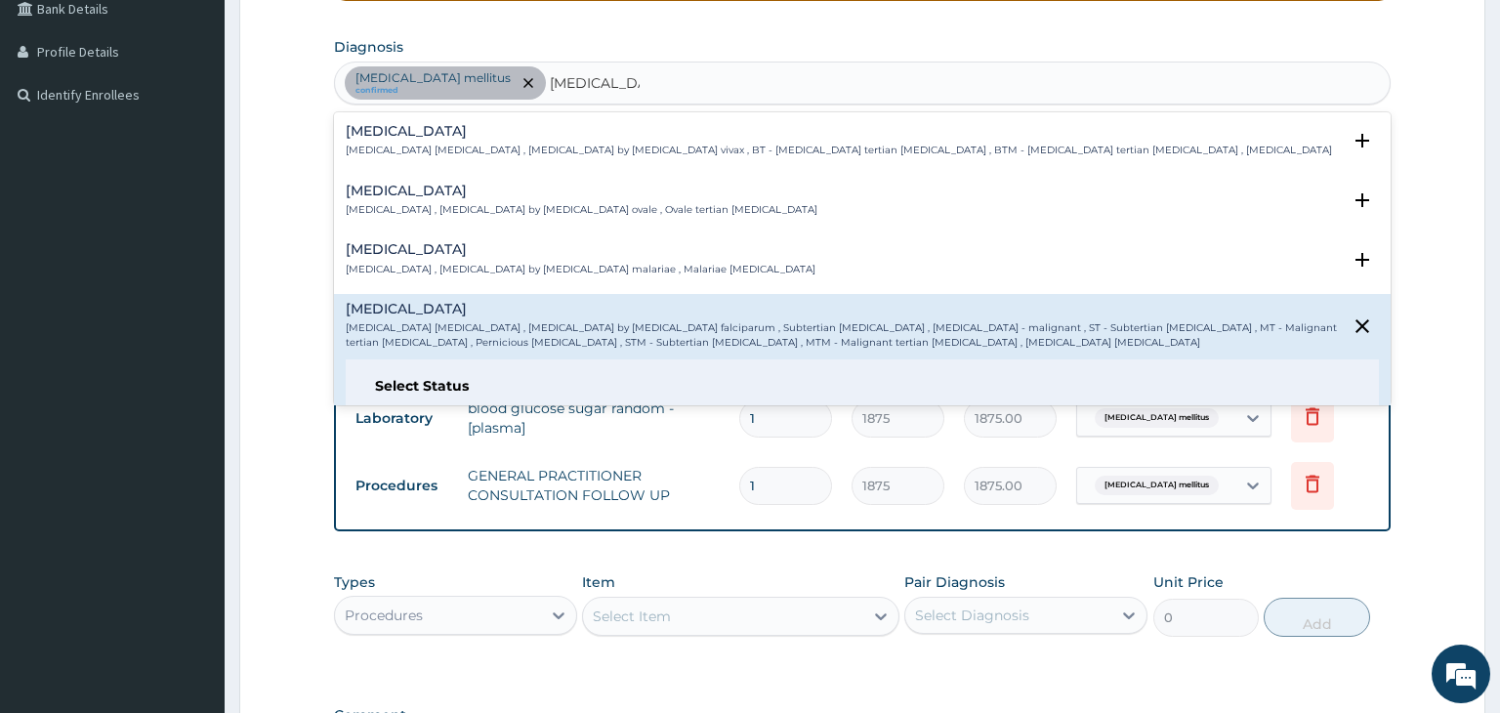
click at [734, 348] on p "Falciparum malaria , Malignant tertian malaria , Malaria by Plasmodium falcipar…" at bounding box center [844, 335] width 996 height 28
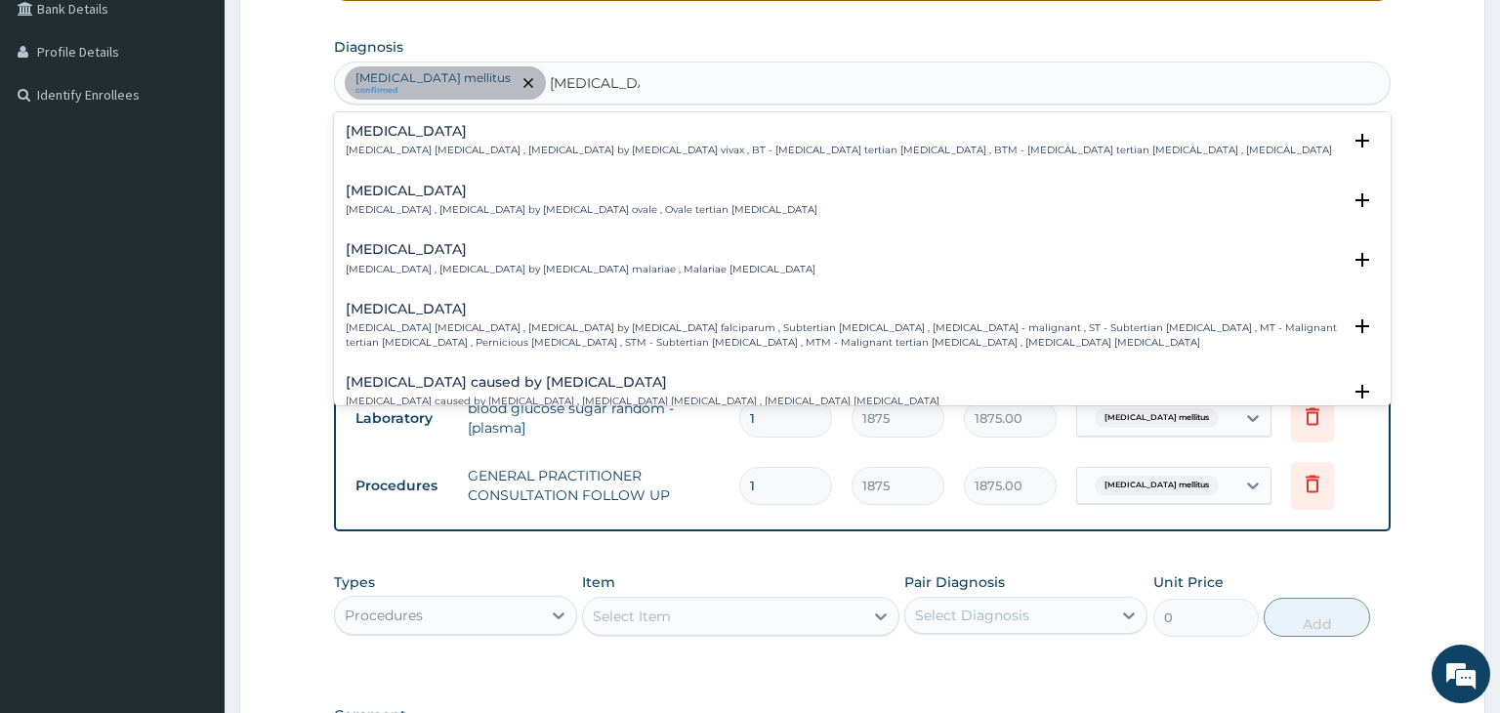
click at [513, 331] on p "Falciparum malaria , Malignant tertian malaria , Malaria by Plasmodium falcipar…" at bounding box center [844, 335] width 996 height 28
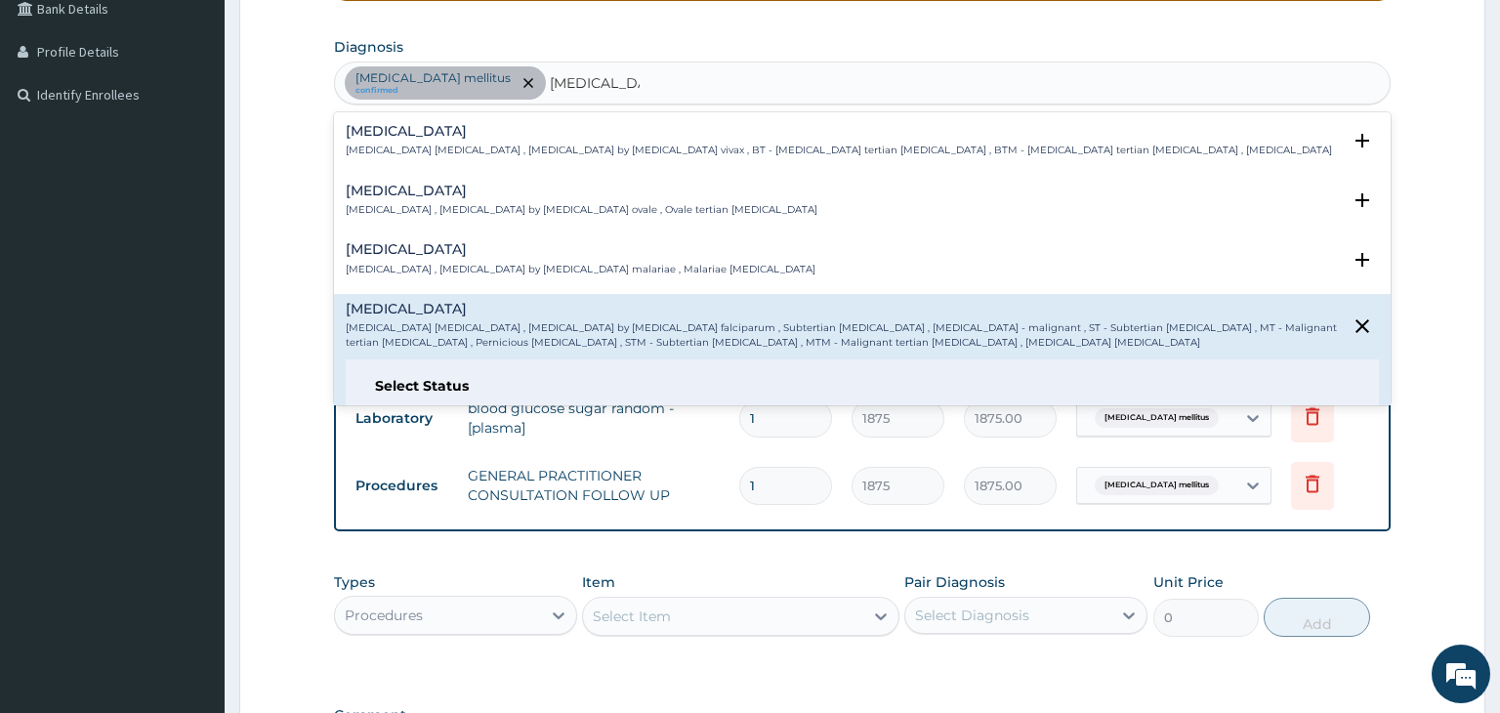
click at [454, 383] on h6 "Select Status" at bounding box center [862, 386] width 975 height 15
click at [598, 86] on div "Diabetes mellitus confirmed plasmodium plasmodium" at bounding box center [863, 82] width 1056 height 41
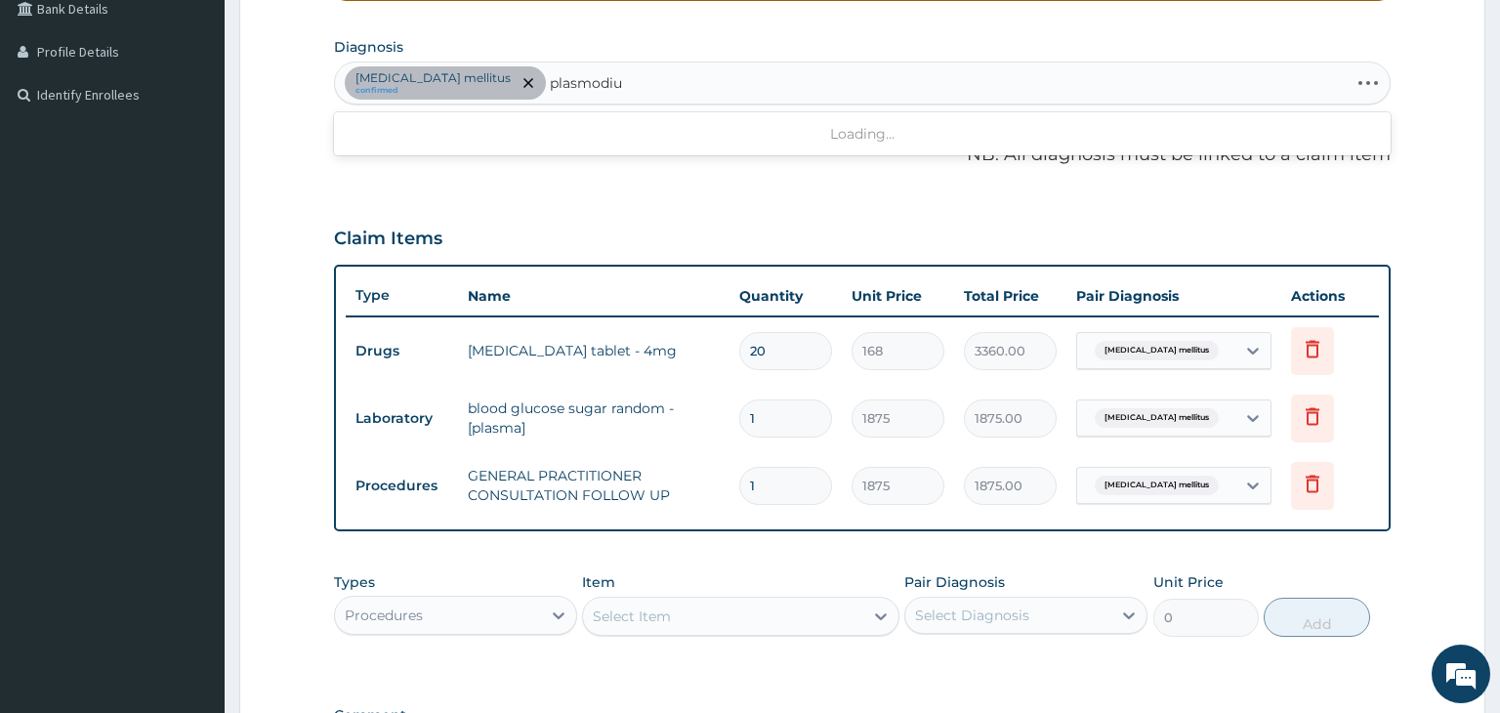
type input "plasmodium"
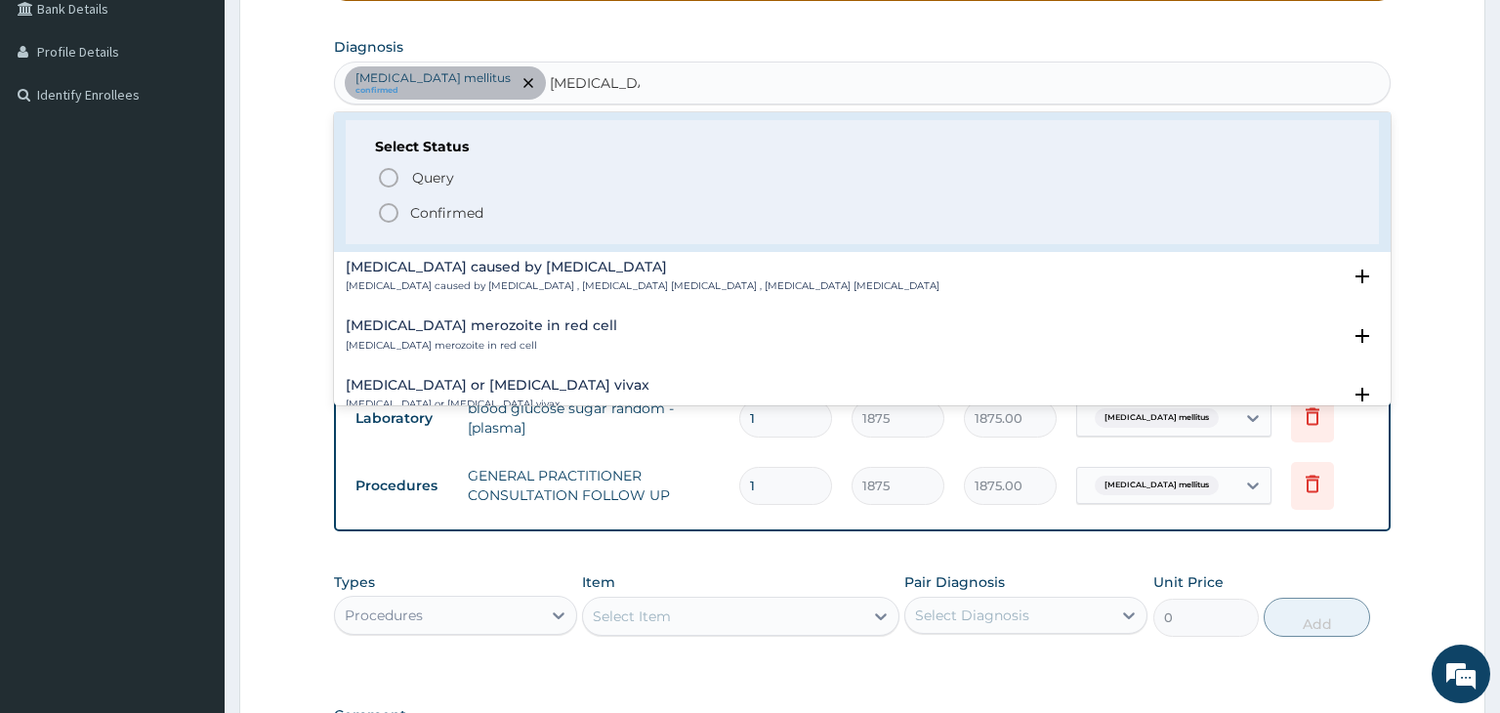
scroll to position [182, 0]
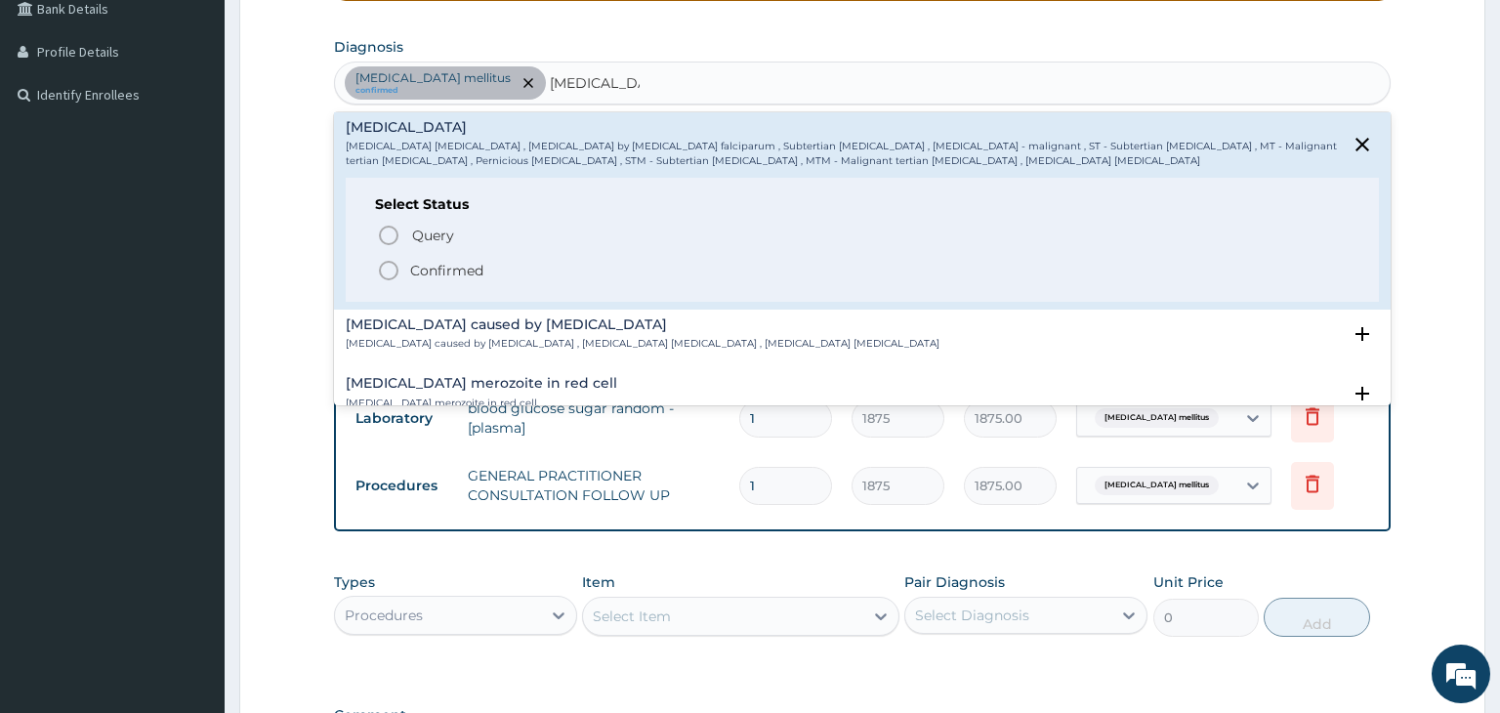
click at [387, 267] on icon "status option filled" at bounding box center [388, 270] width 23 height 23
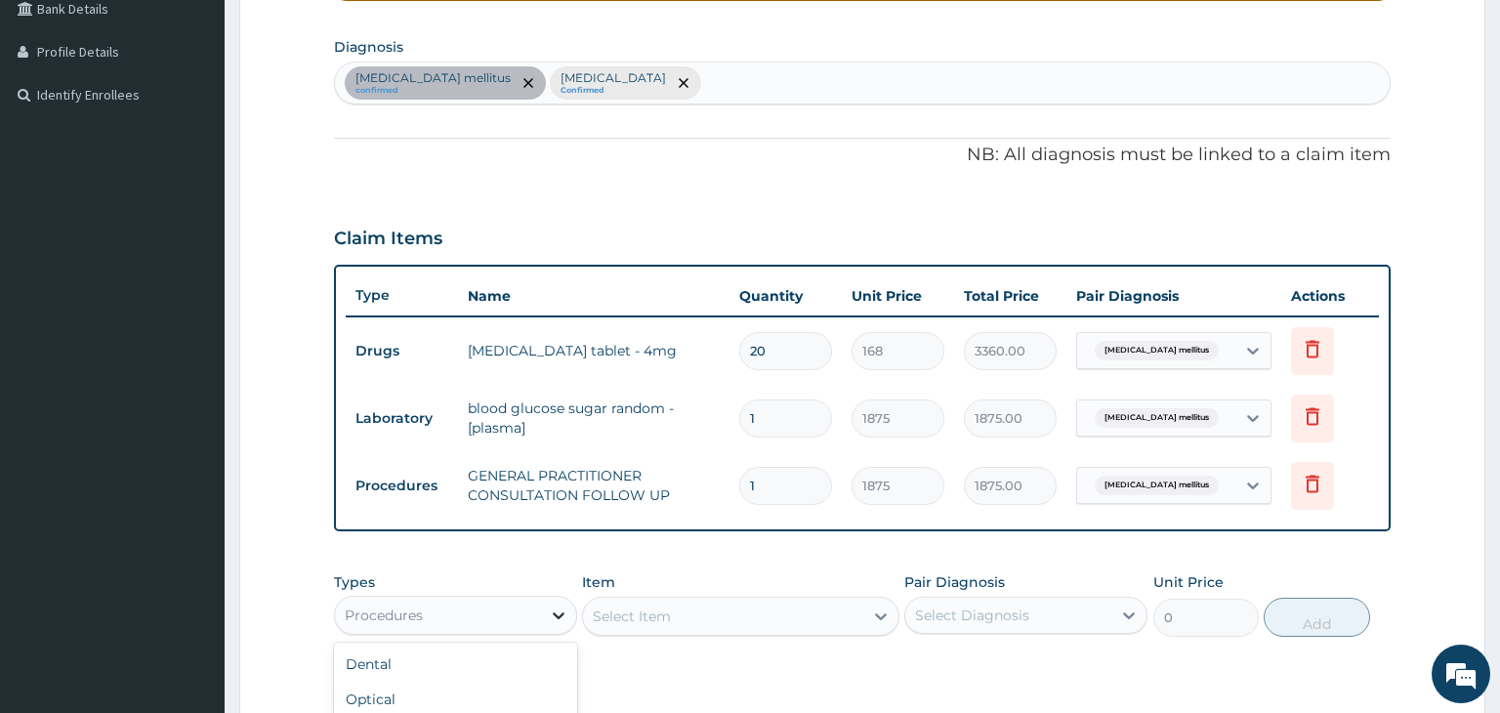
click at [554, 615] on icon at bounding box center [559, 615] width 20 height 20
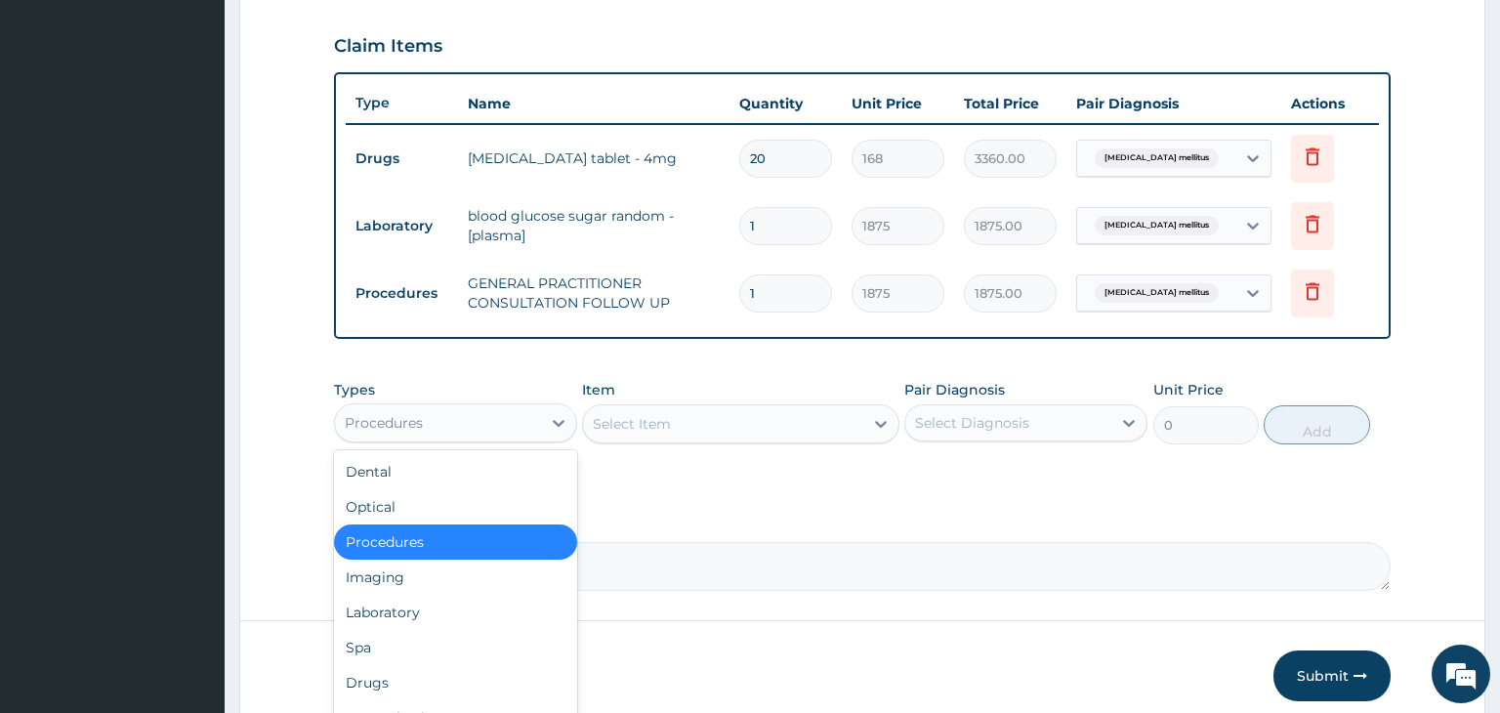
scroll to position [667, 0]
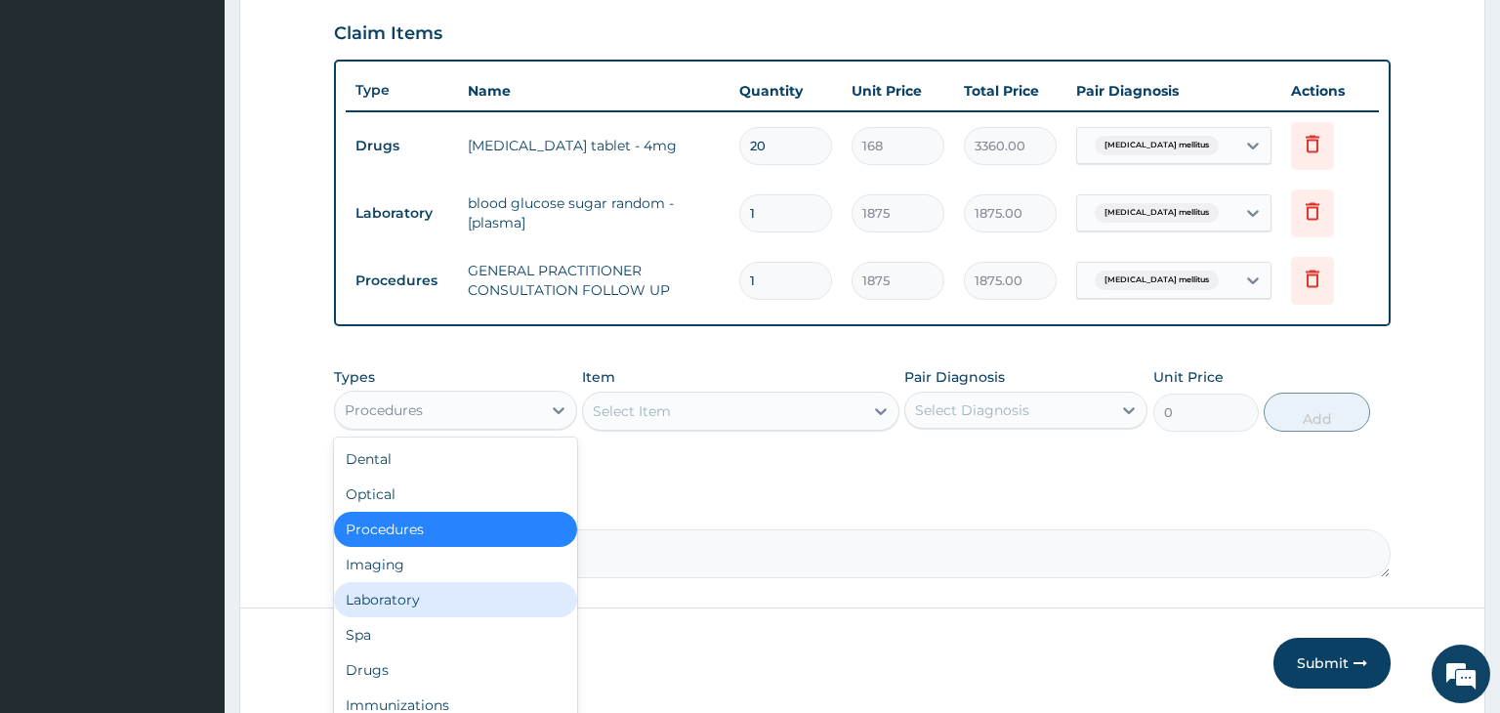
click at [402, 593] on div "Laboratory" at bounding box center [455, 599] width 243 height 35
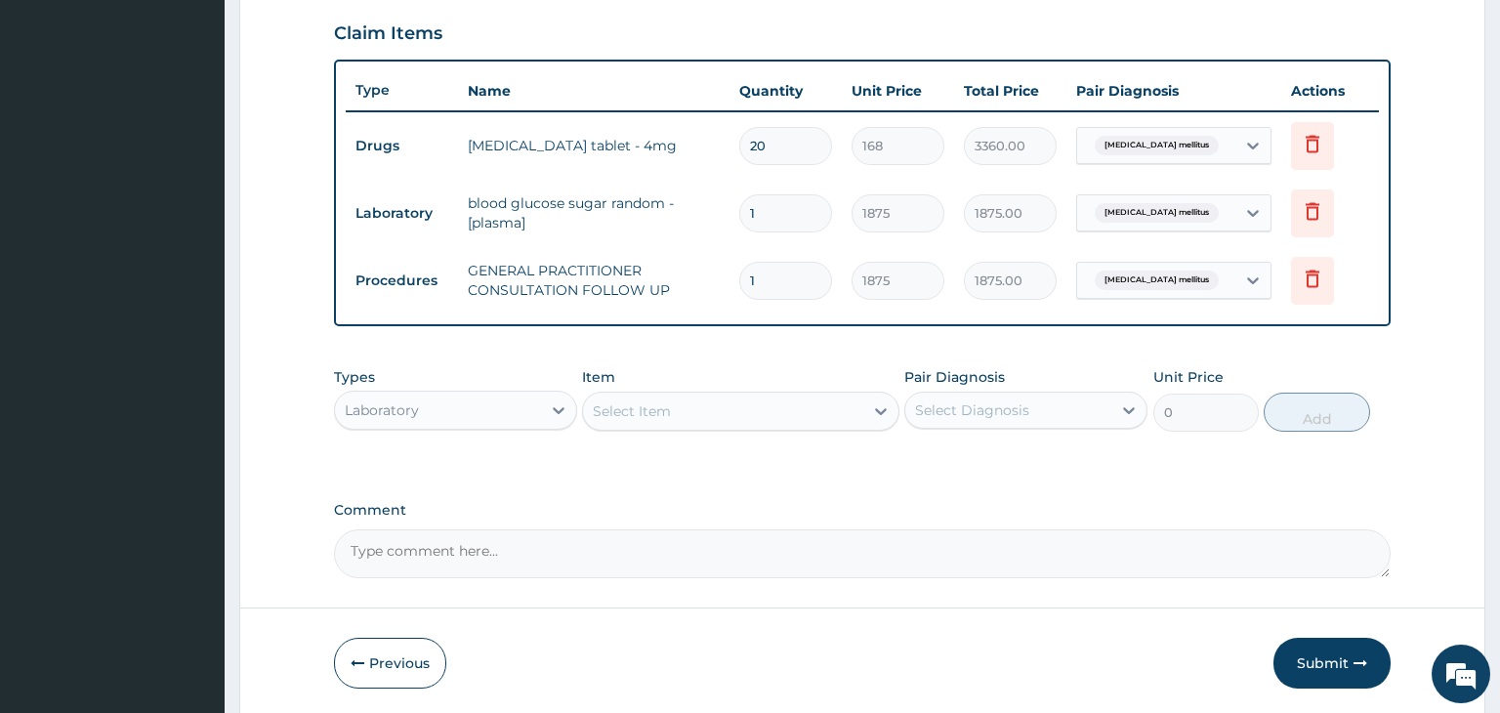
click at [879, 408] on icon at bounding box center [881, 411] width 20 height 20
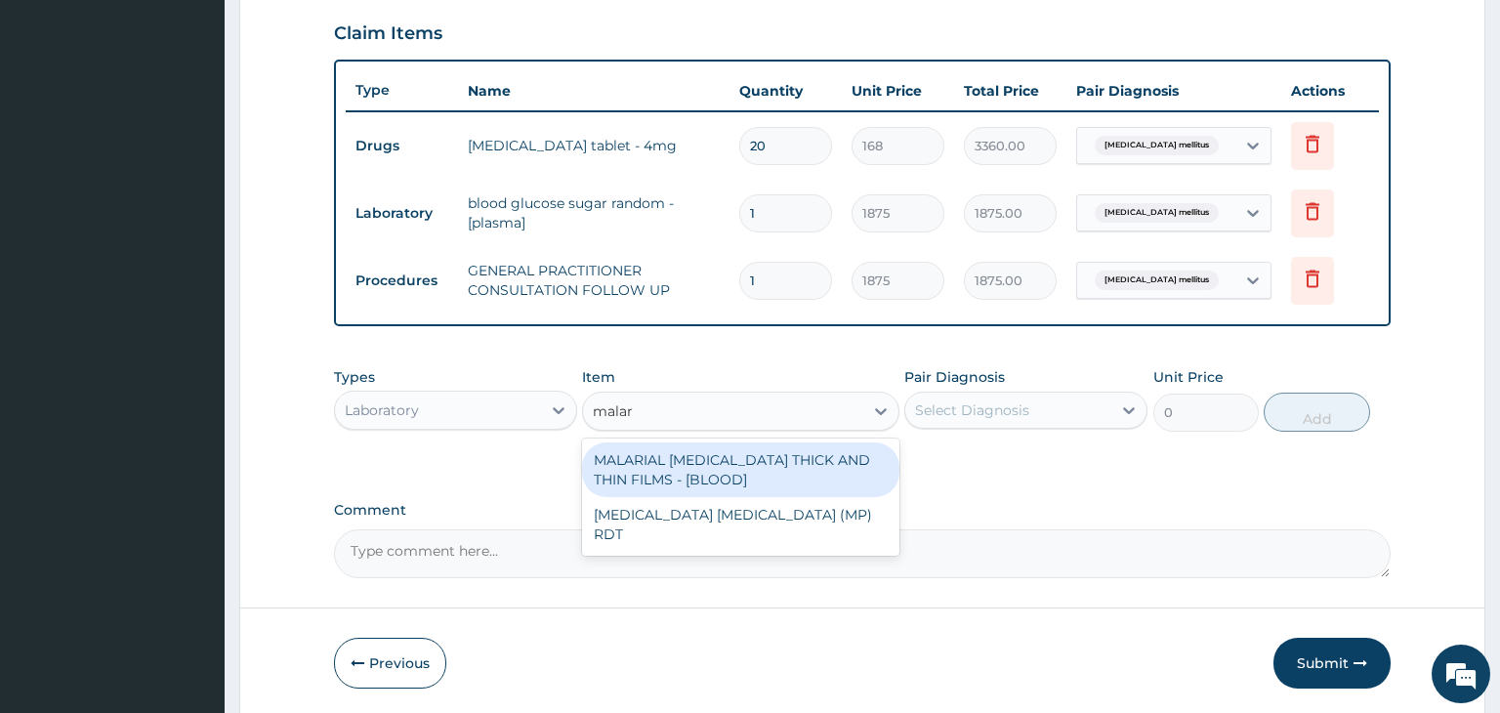
type input "malari"
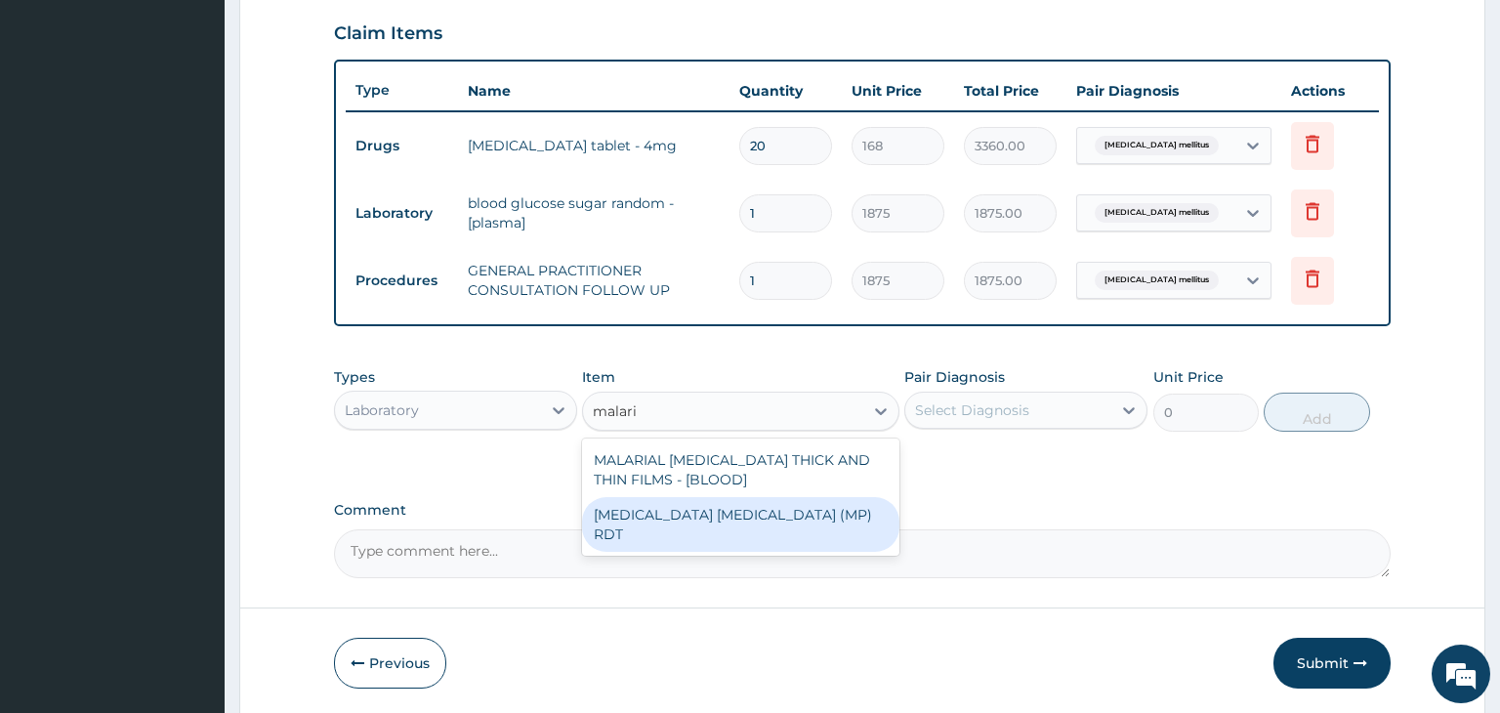
click at [760, 509] on div "MALARIA PARASITE (MP) RDT" at bounding box center [740, 524] width 317 height 55
type input "2000"
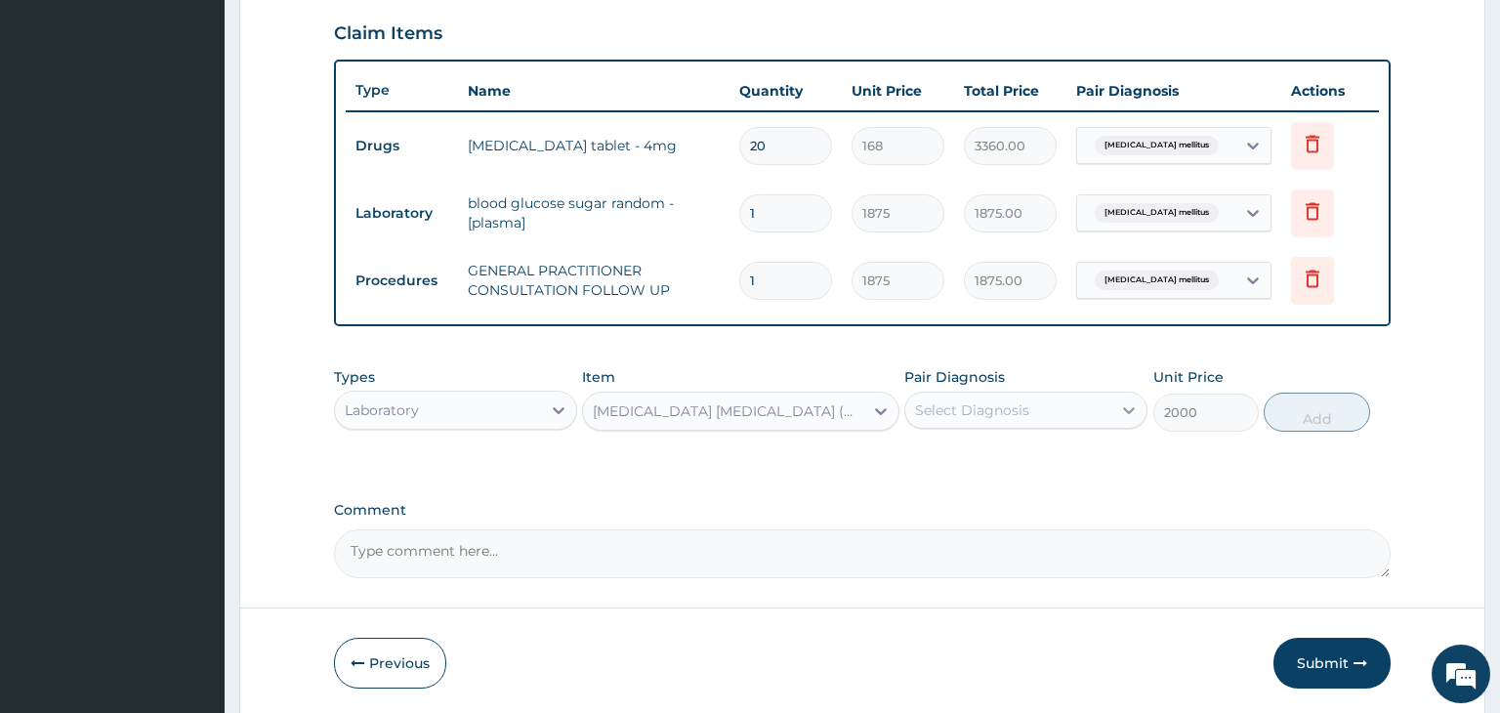
click at [1126, 413] on icon at bounding box center [1129, 410] width 20 height 20
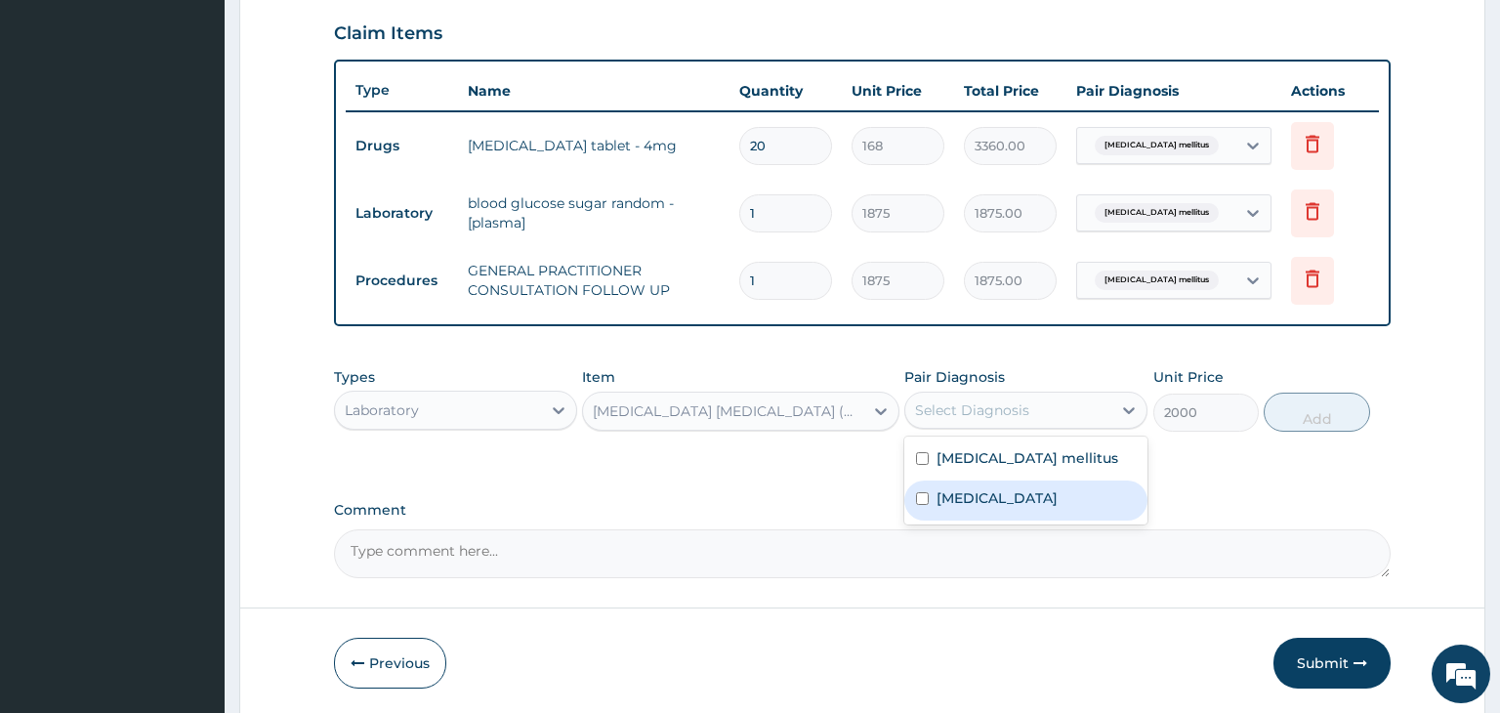
click at [923, 497] on input "checkbox" at bounding box center [922, 498] width 13 height 13
checkbox input "true"
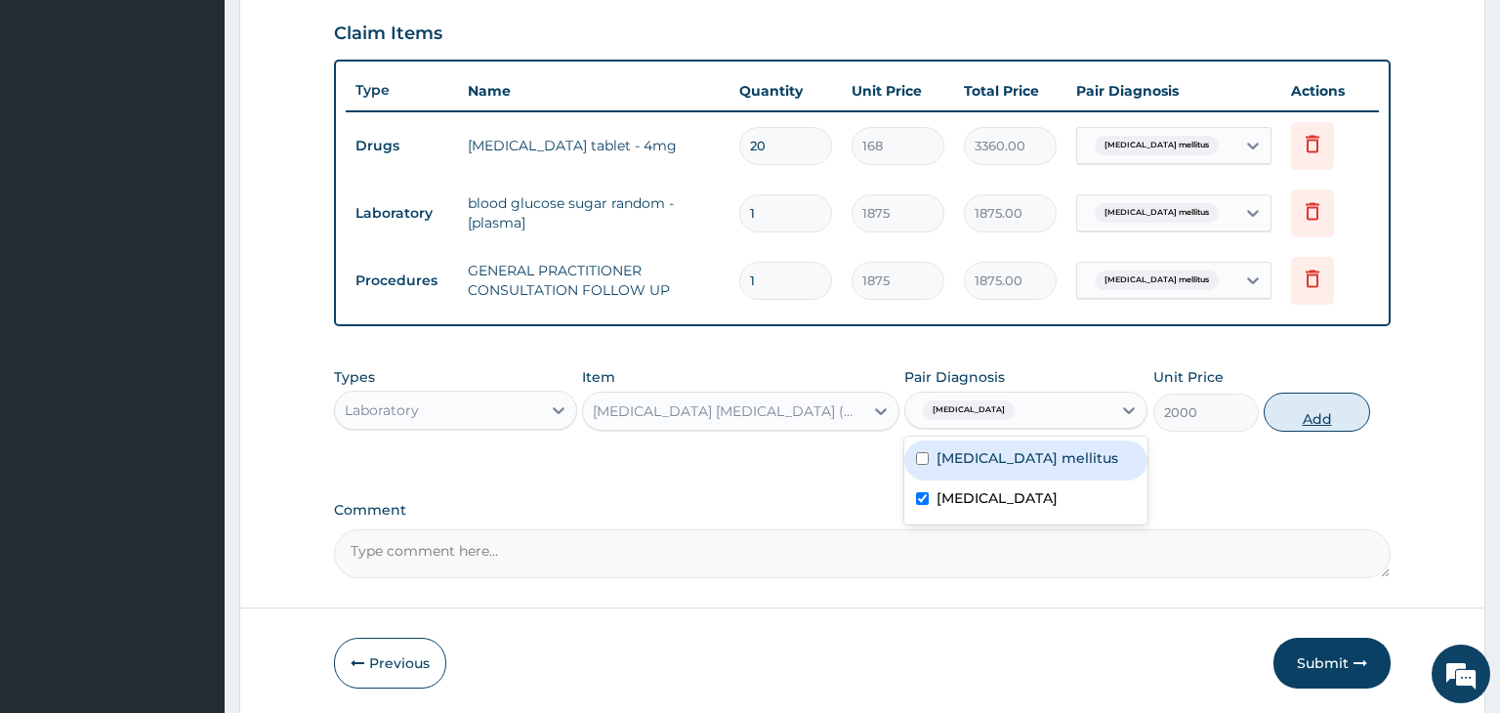
click at [1311, 421] on button "Add" at bounding box center [1315, 412] width 105 height 39
type input "0"
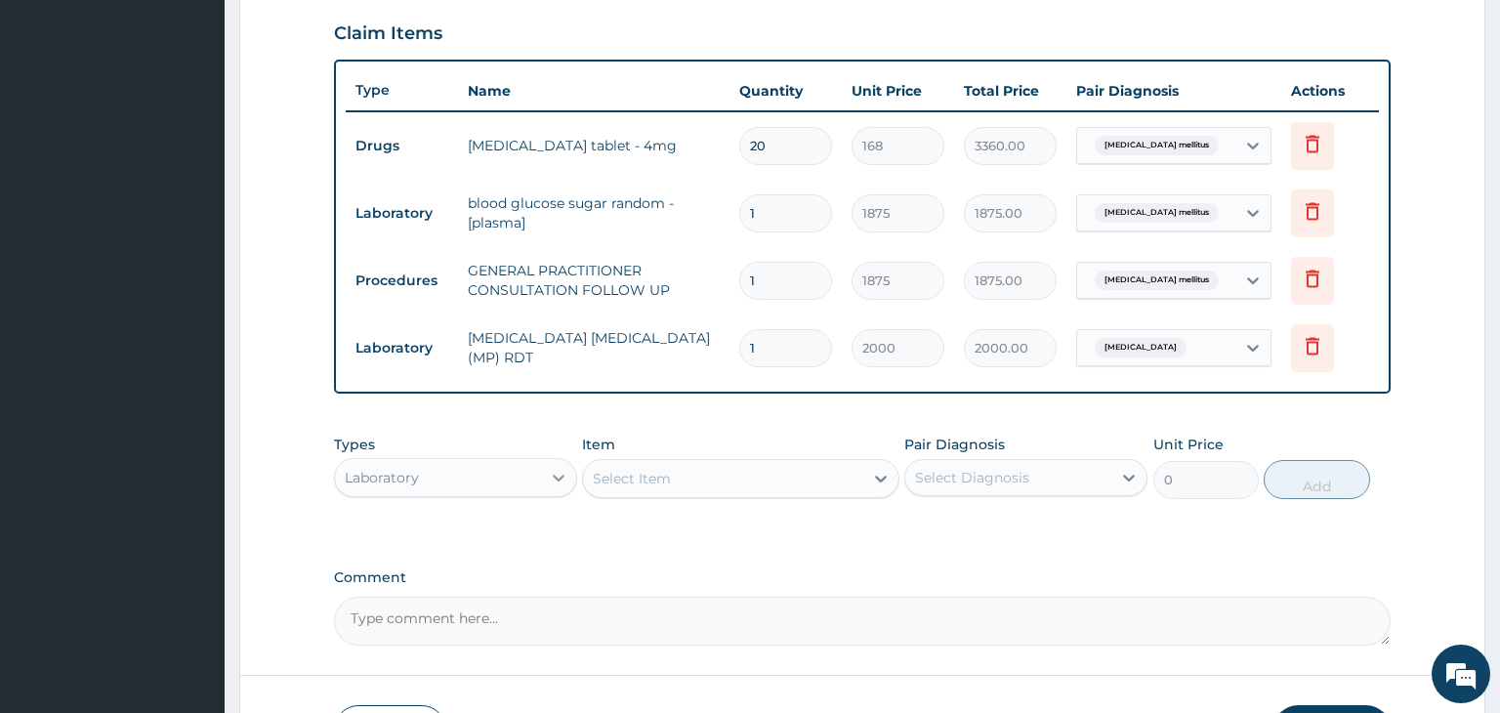
click at [559, 479] on icon at bounding box center [559, 478] width 12 height 7
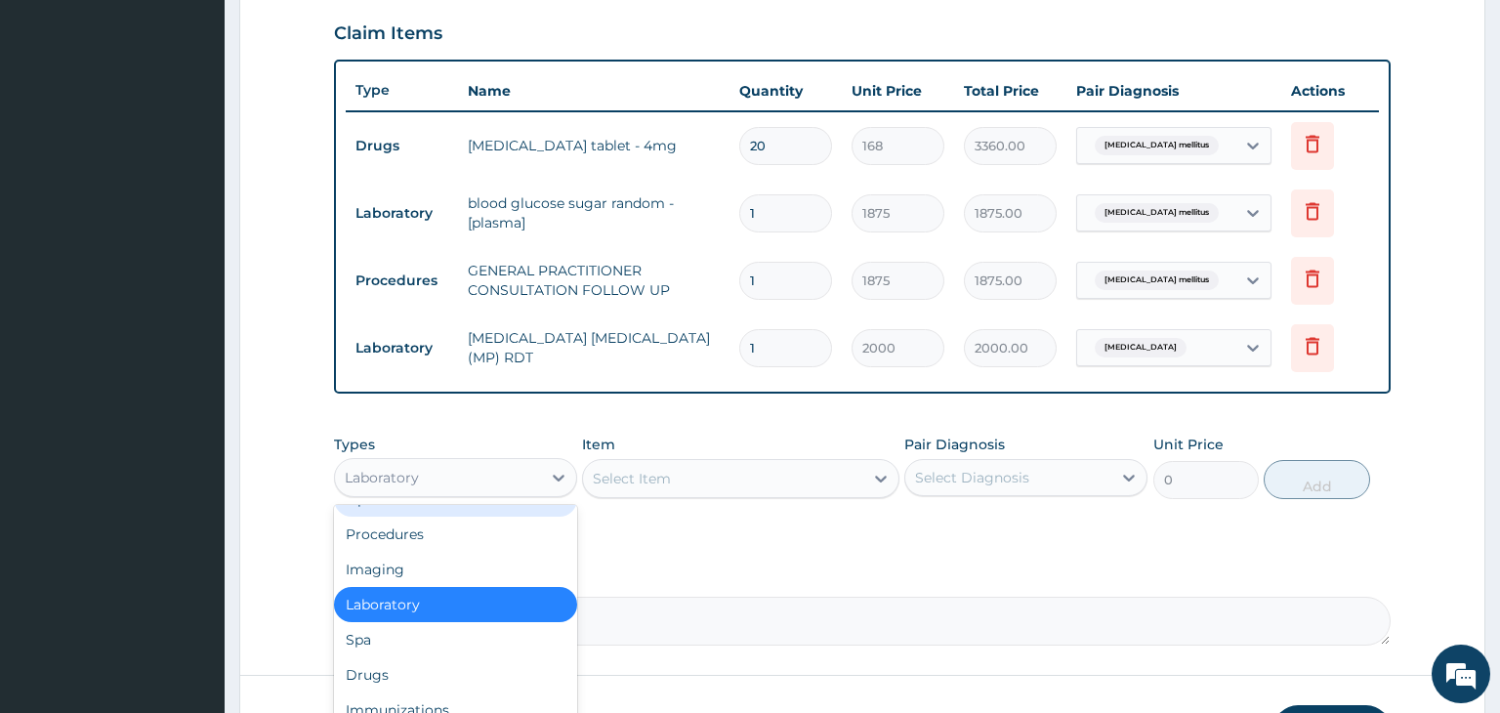
scroll to position [66, 0]
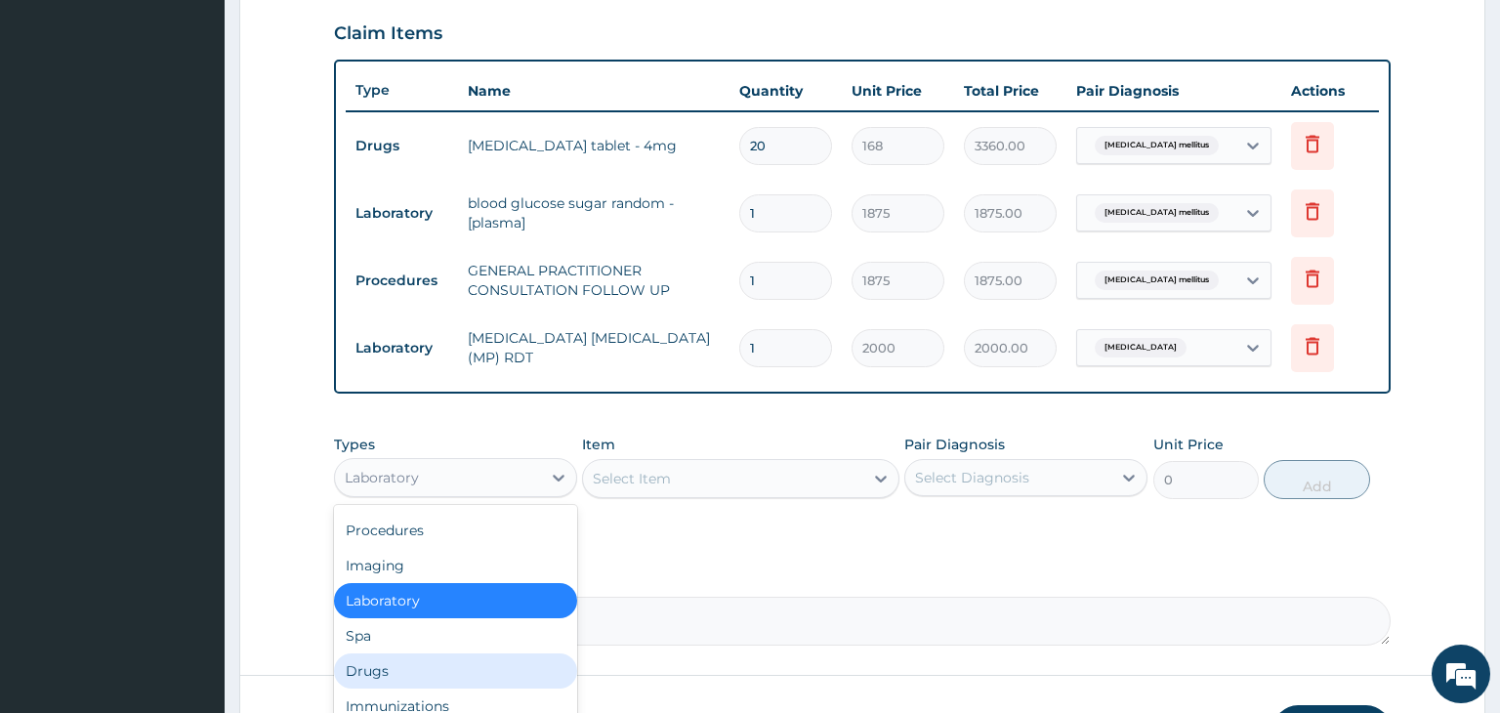
click at [375, 673] on div "Drugs" at bounding box center [455, 670] width 243 height 35
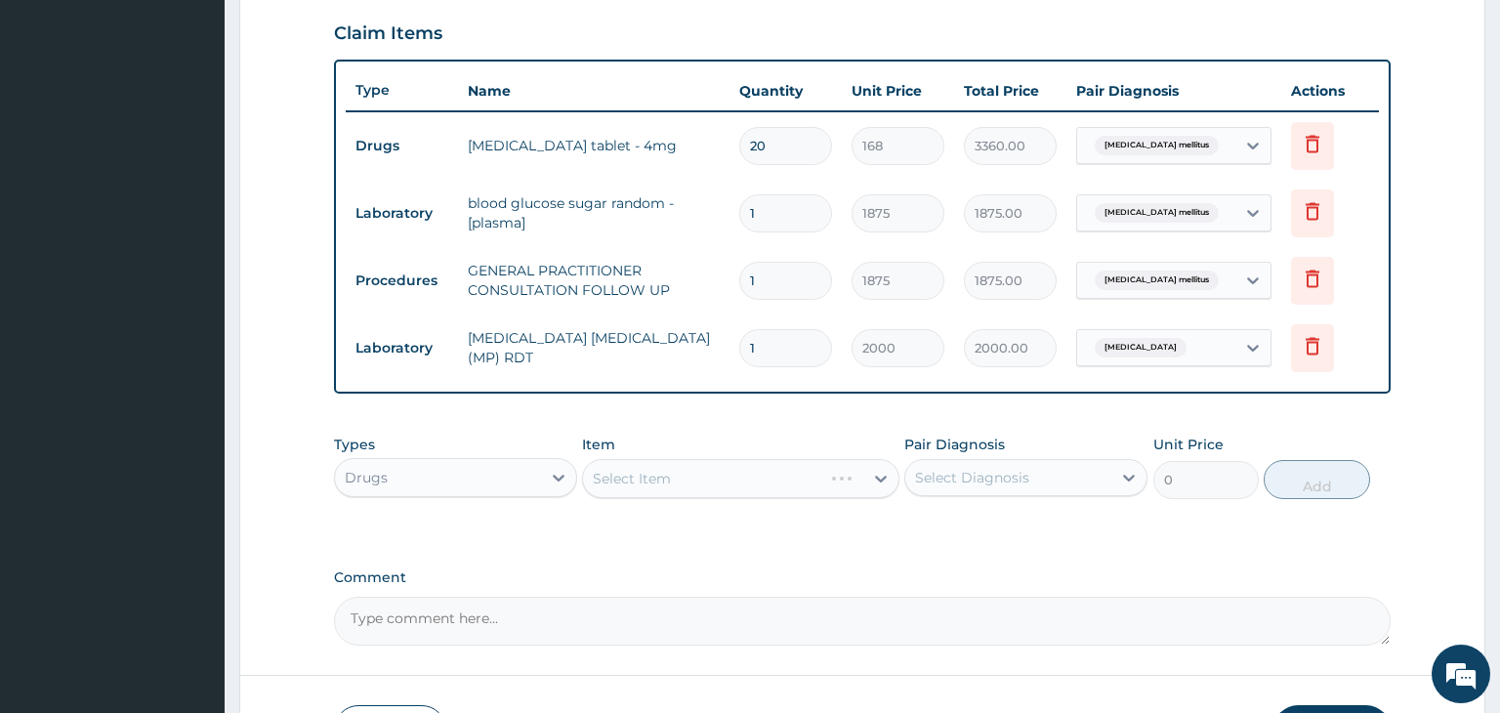
click at [877, 479] on div "Select Item" at bounding box center [740, 478] width 317 height 39
click at [877, 479] on icon at bounding box center [881, 479] width 20 height 20
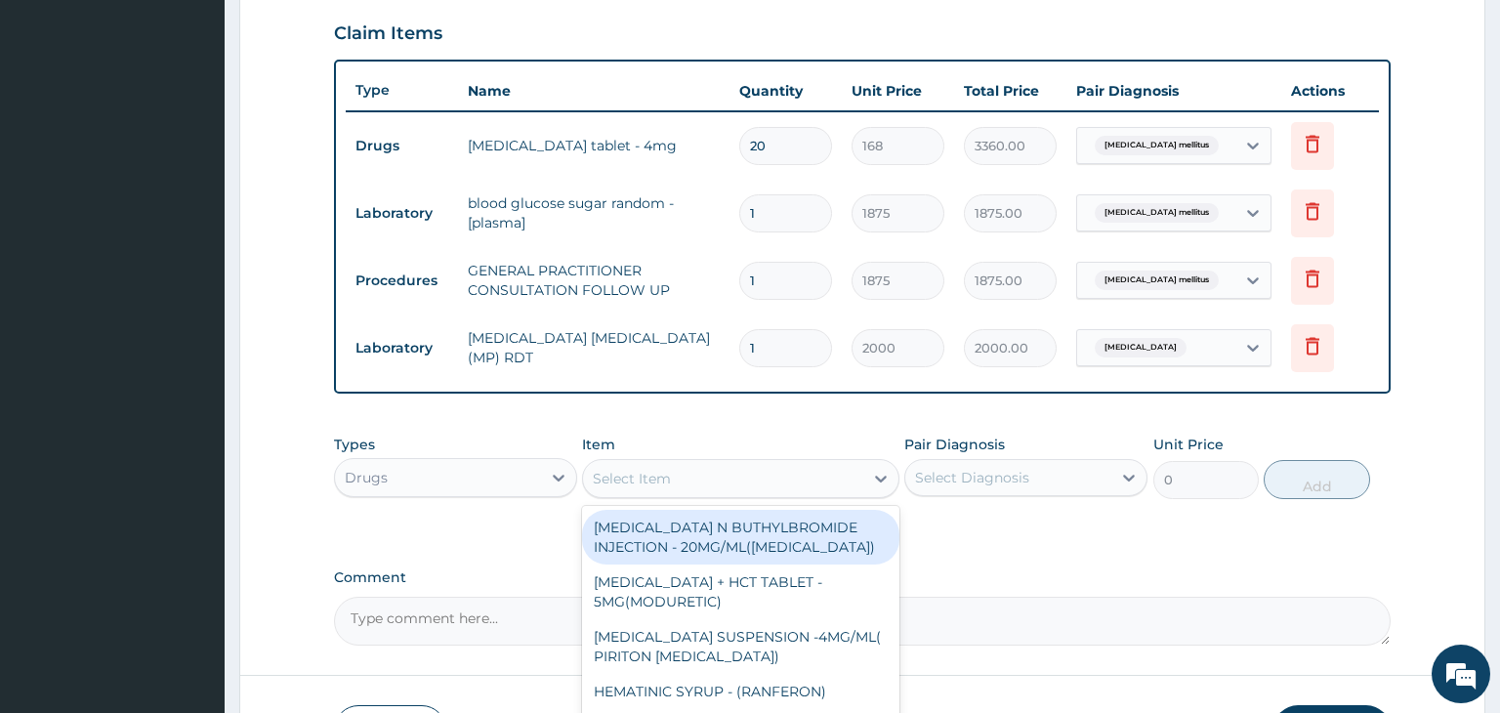
click at [877, 479] on icon at bounding box center [881, 479] width 20 height 20
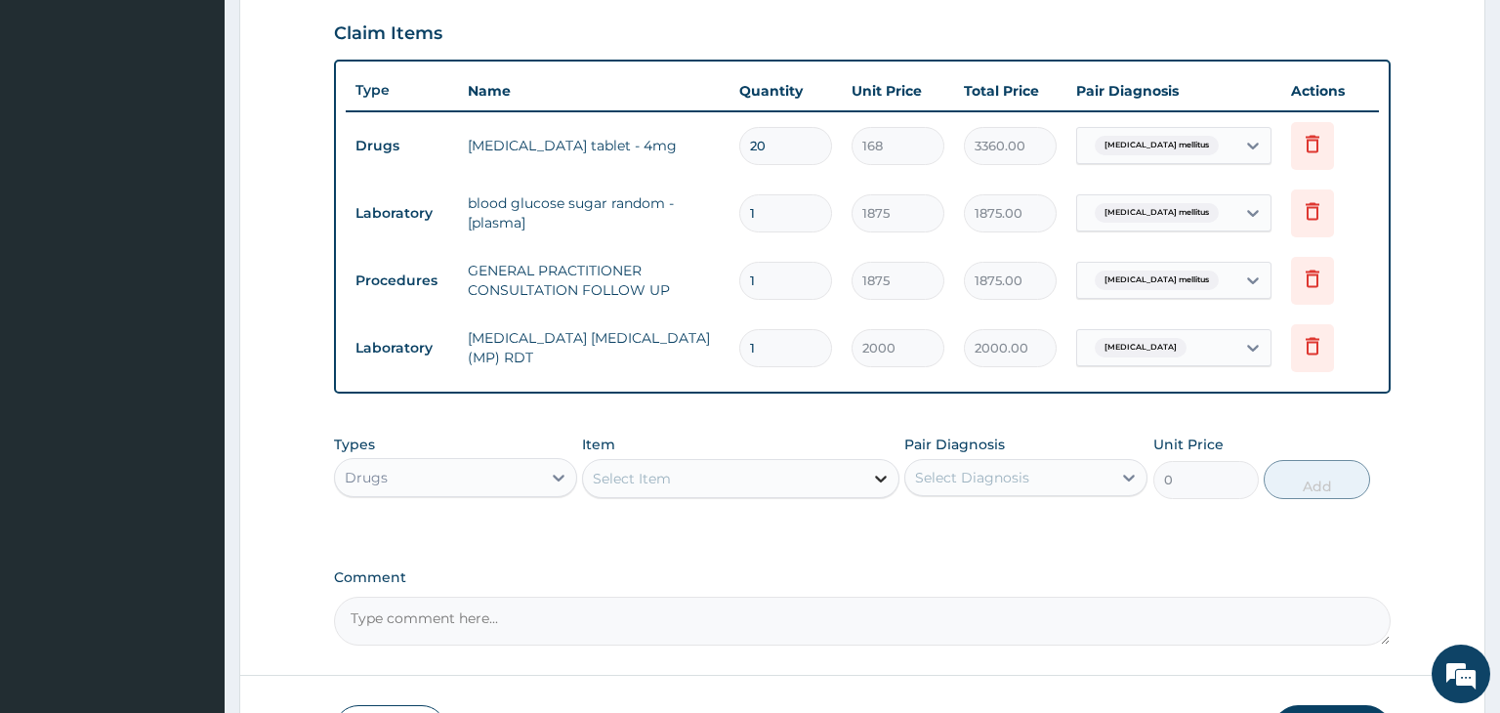
click at [880, 479] on icon at bounding box center [881, 479] width 12 height 7
type input "arteme"
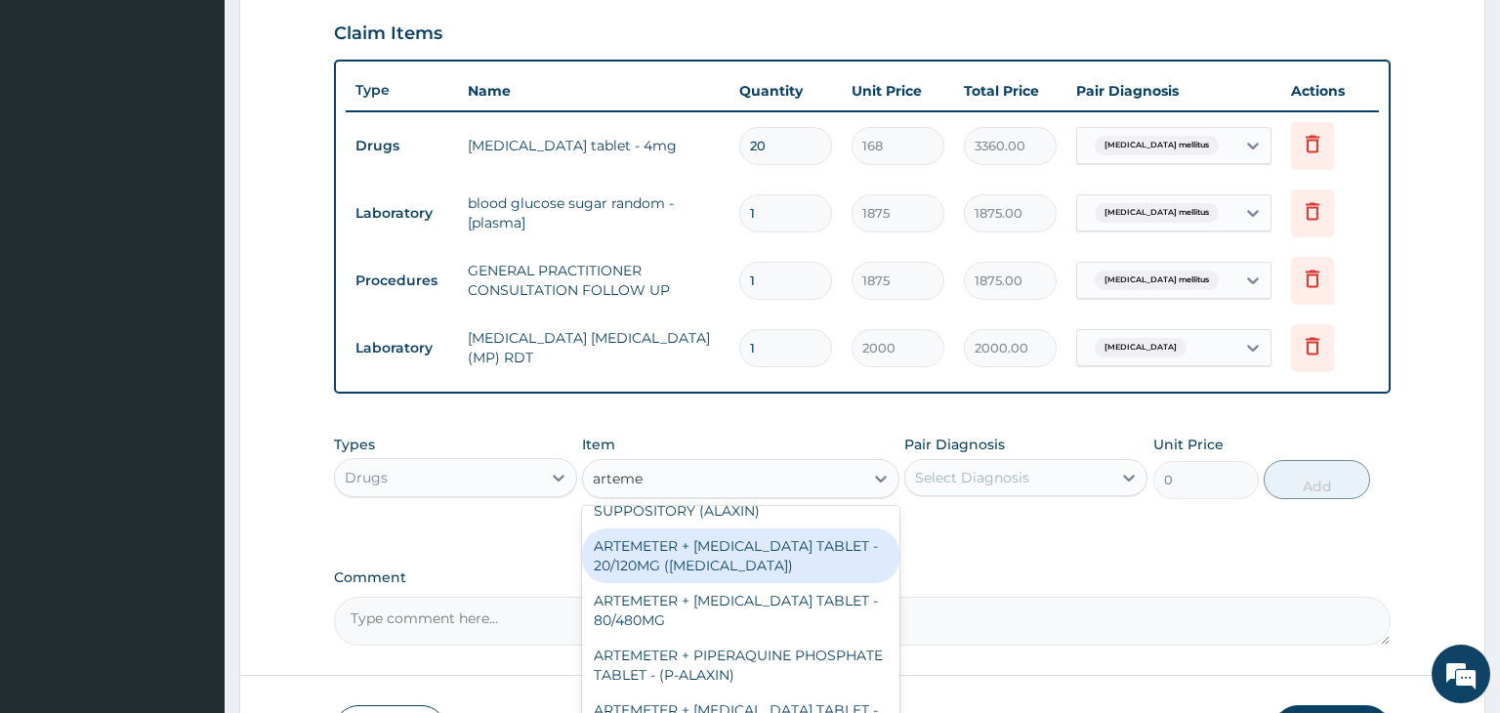
scroll to position [508, 0]
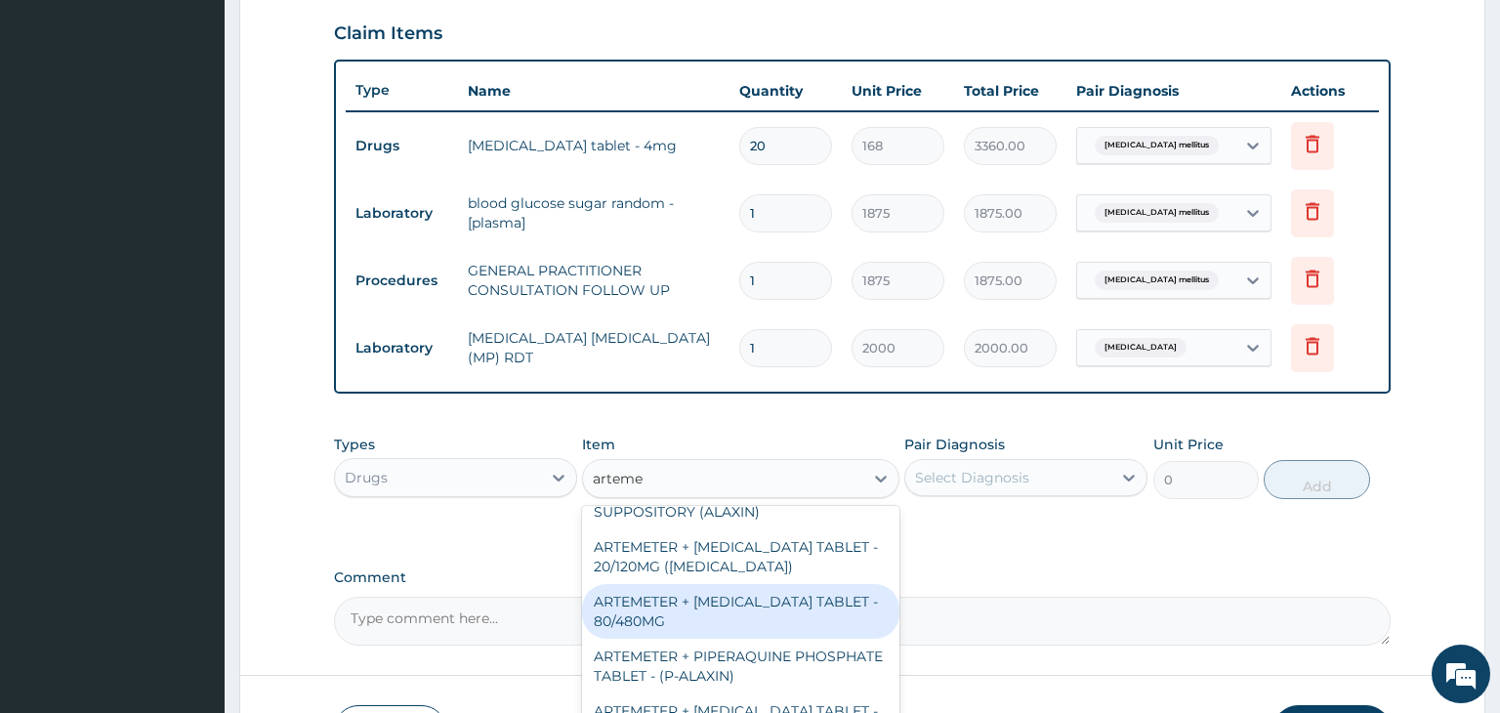
click at [683, 616] on div "ARTEMETER + LUMEFANTRINE TABLET - 80/480MG" at bounding box center [740, 611] width 317 height 55
type input "364"
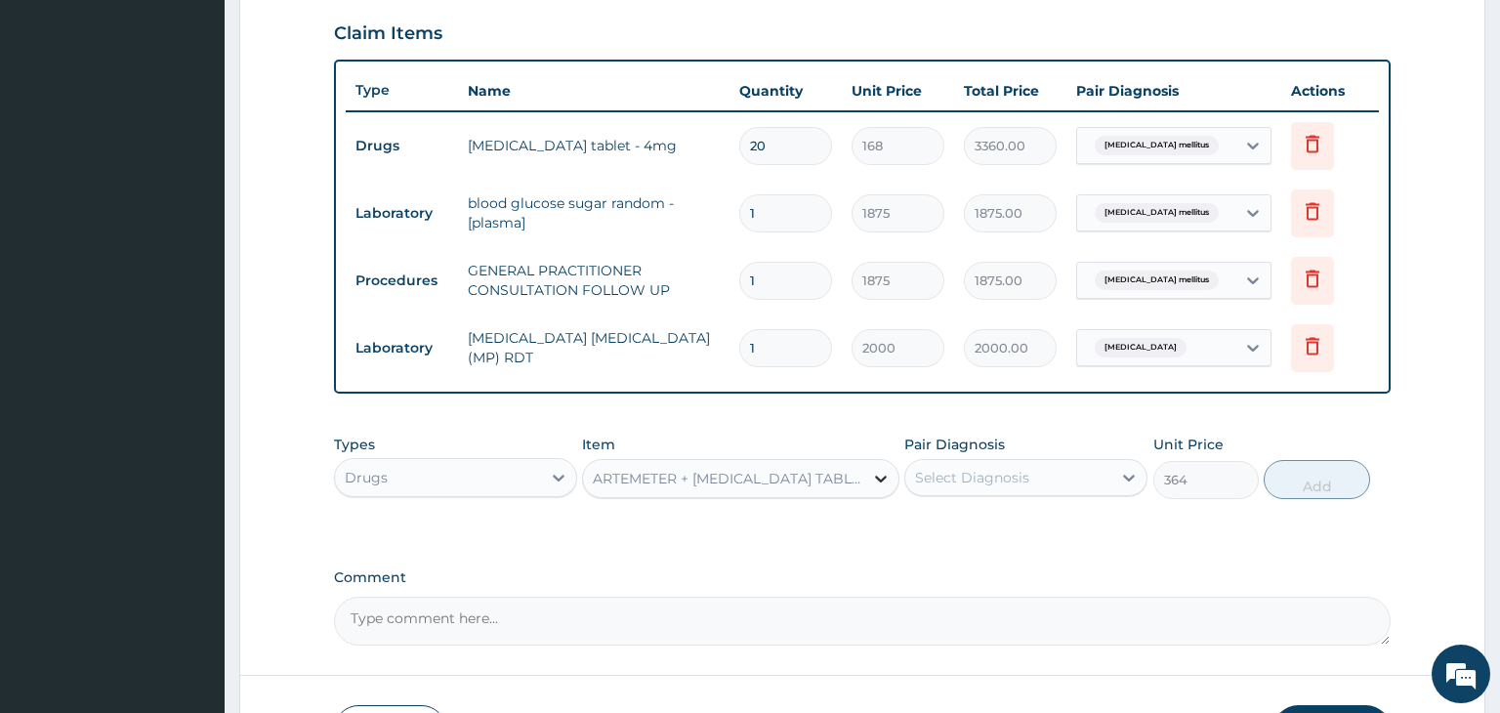
click at [881, 479] on icon at bounding box center [881, 479] width 12 height 7
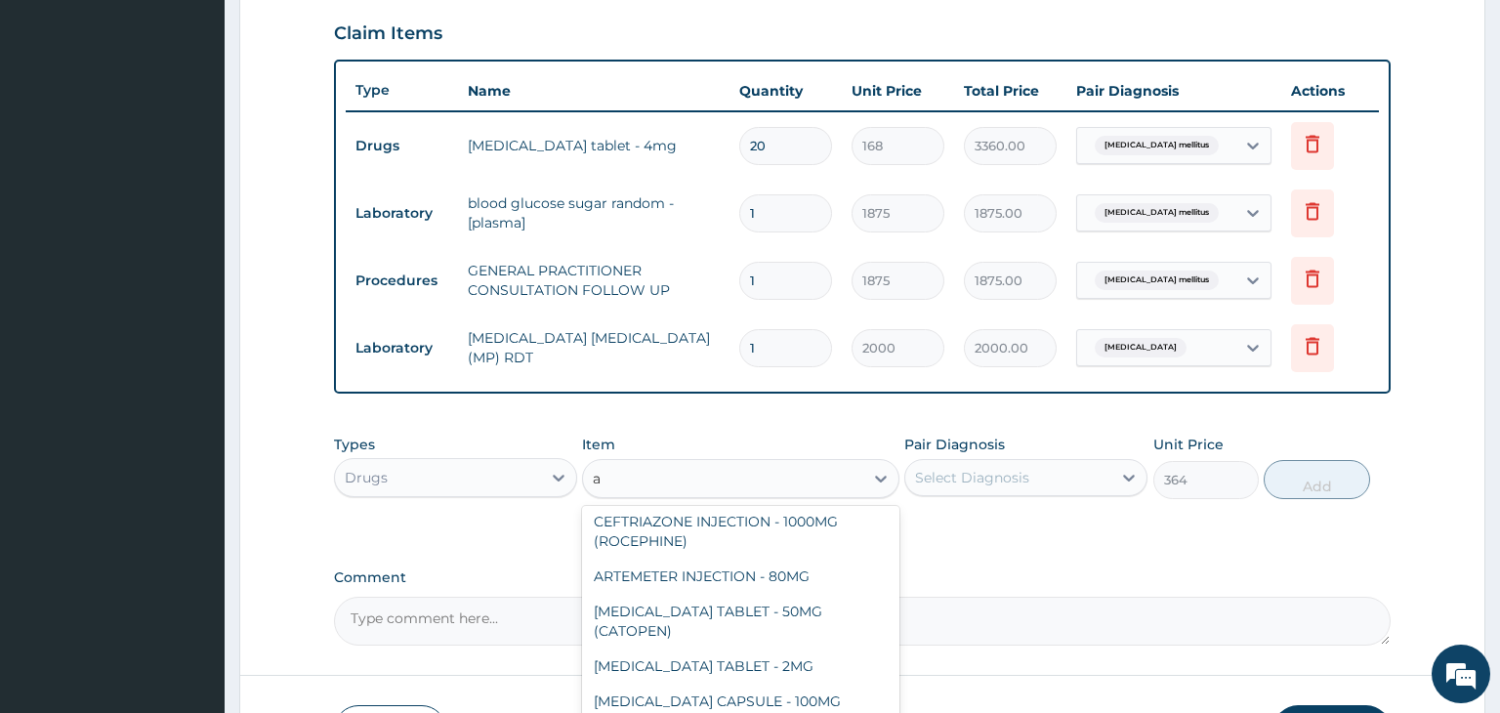
scroll to position [22475, 0]
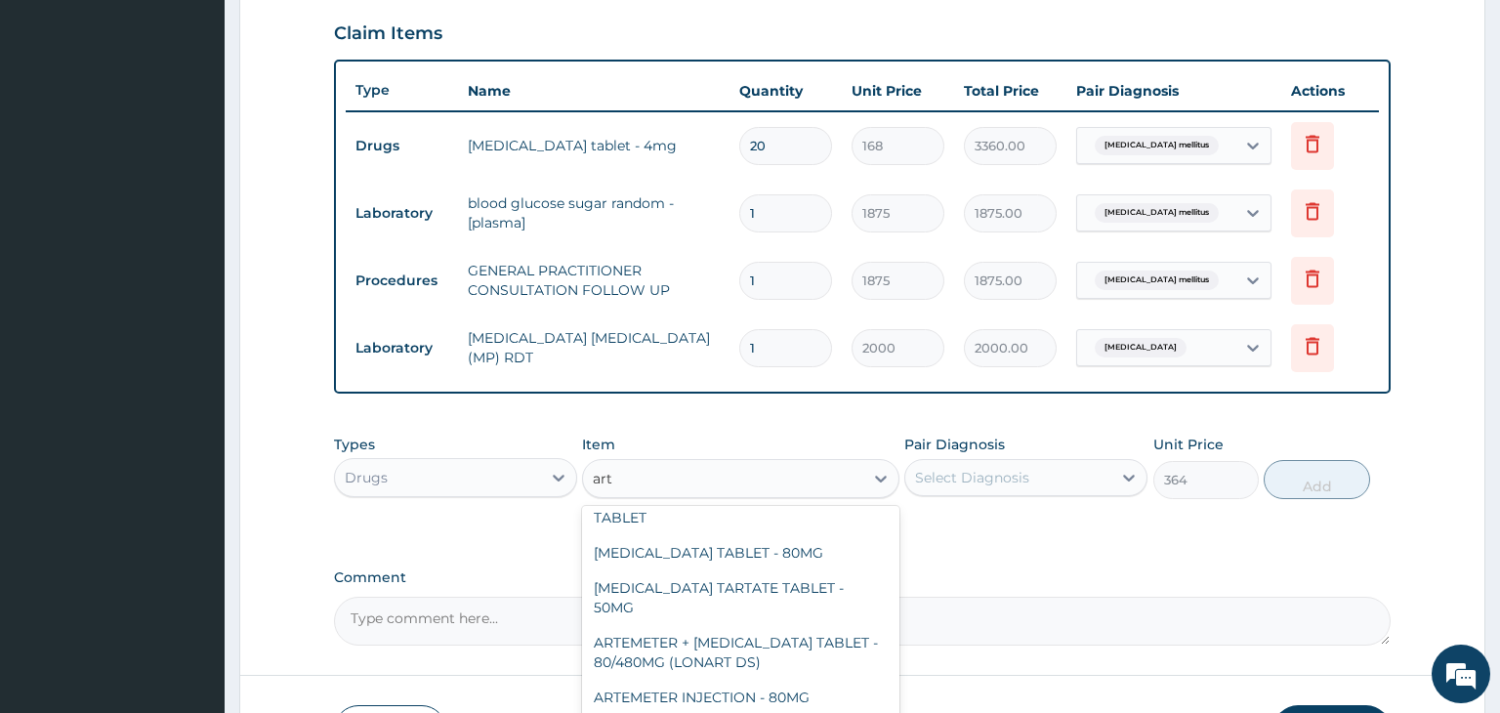
type input "arte"
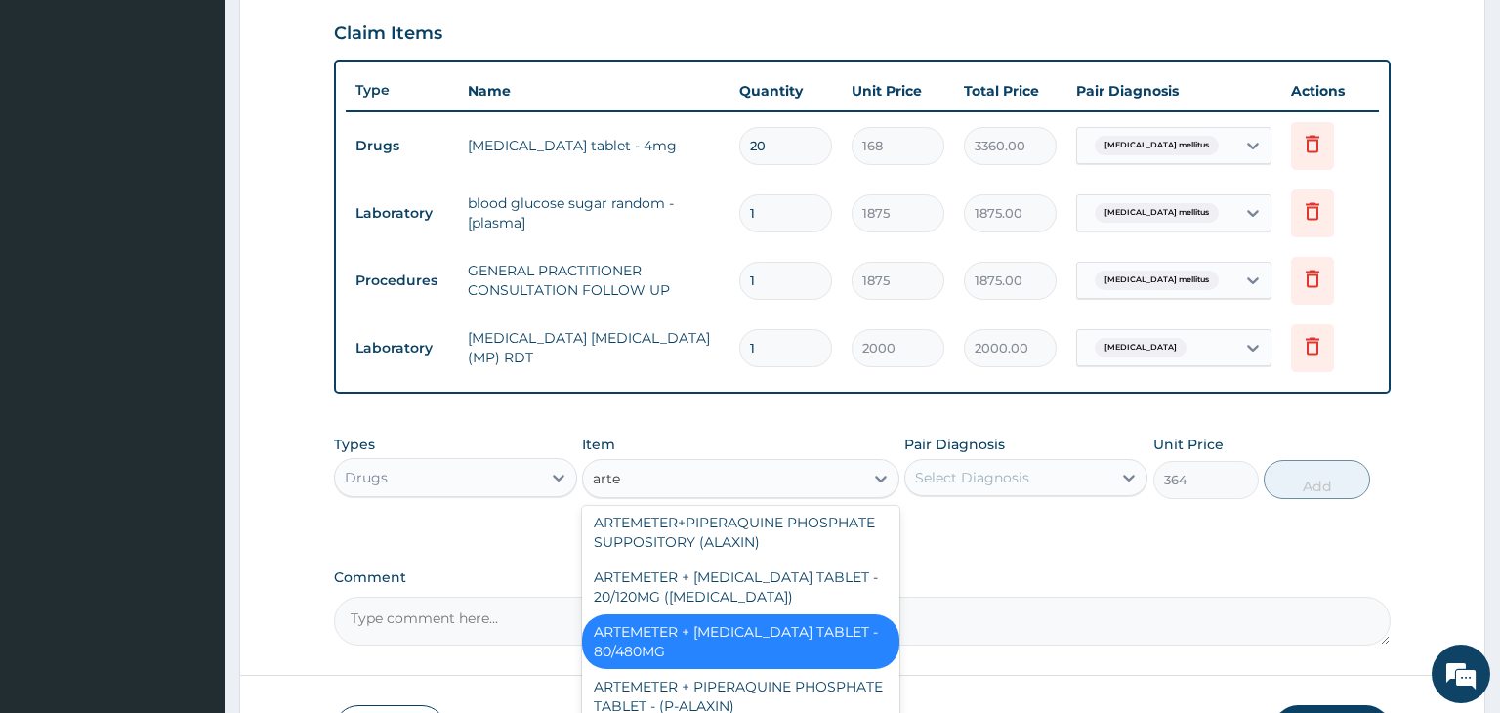
scroll to position [535, 0]
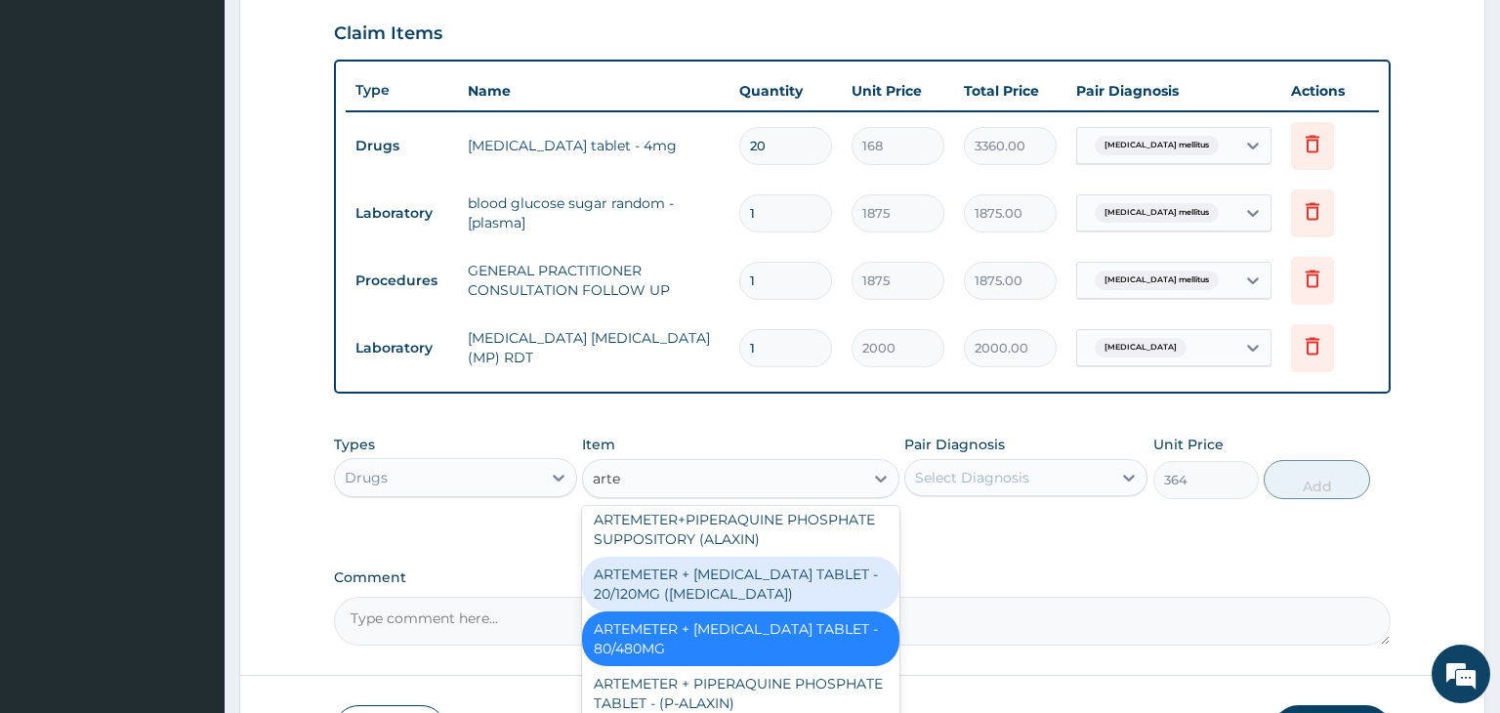
click at [713, 592] on div "ARTEMETER + LUMEFANTRINE TABLET - 20/120MG (COARTEM)" at bounding box center [740, 584] width 317 height 55
type input "210"
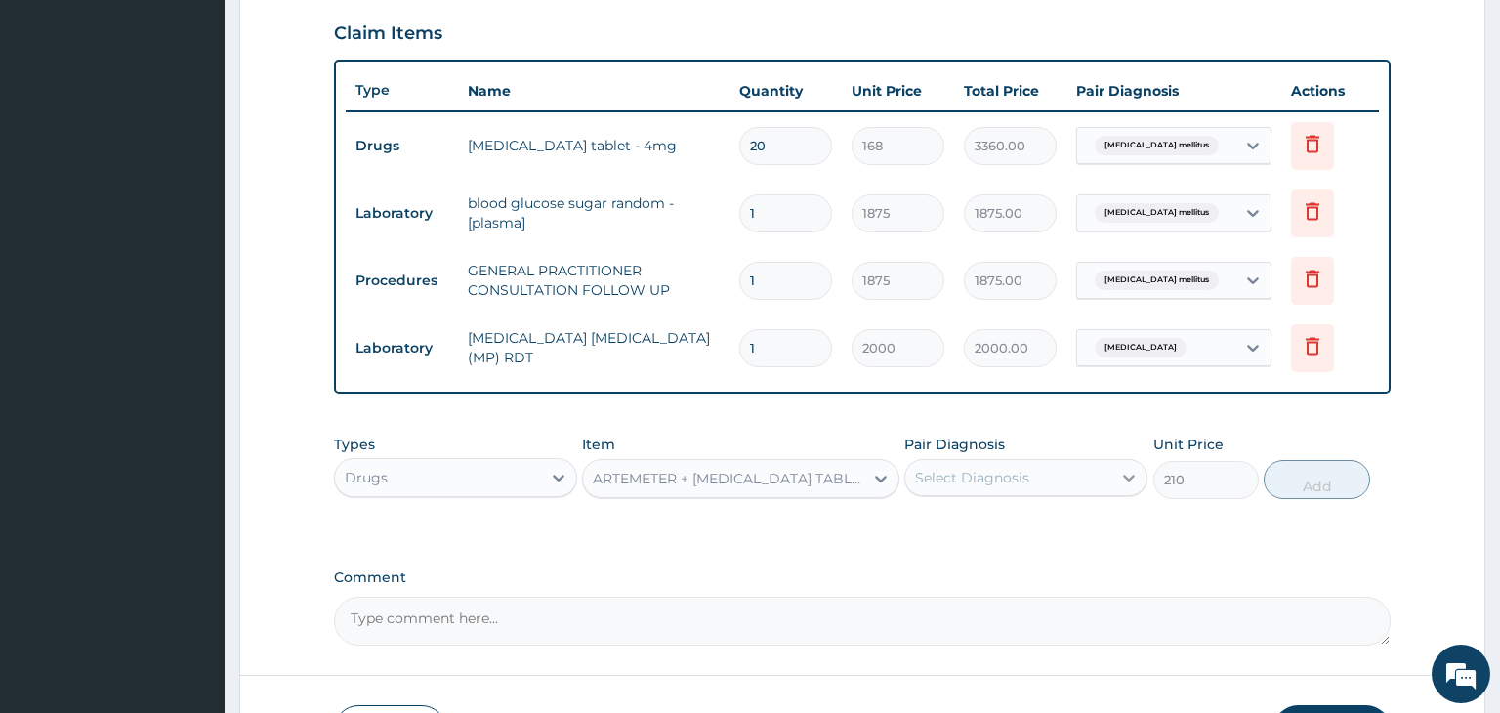
click at [1128, 476] on icon at bounding box center [1129, 478] width 20 height 20
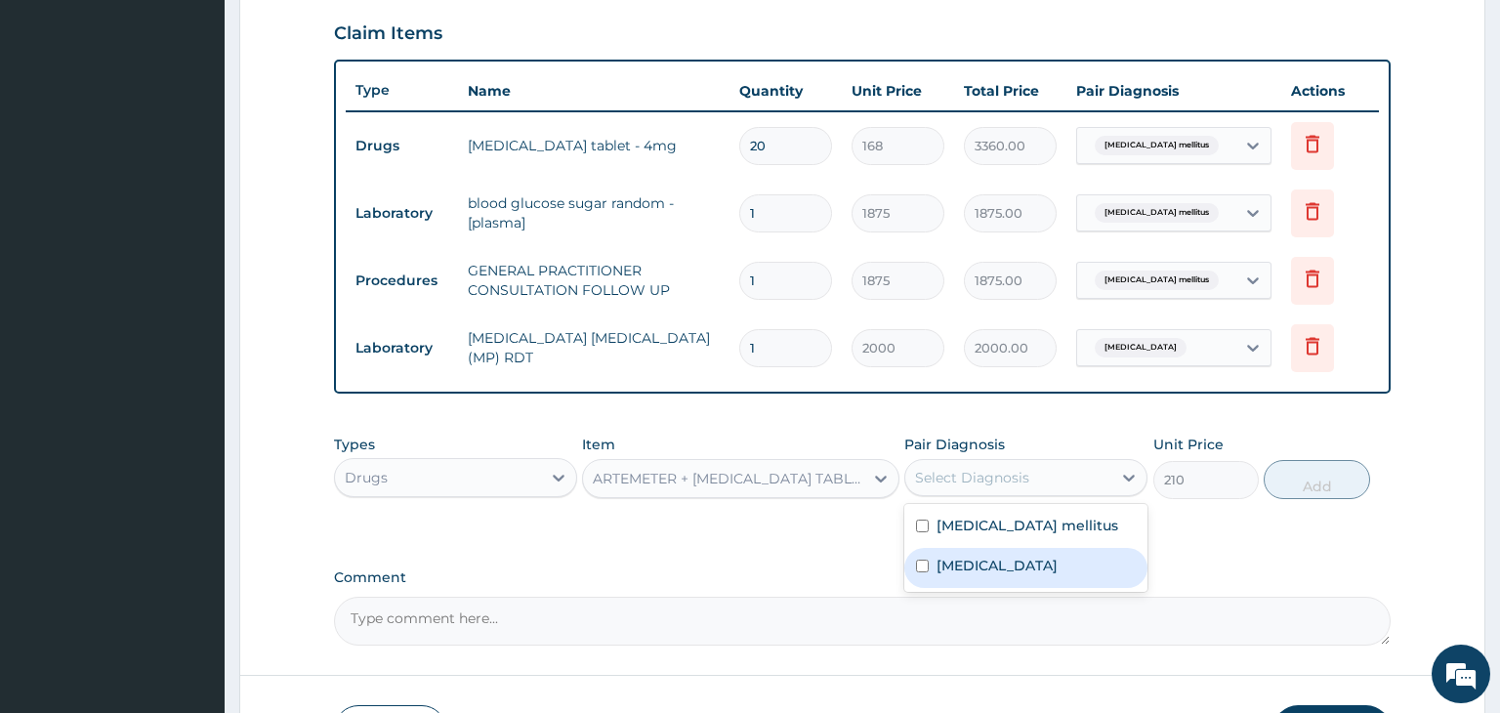
click at [1003, 567] on label "Falciparum malaria" at bounding box center [996, 566] width 121 height 20
checkbox input "true"
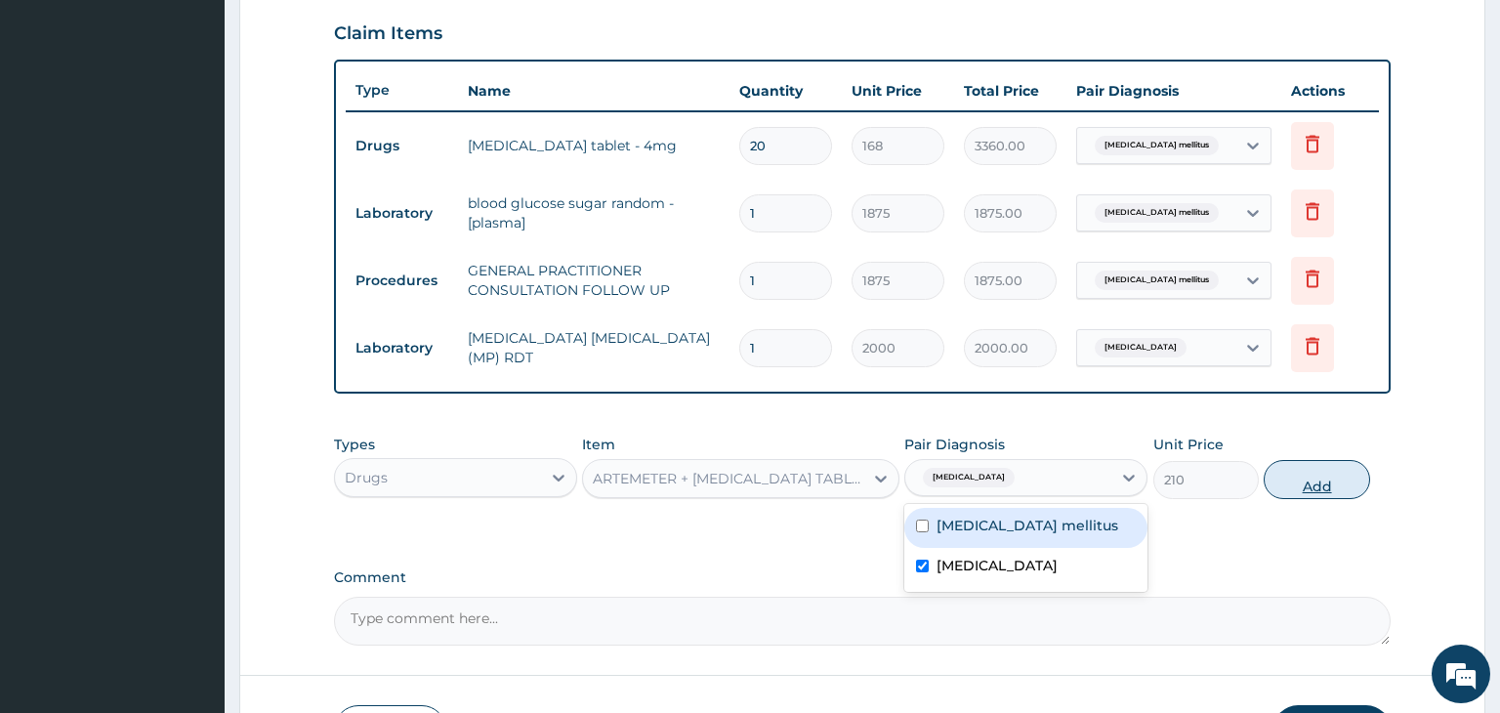
click at [1311, 480] on button "Add" at bounding box center [1315, 479] width 105 height 39
type input "0"
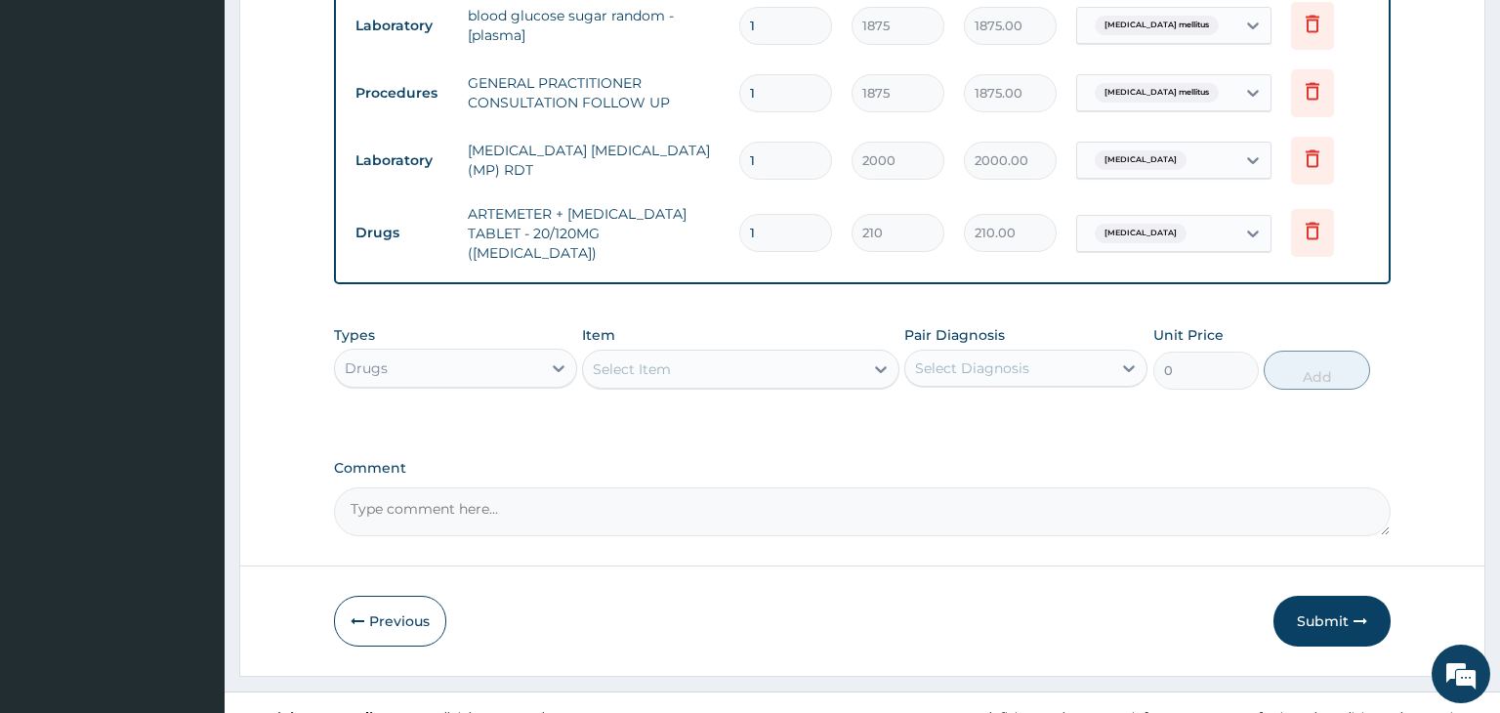
scroll to position [864, 0]
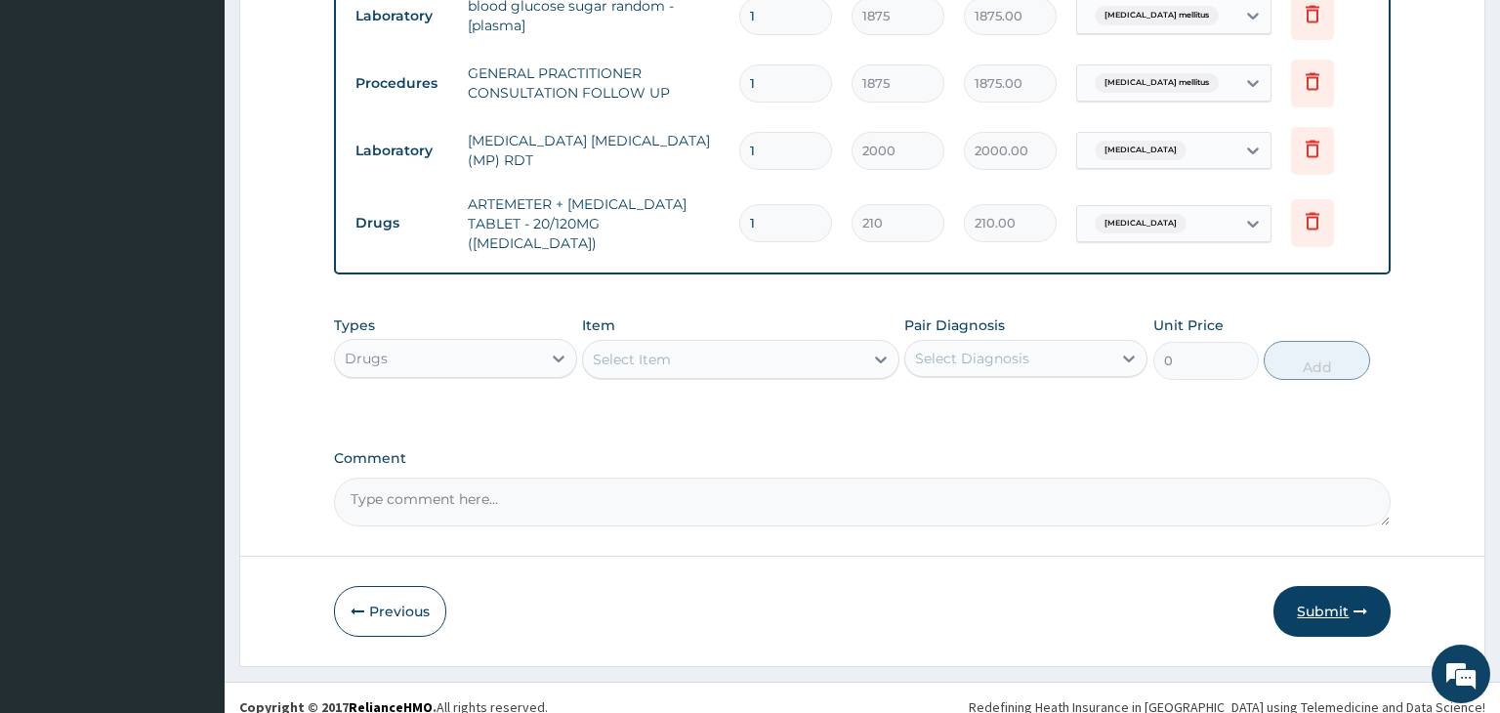
click at [1331, 595] on button "Submit" at bounding box center [1331, 611] width 117 height 51
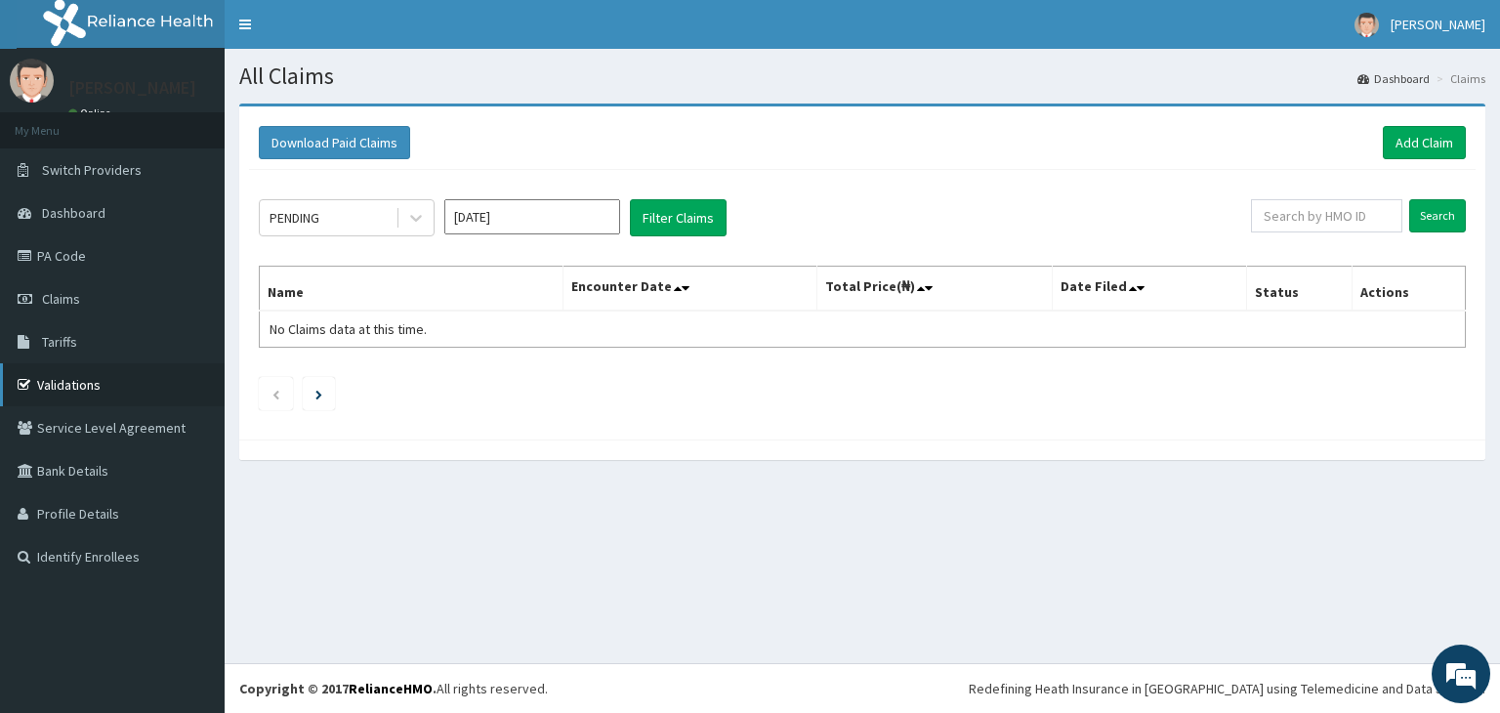
click at [88, 383] on link "Validations" at bounding box center [112, 384] width 225 height 43
